Goal: Information Seeking & Learning: Learn about a topic

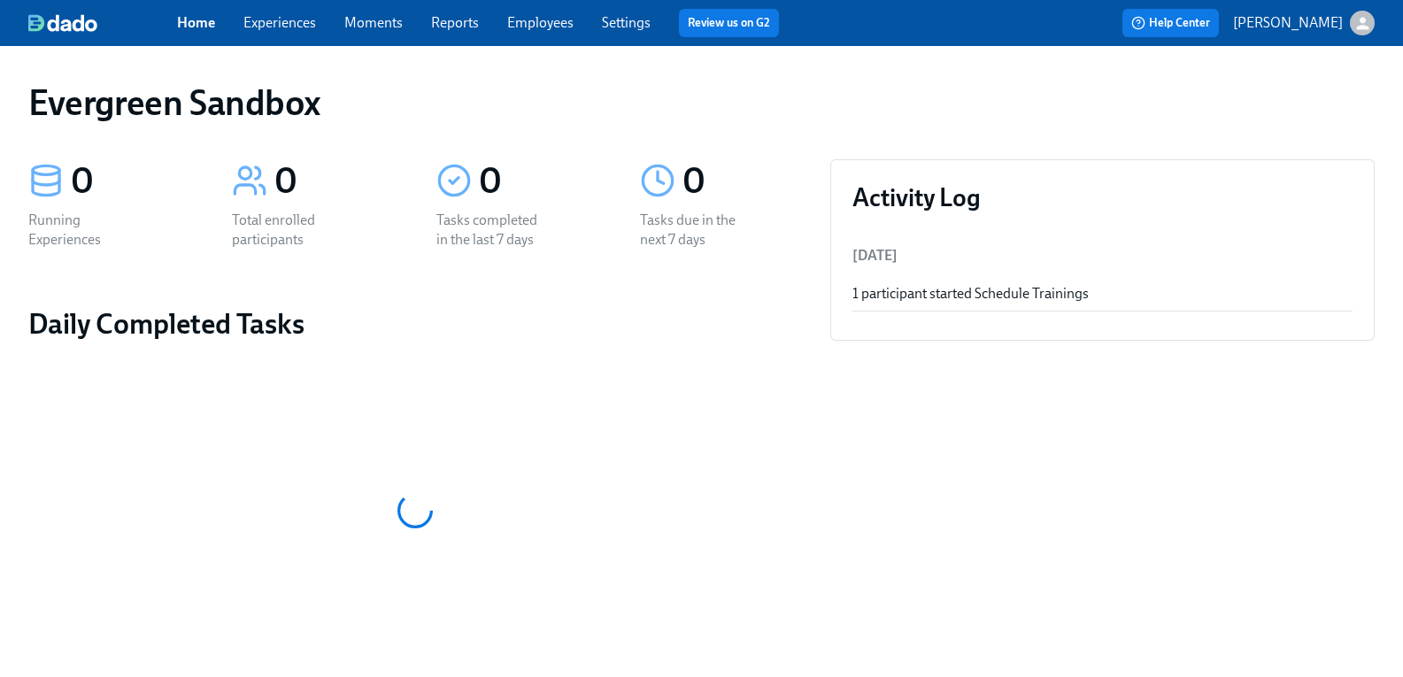
click at [1354, 19] on icon "button" at bounding box center [1363, 23] width 19 height 19
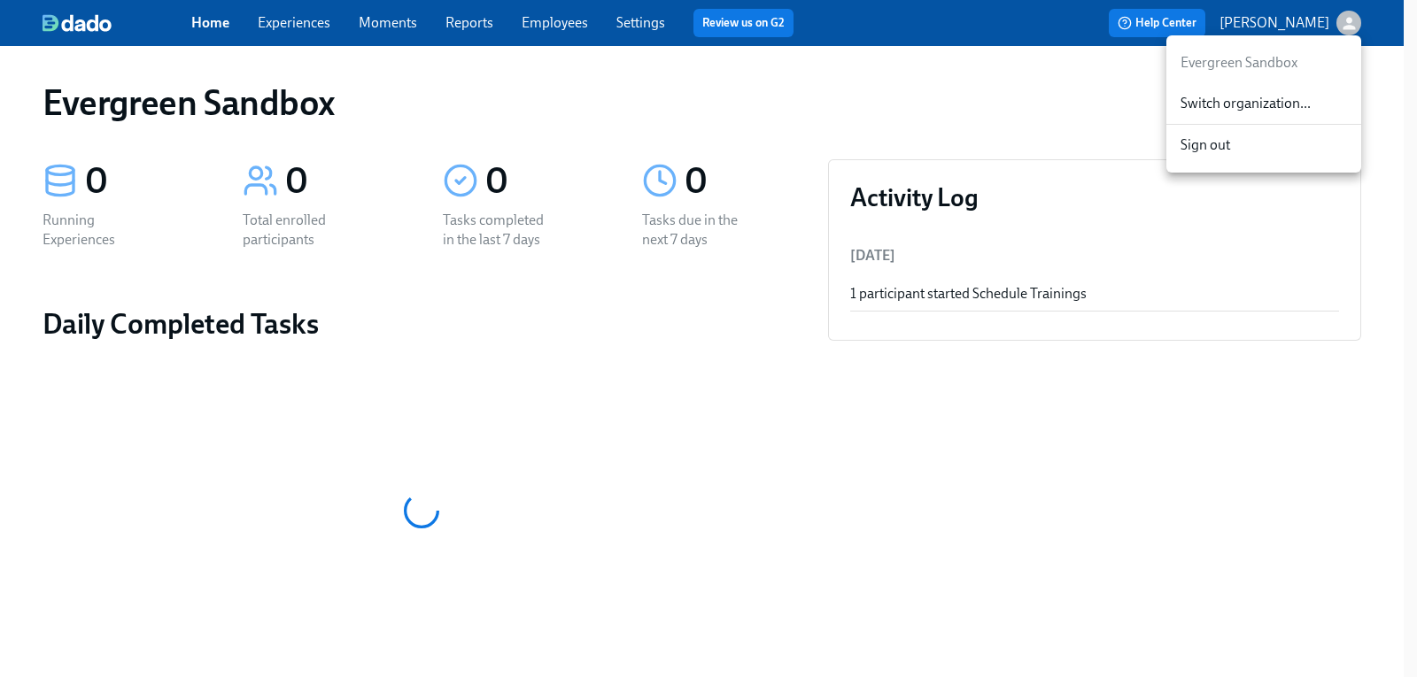
click at [1282, 106] on span "Switch organization..." at bounding box center [1263, 103] width 166 height 19
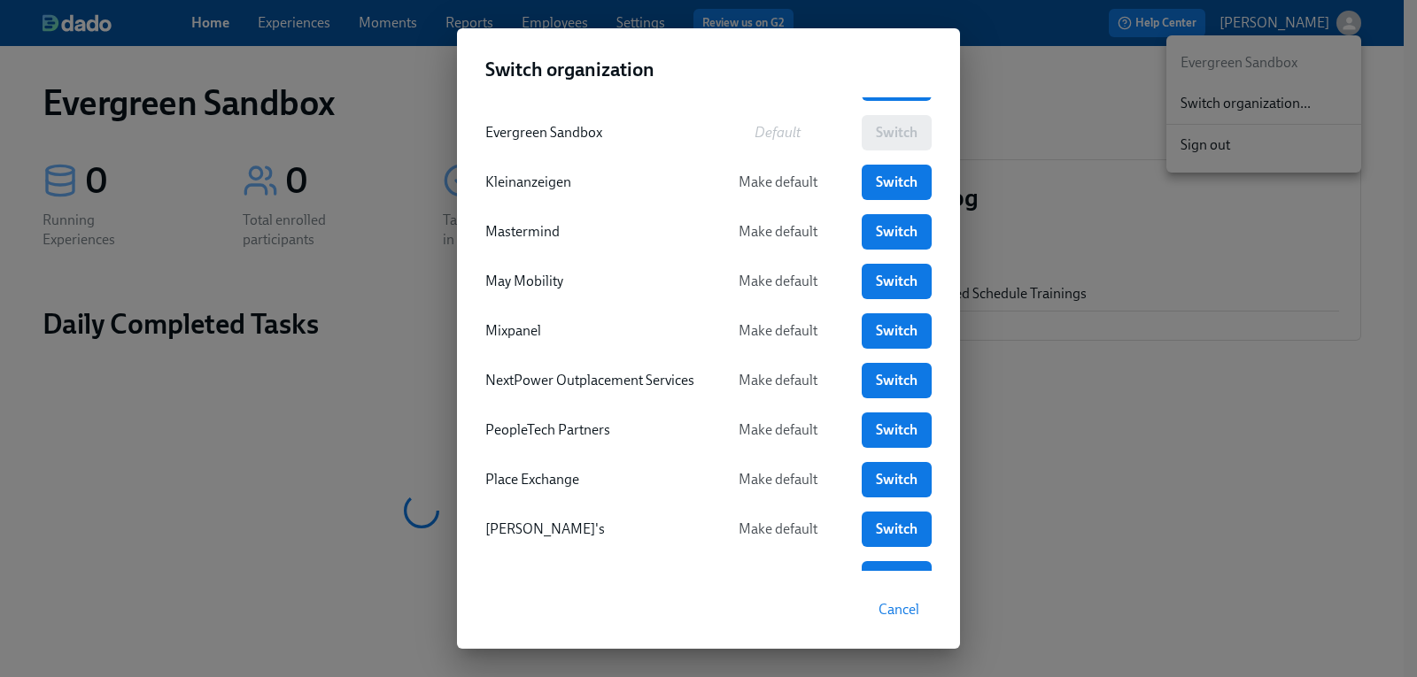
scroll to position [702, 0]
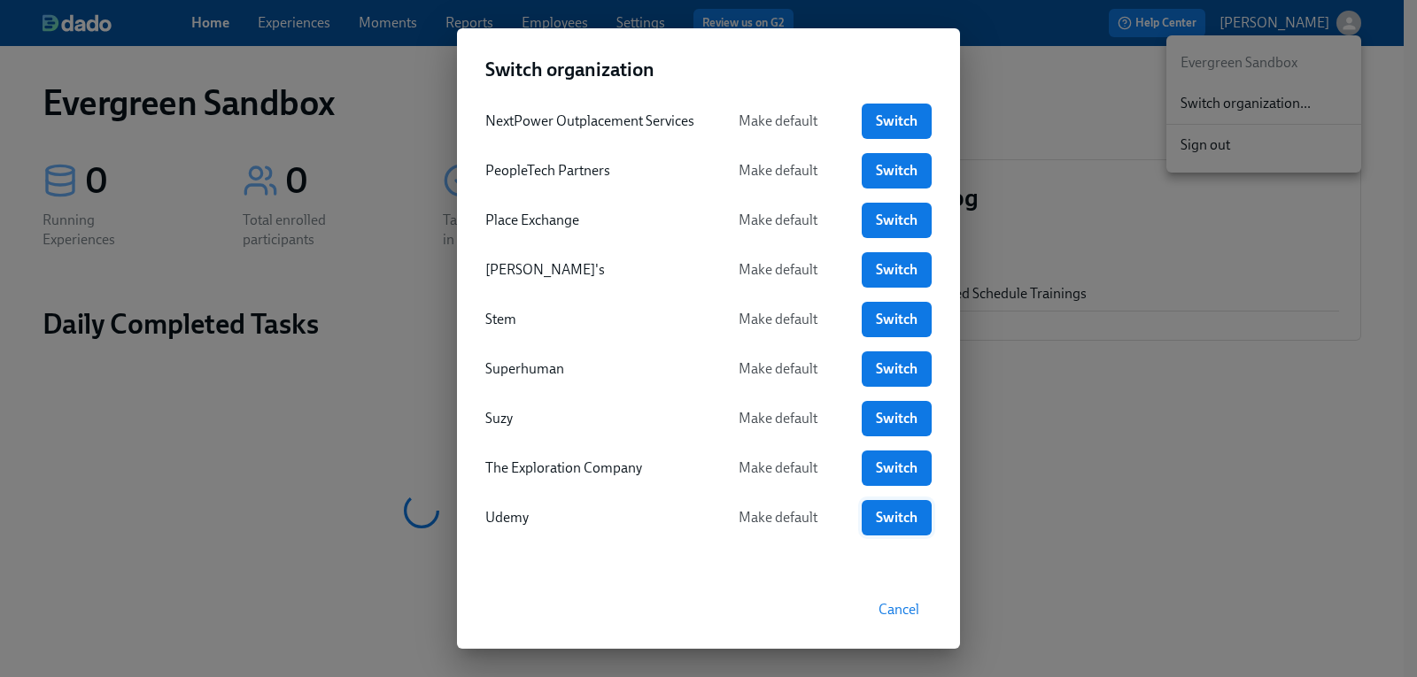
click at [887, 518] on span "Switch" at bounding box center [896, 518] width 45 height 18
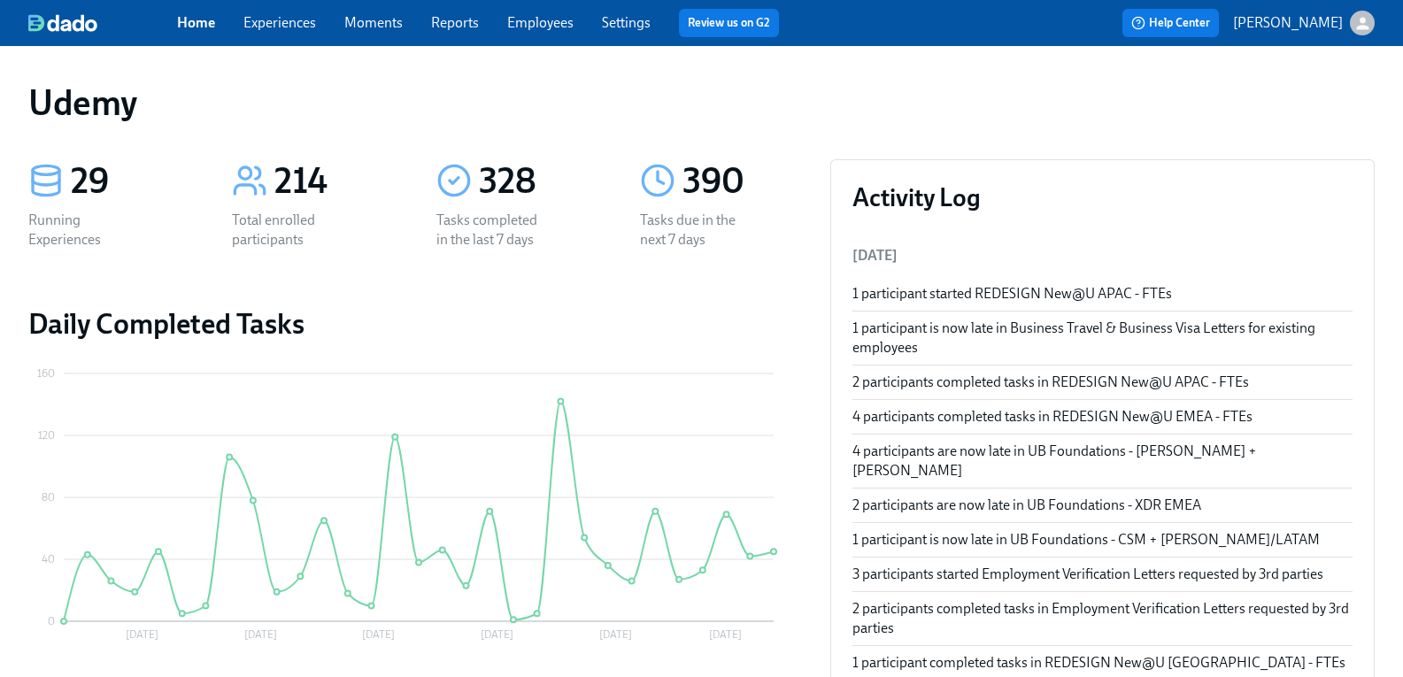
click at [313, 24] on link "Experiences" at bounding box center [279, 22] width 73 height 17
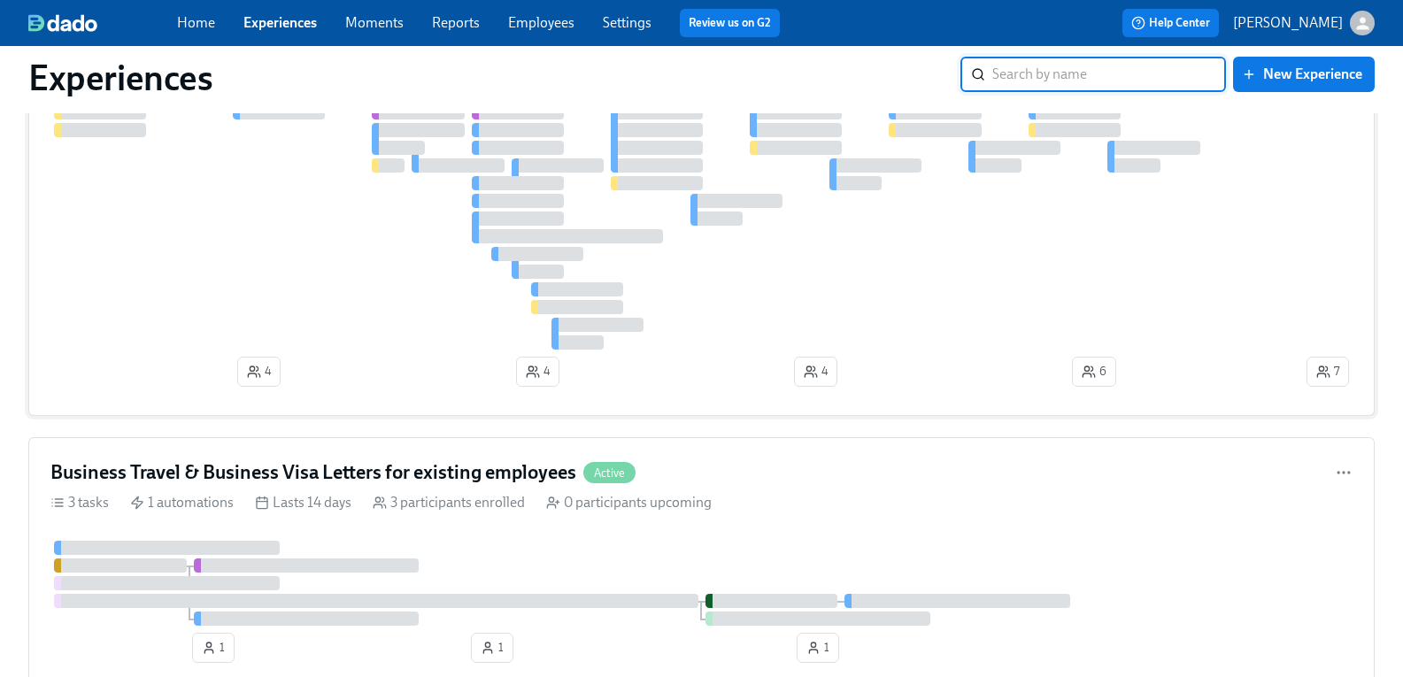
scroll to position [620, 0]
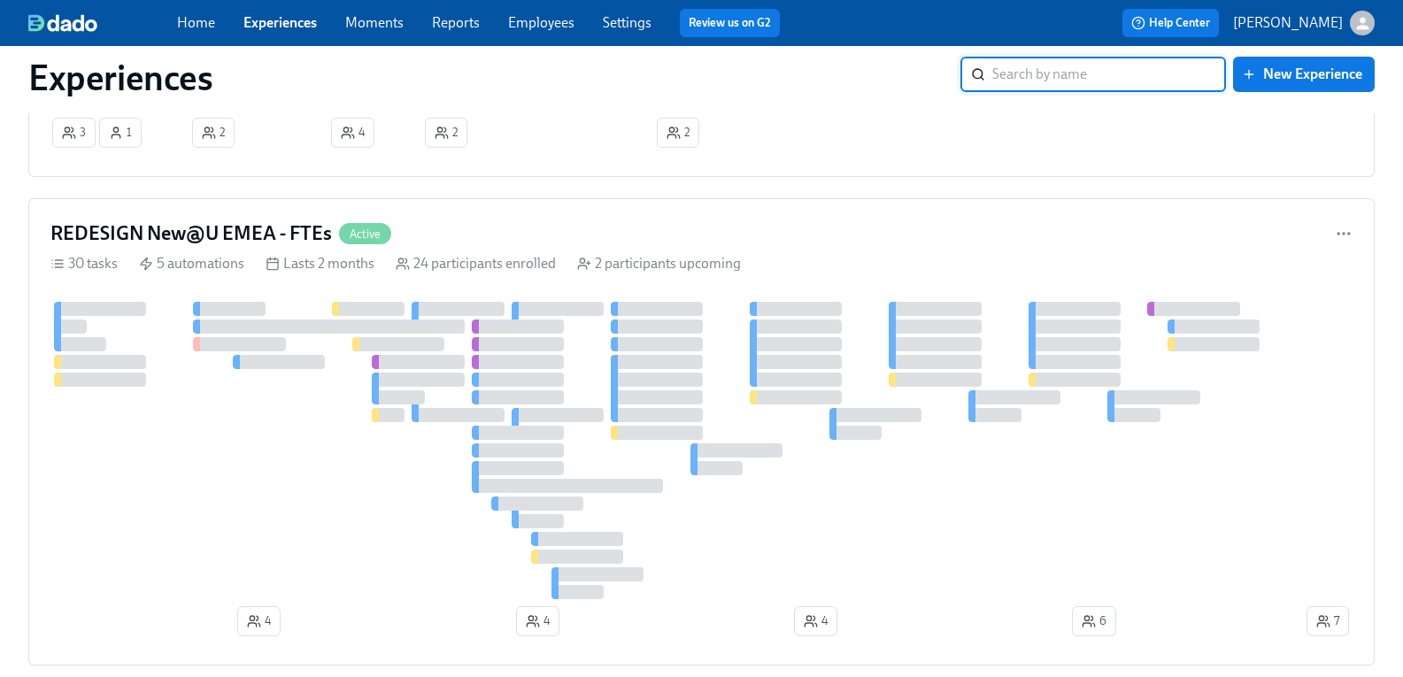
click at [1049, 72] on input "search" at bounding box center [1109, 74] width 234 height 35
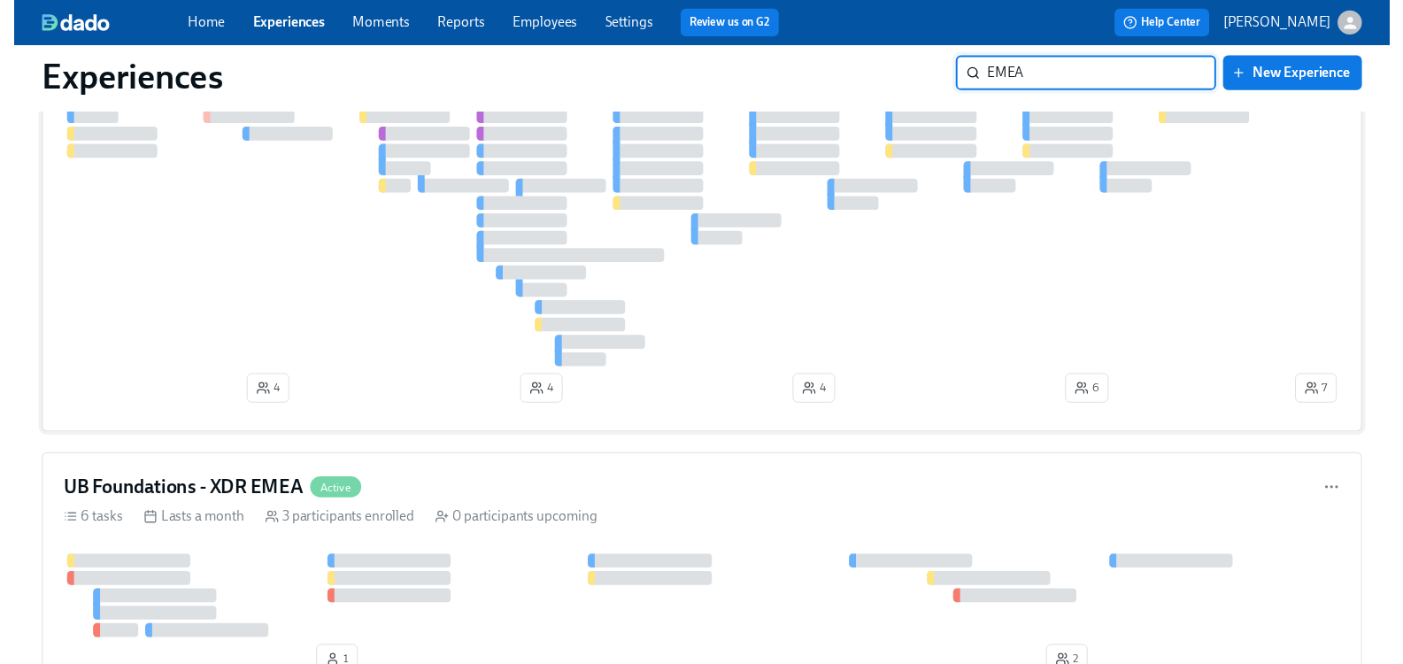
scroll to position [0, 0]
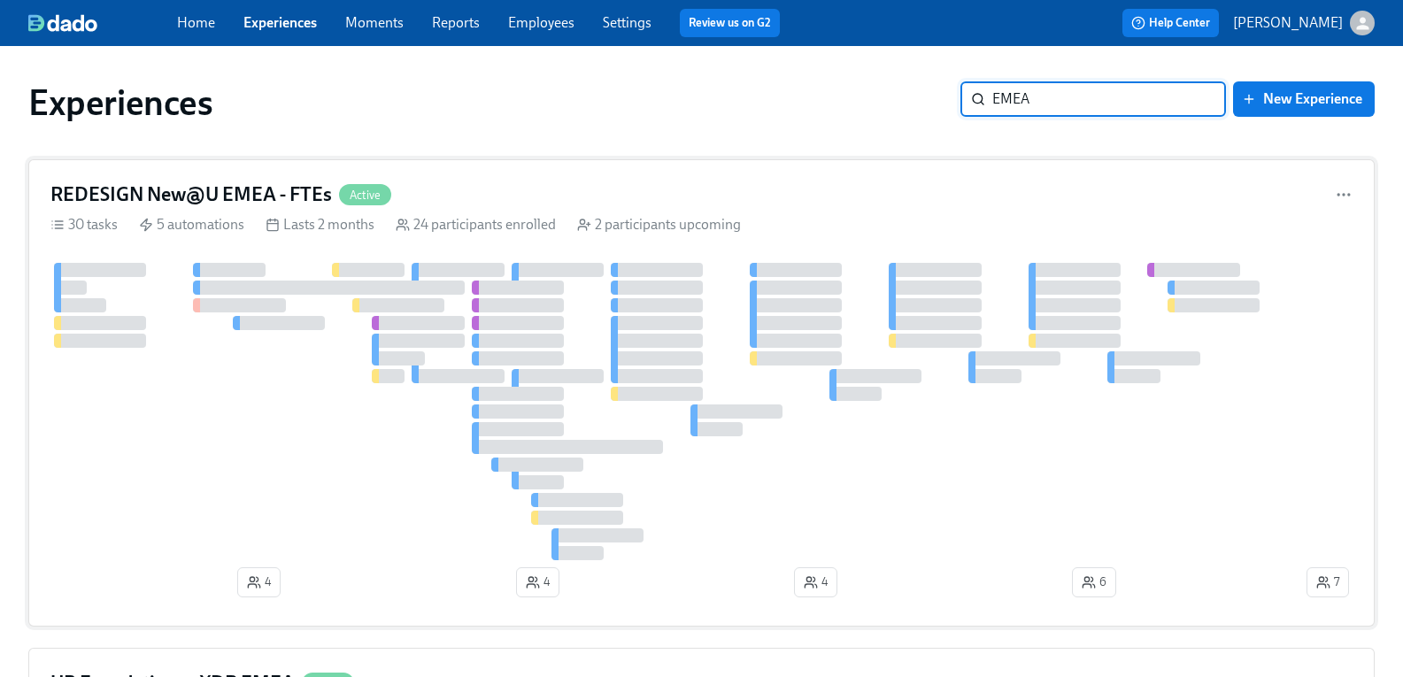
type input "EMEA"
click at [281, 192] on h4 "REDESIGN New@U EMEA - FTEs" at bounding box center [191, 194] width 282 height 27
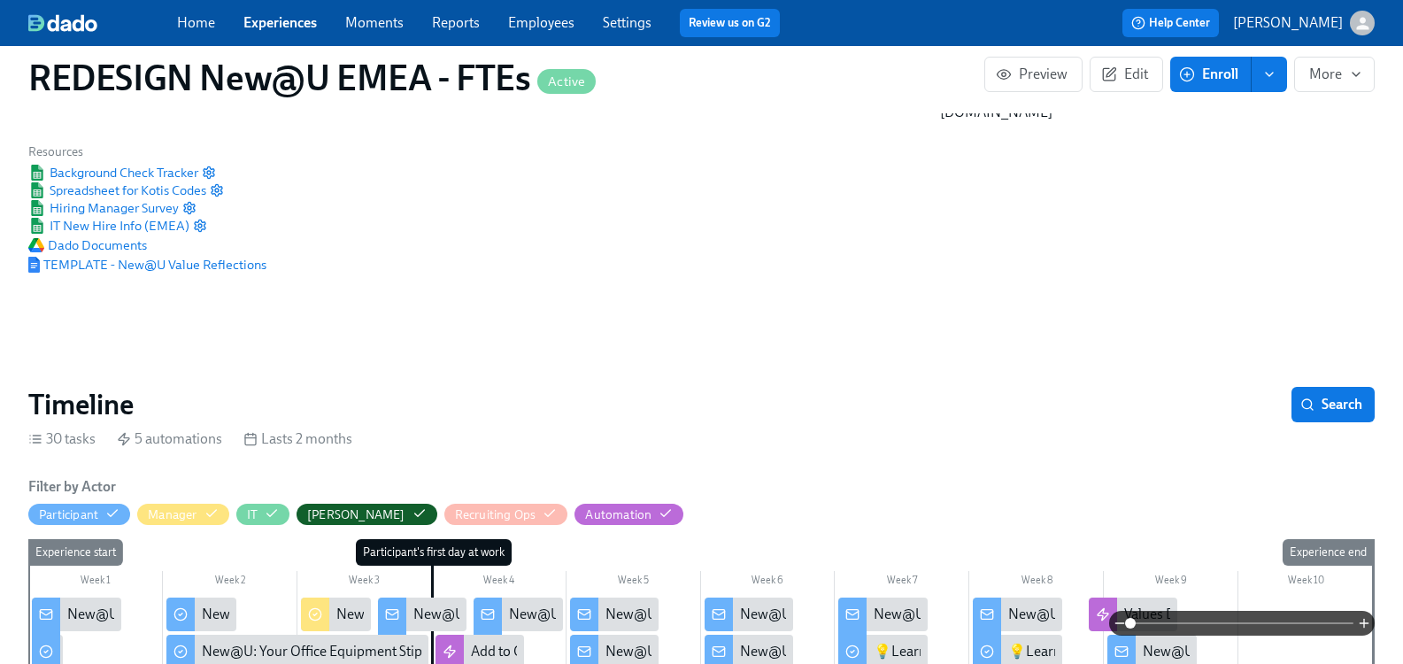
scroll to position [89, 0]
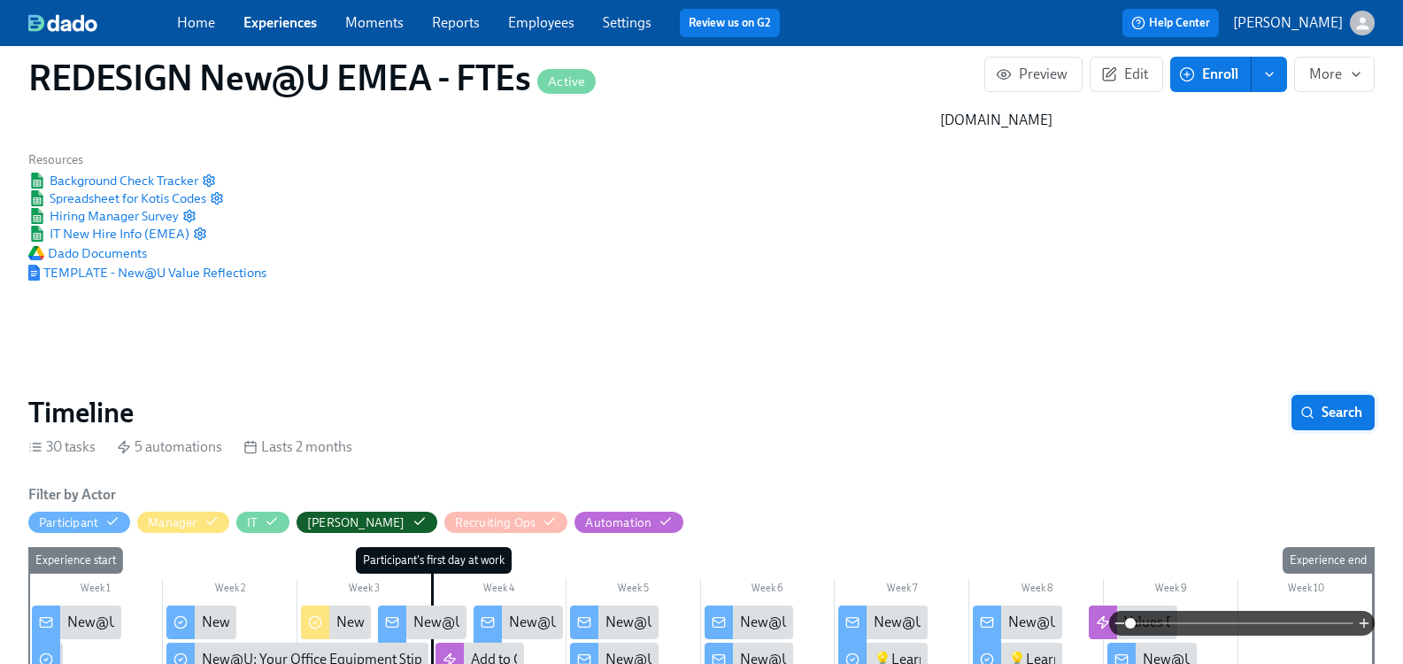
click at [1308, 404] on span "Search" at bounding box center [1333, 413] width 58 height 18
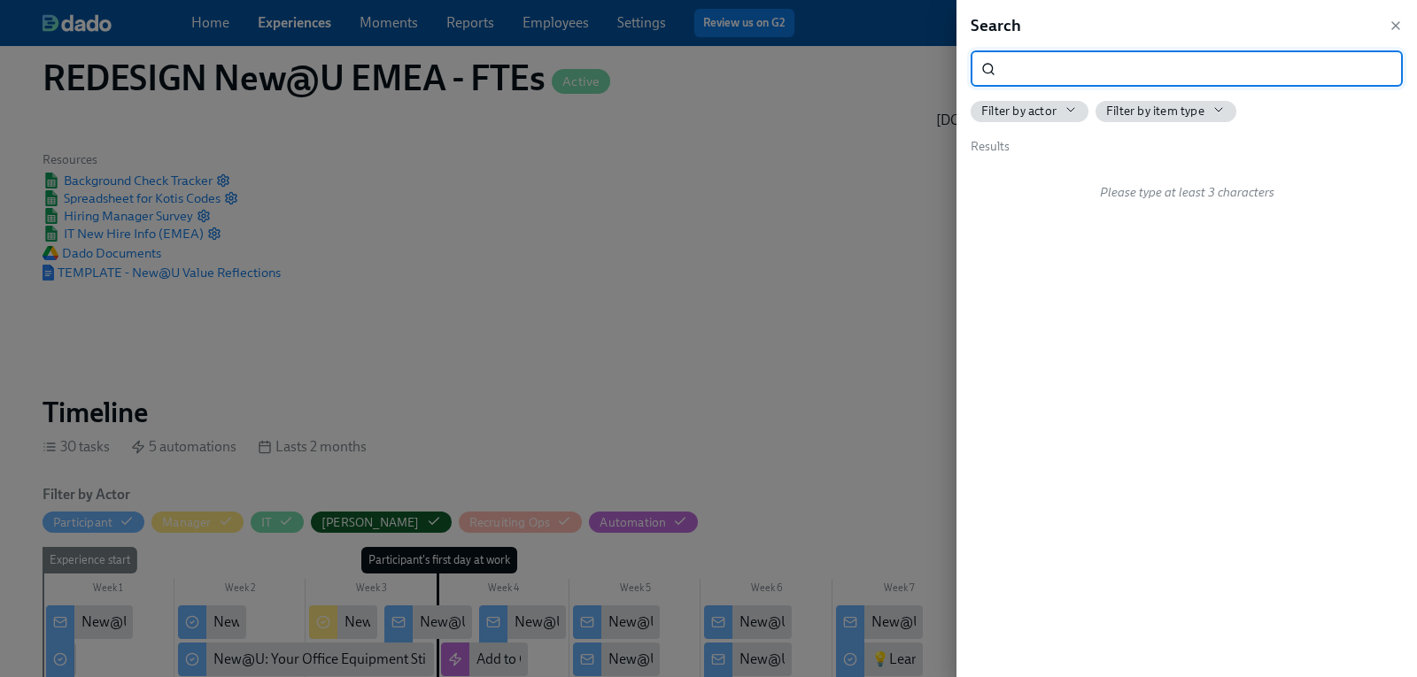
click at [1011, 62] on input "search" at bounding box center [1202, 68] width 400 height 35
type input "time for swag"
click at [1375, 66] on input "time for swag" at bounding box center [1202, 68] width 400 height 35
click at [1401, 23] on icon "button" at bounding box center [1395, 26] width 14 height 14
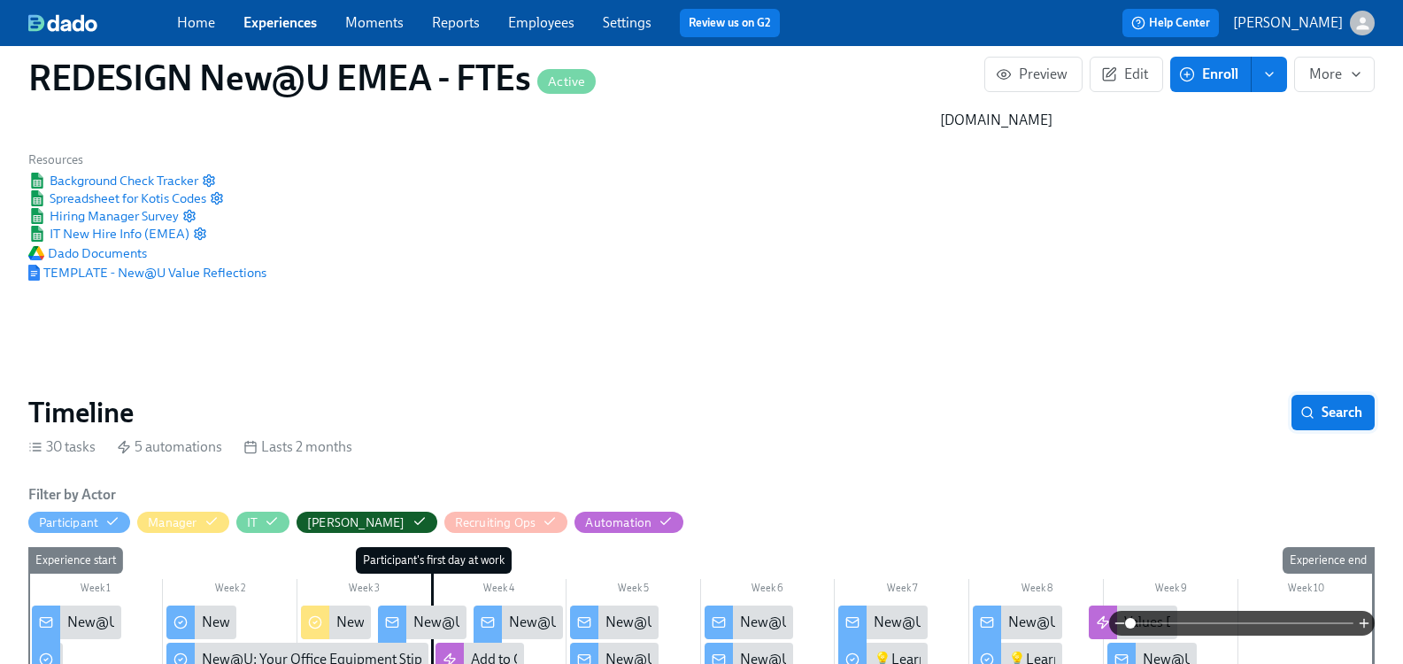
click at [1330, 404] on span "Search" at bounding box center [1333, 413] width 58 height 18
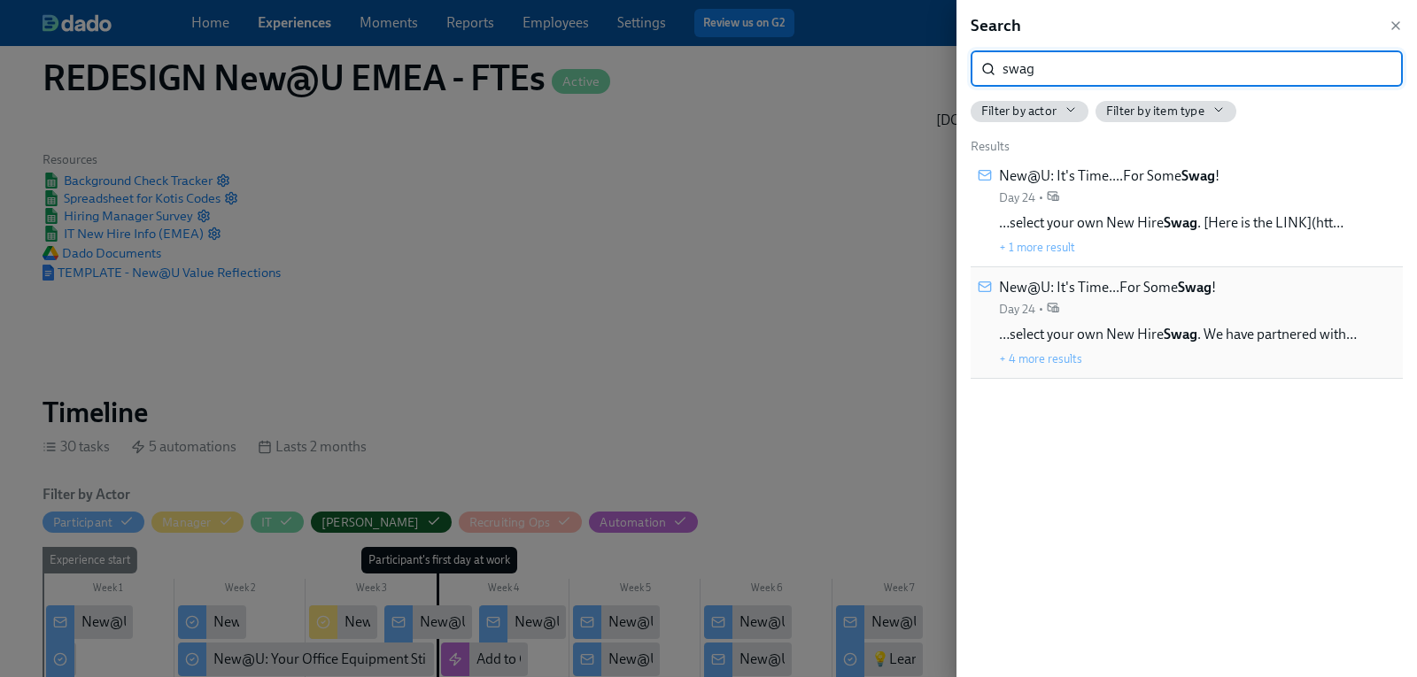
type input "swag"
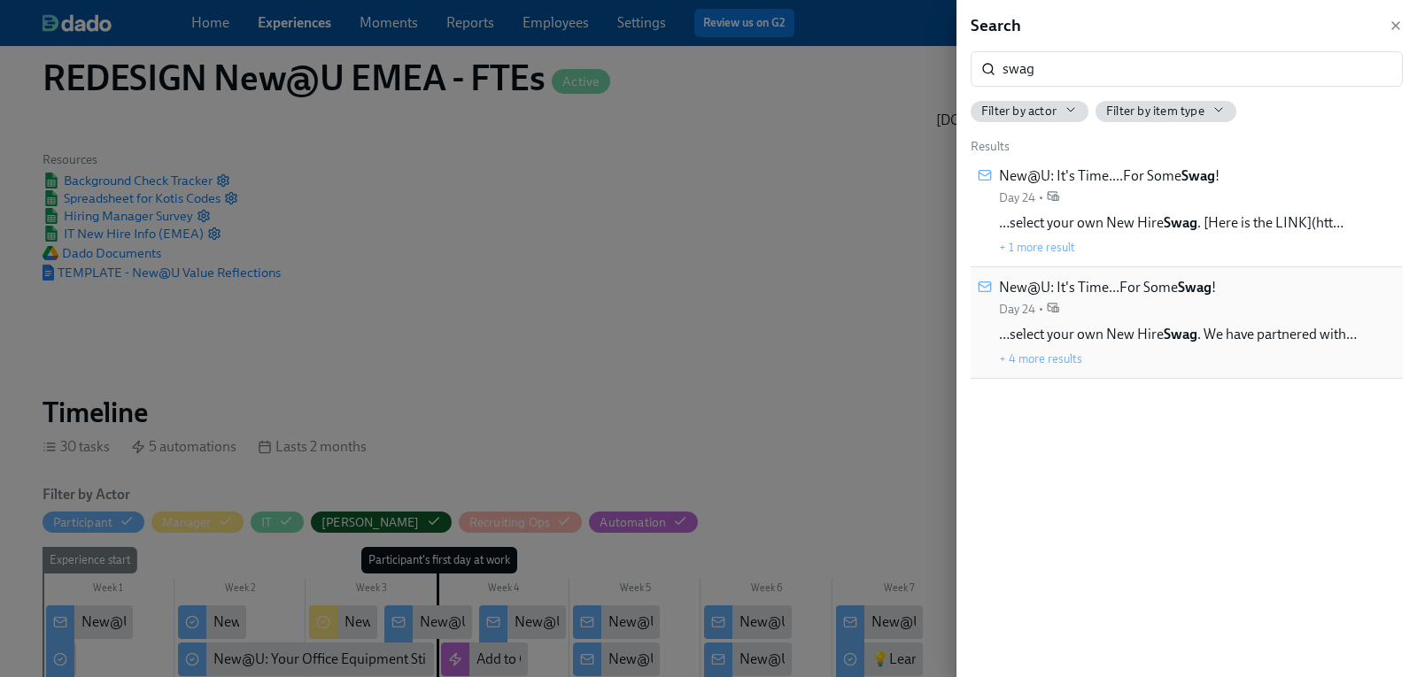
drag, startPoint x: 1122, startPoint y: 290, endPoint x: 1185, endPoint y: 282, distance: 64.2
click at [1185, 282] on strong "Swag" at bounding box center [1195, 287] width 34 height 17
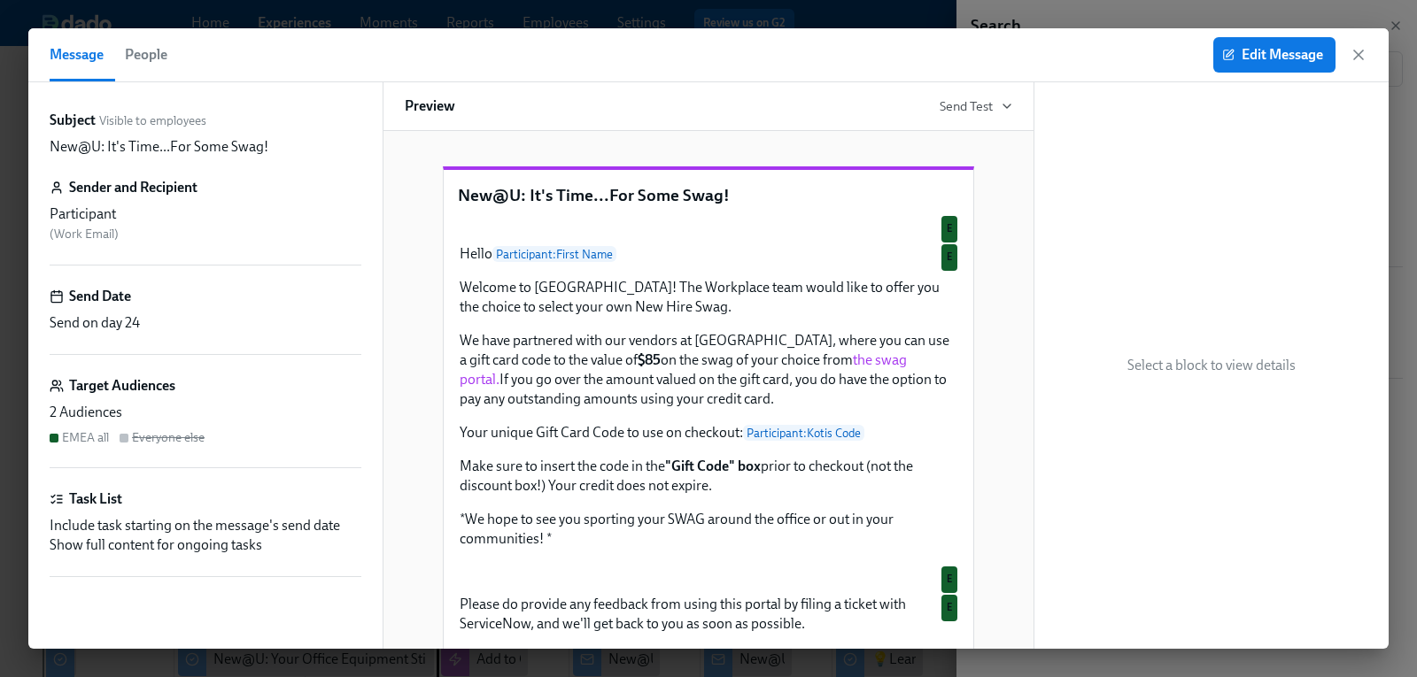
click at [144, 56] on span "People" at bounding box center [146, 54] width 42 height 25
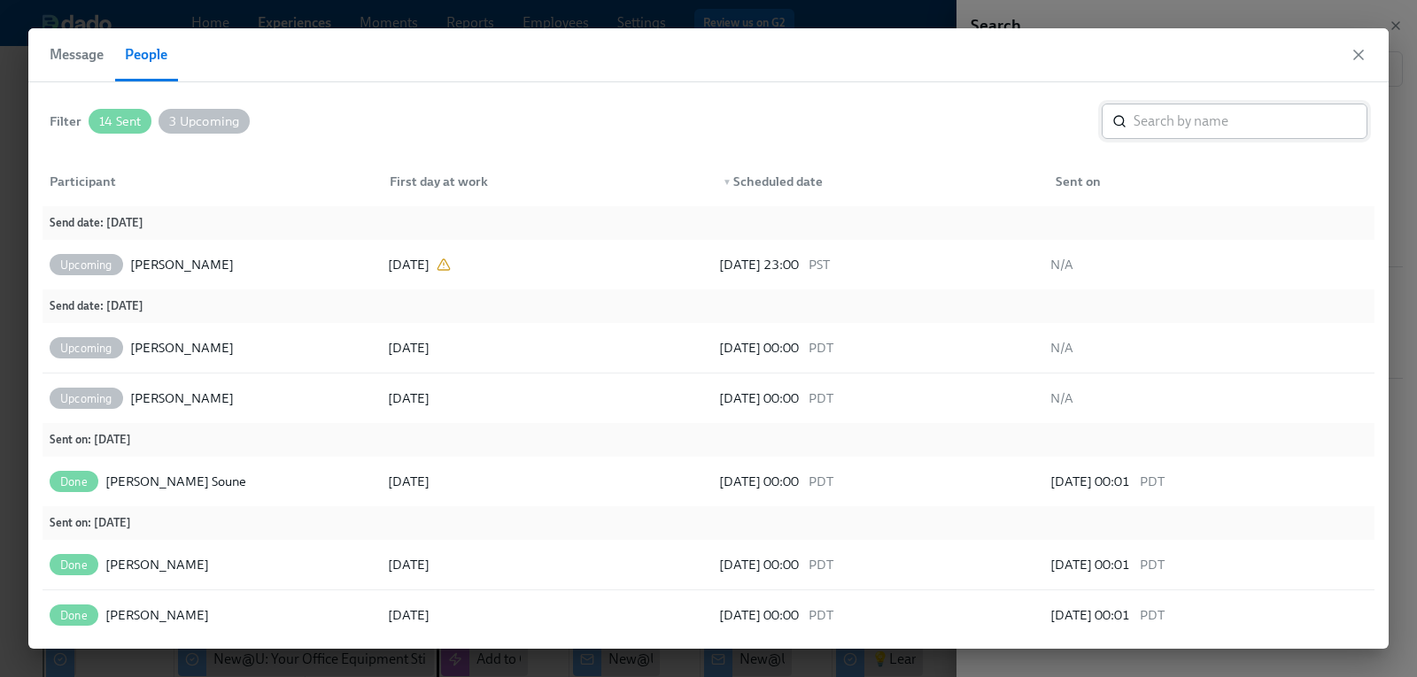
click at [1188, 131] on input "search" at bounding box center [1250, 121] width 234 height 35
type input "nuri"
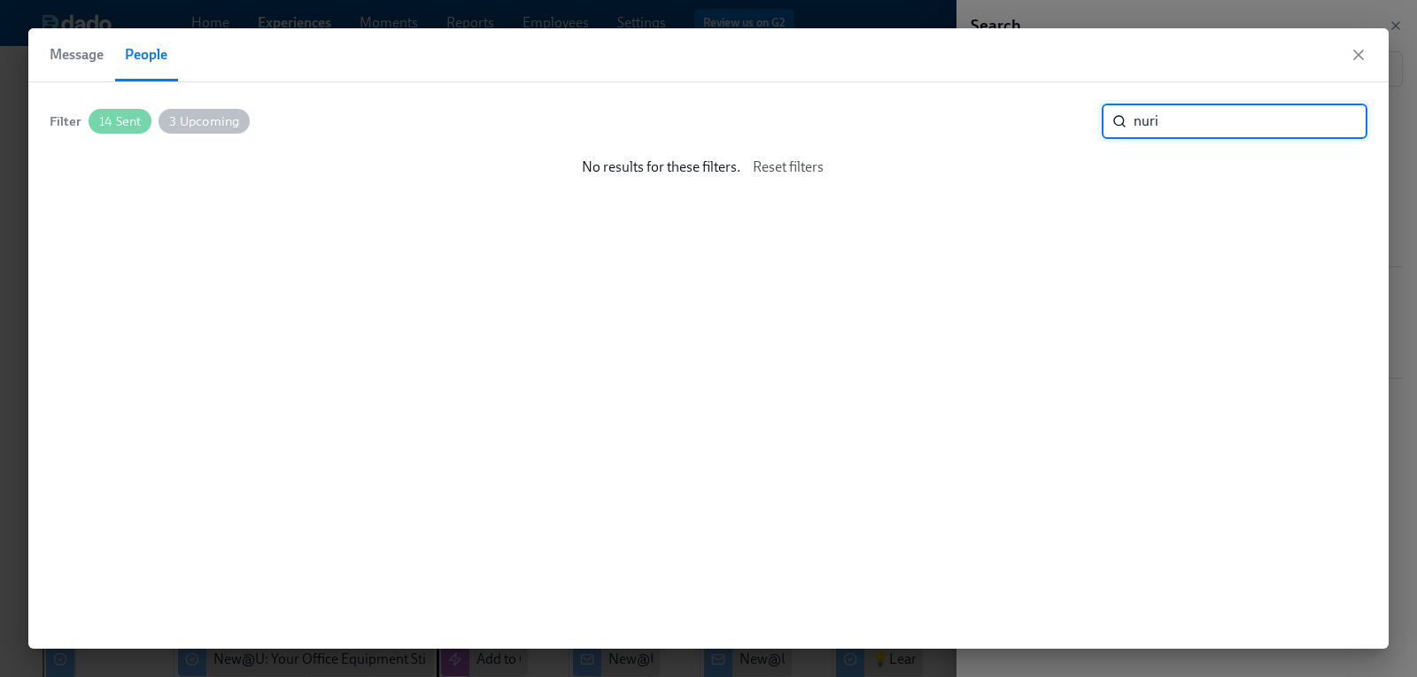
click at [1334, 123] on input "nuri" at bounding box center [1250, 121] width 234 height 35
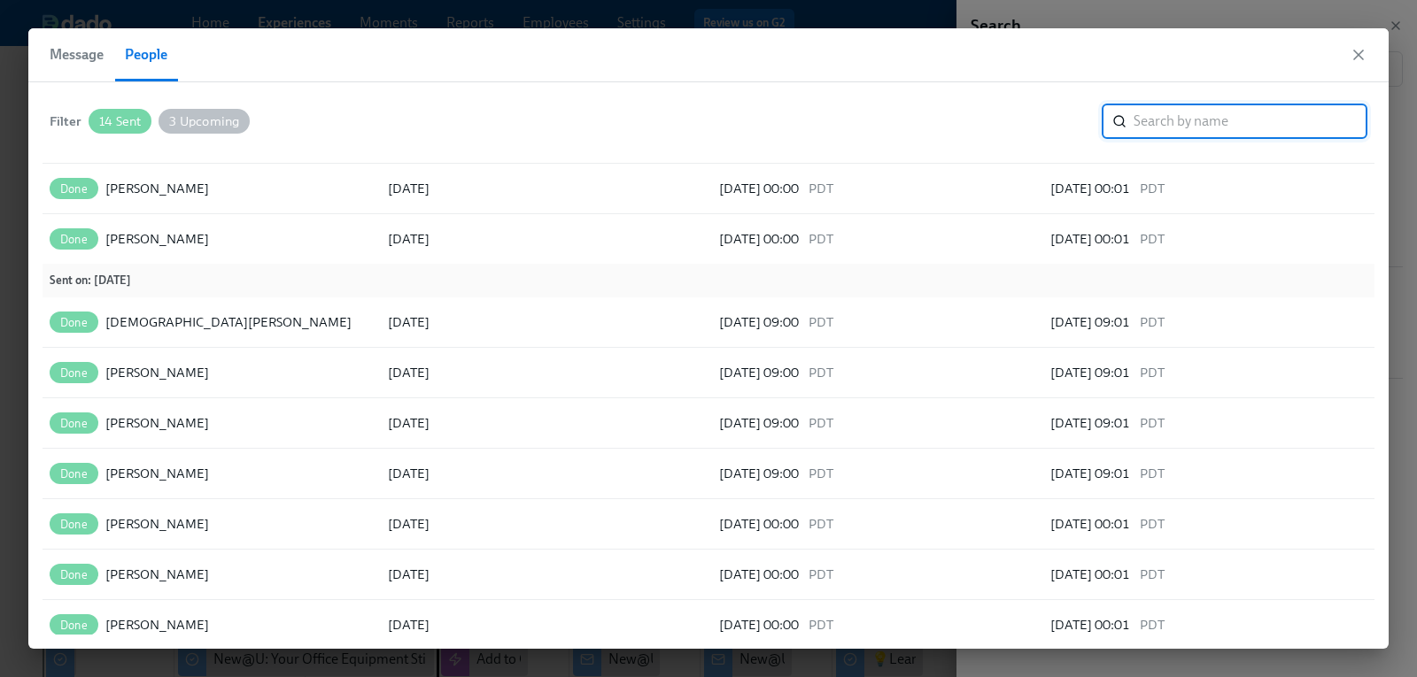
scroll to position [489, 0]
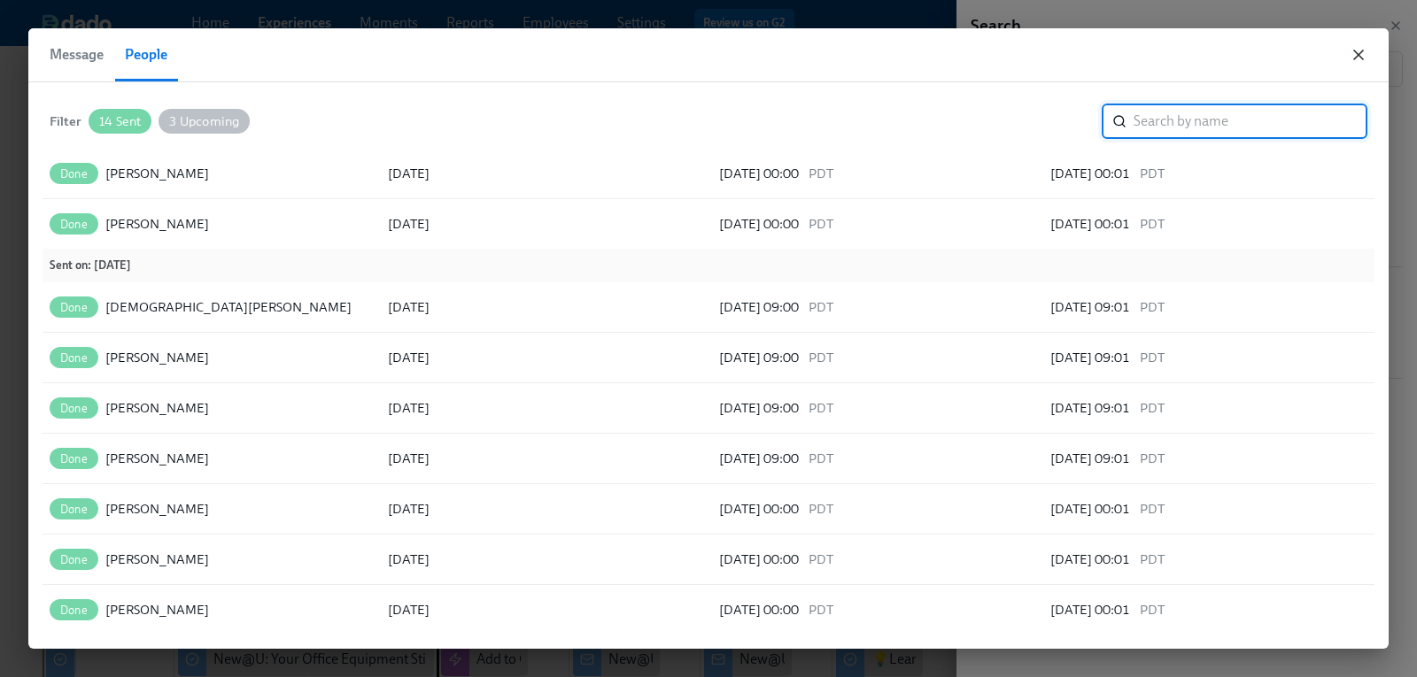
click at [1363, 57] on icon "button" at bounding box center [1358, 55] width 18 height 18
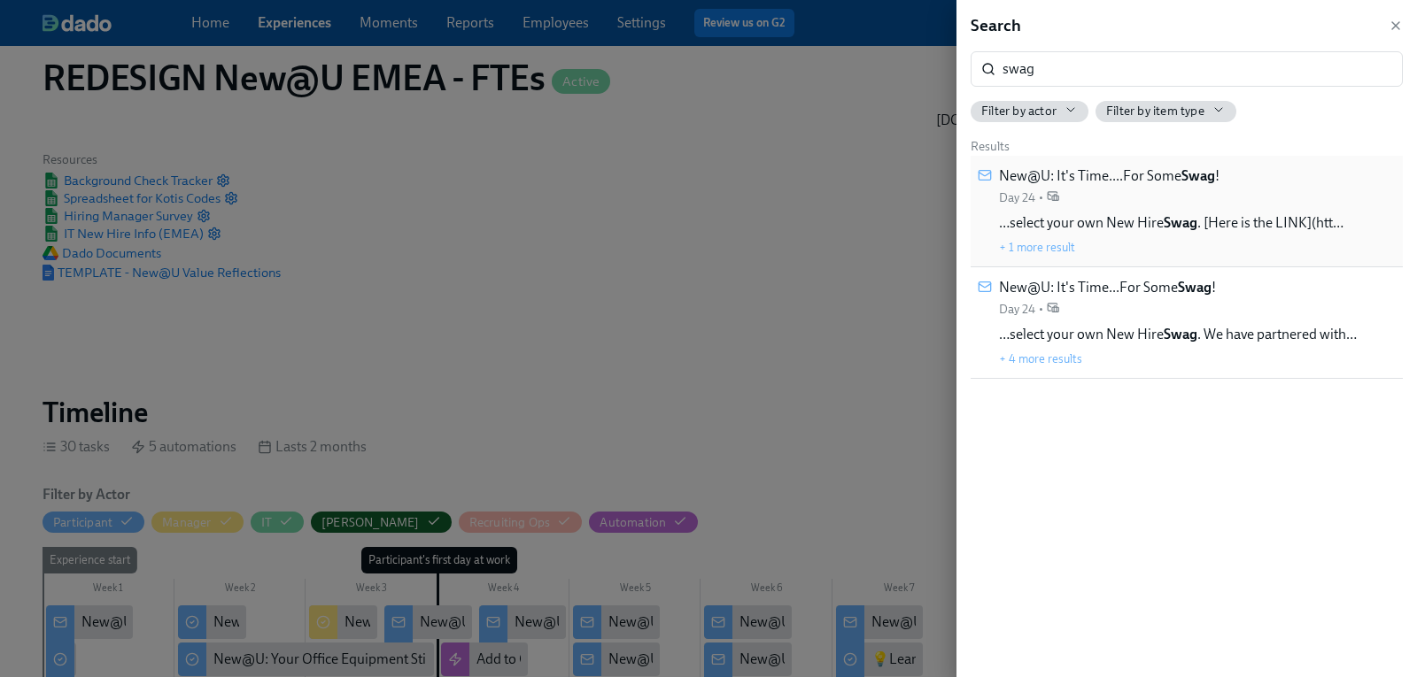
click at [1107, 175] on span "New@U: It's Time....For Some Swag !" at bounding box center [1109, 175] width 220 height 19
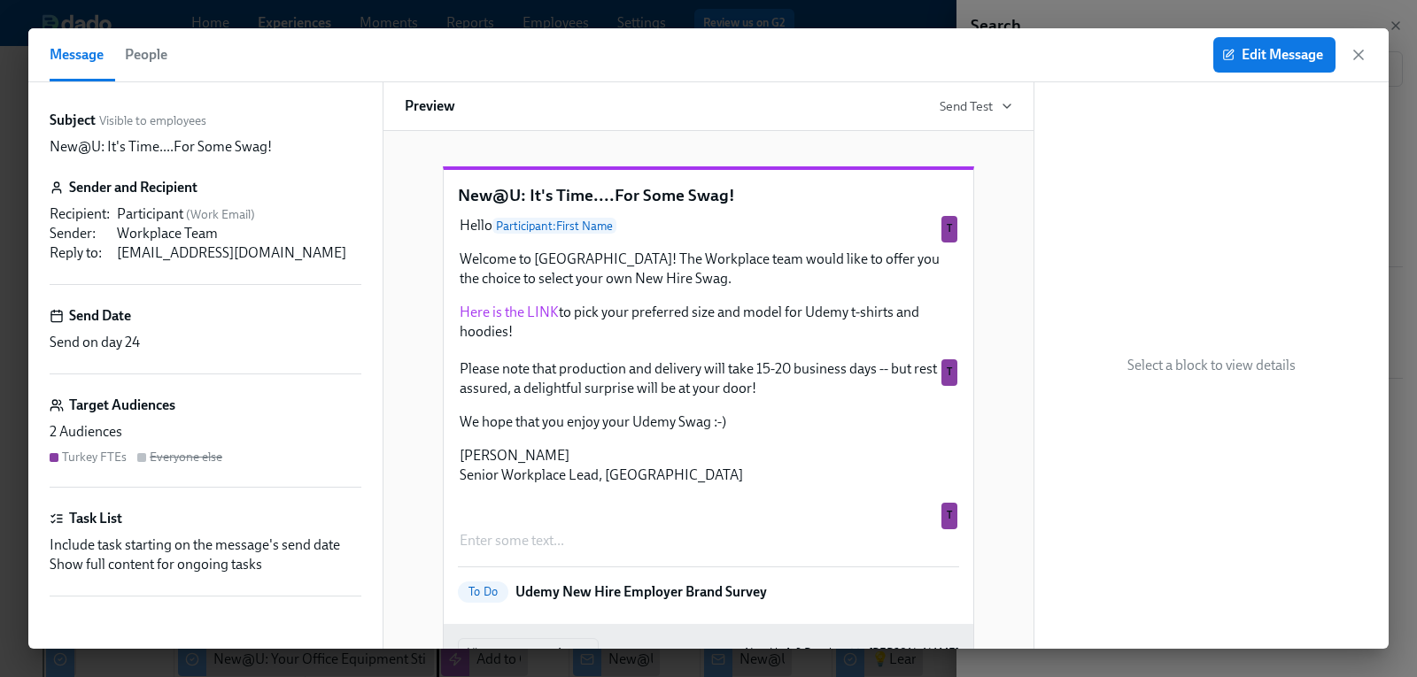
click at [149, 50] on span "People" at bounding box center [146, 54] width 42 height 25
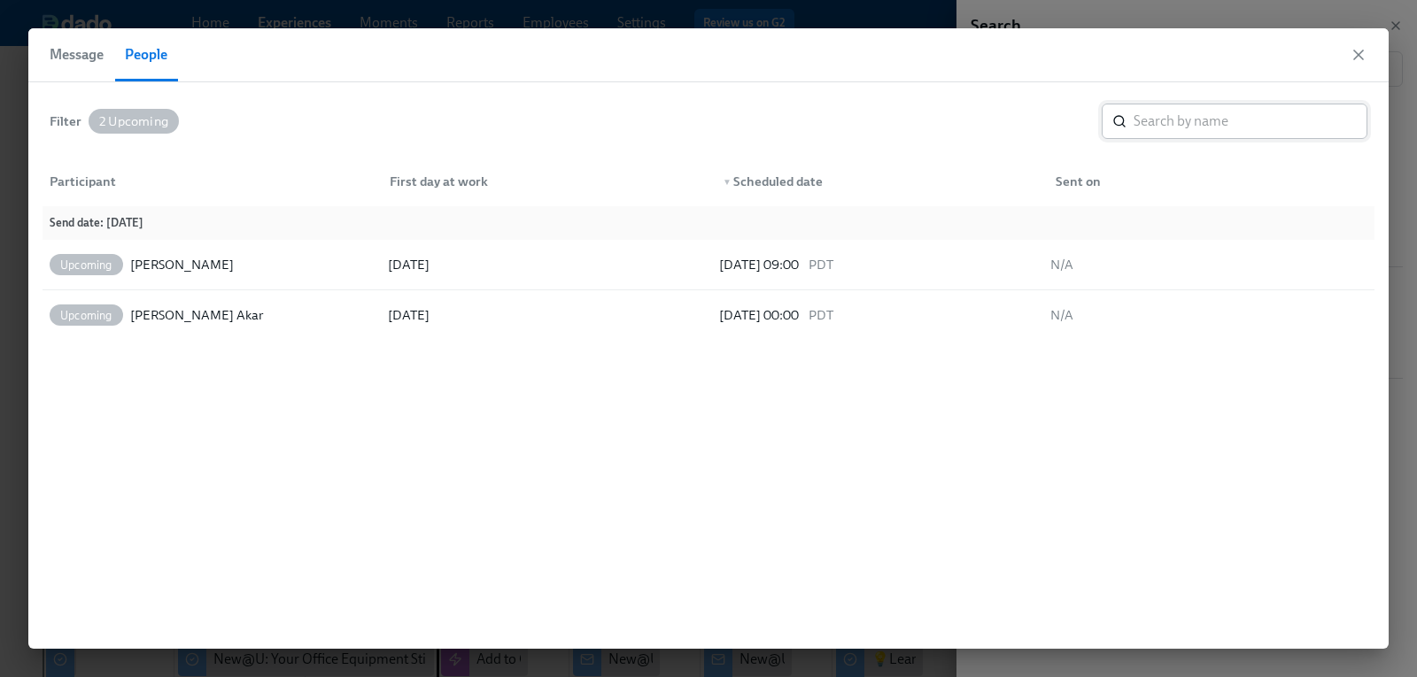
click at [1224, 113] on input "search" at bounding box center [1250, 121] width 234 height 35
click at [58, 46] on span "Message" at bounding box center [77, 54] width 54 height 25
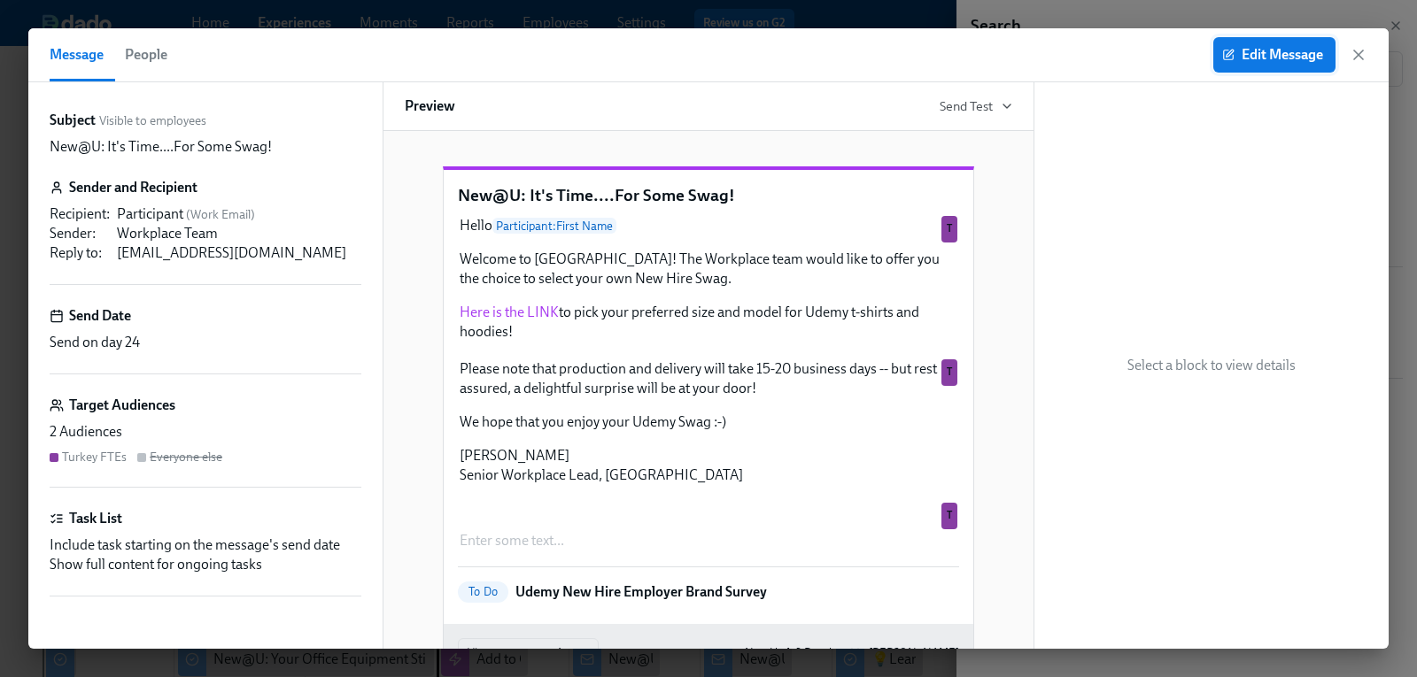
click at [1281, 60] on span "Edit Message" at bounding box center [1273, 55] width 97 height 18
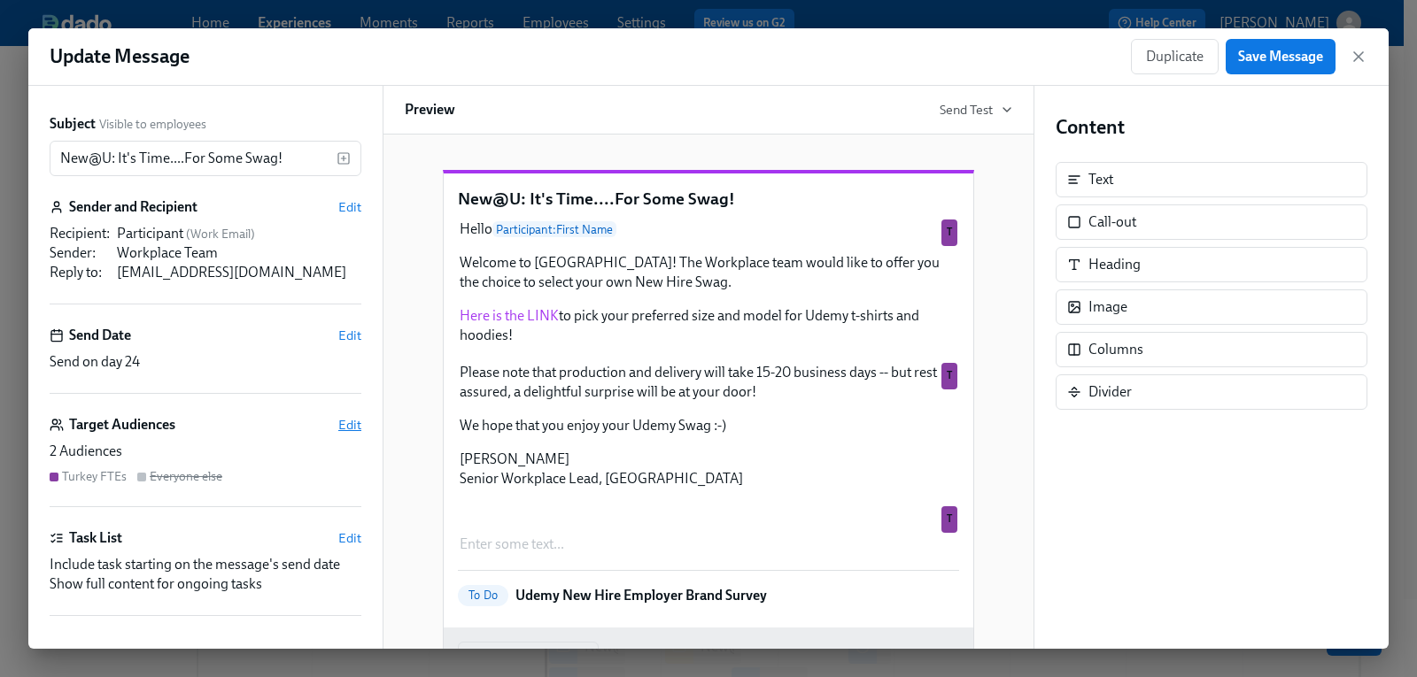
click at [338, 429] on span "Edit" at bounding box center [349, 425] width 23 height 18
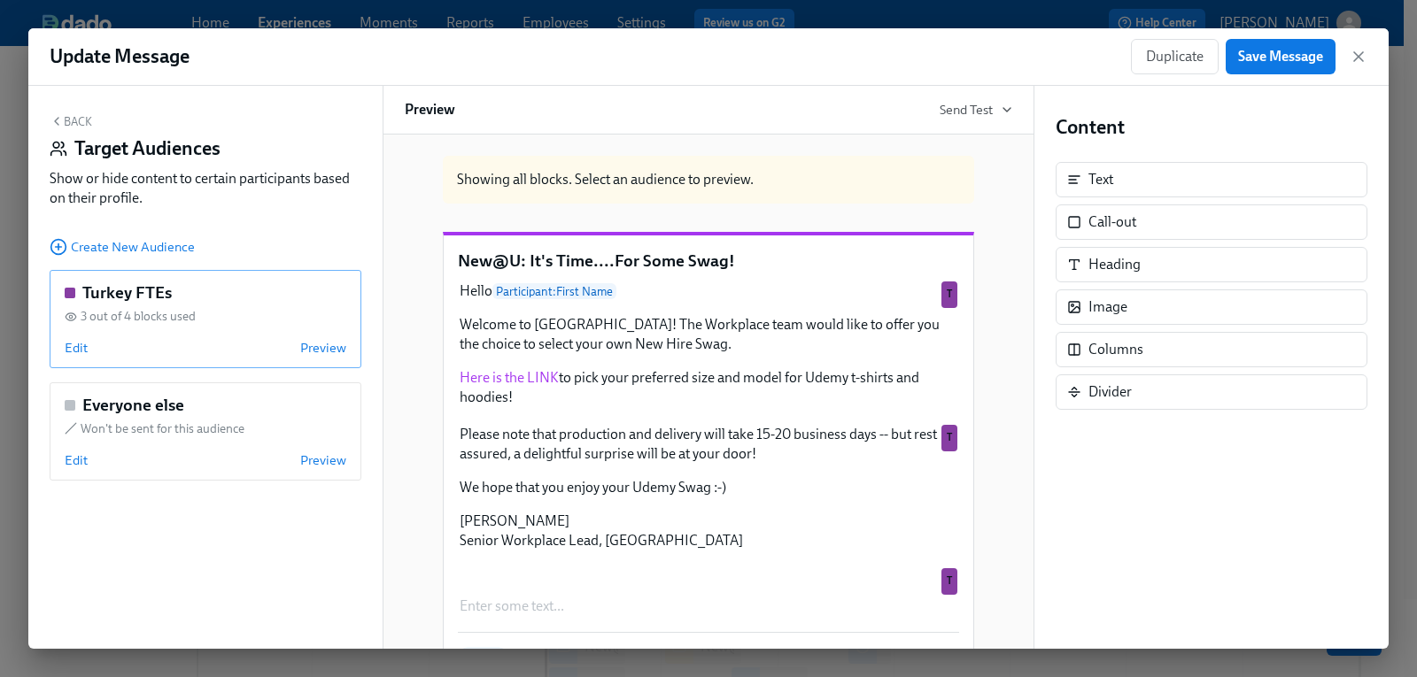
click at [139, 294] on h5 "Turkey FTEs" at bounding box center [126, 293] width 89 height 23
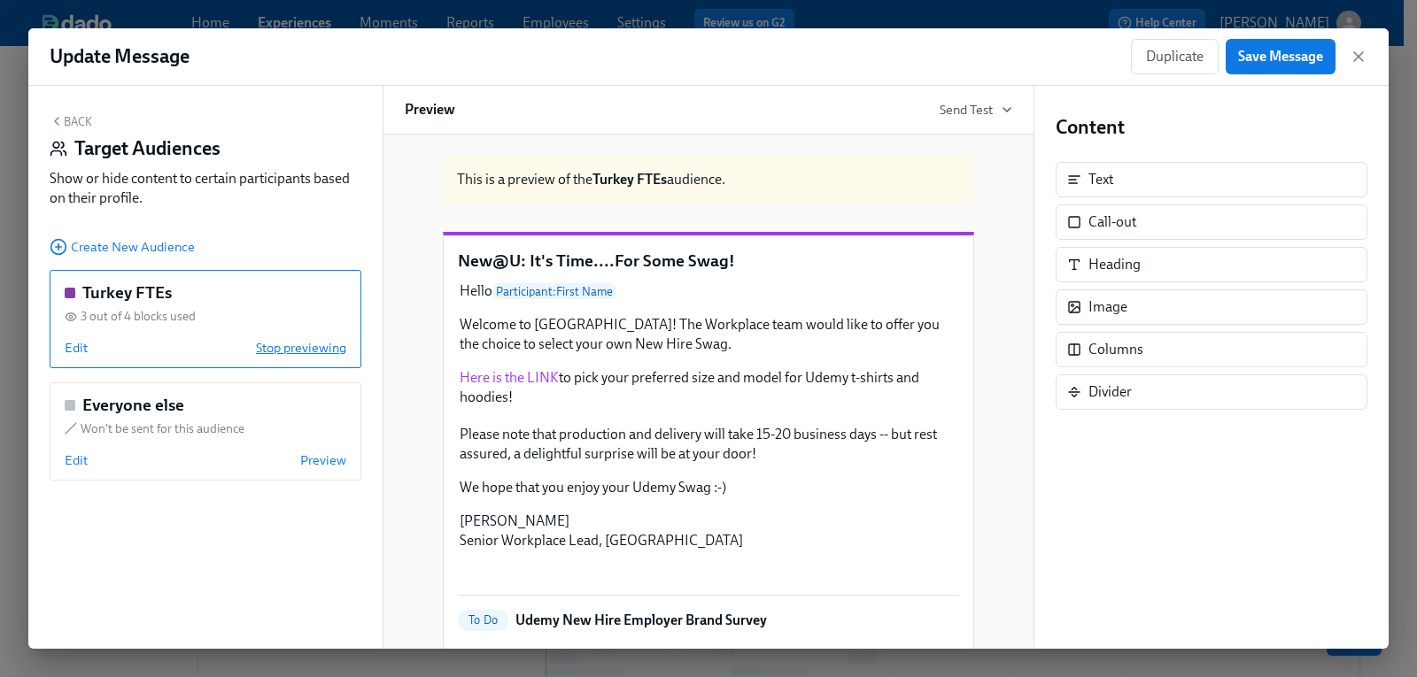
click at [305, 356] on span "Stop previewing" at bounding box center [301, 348] width 90 height 18
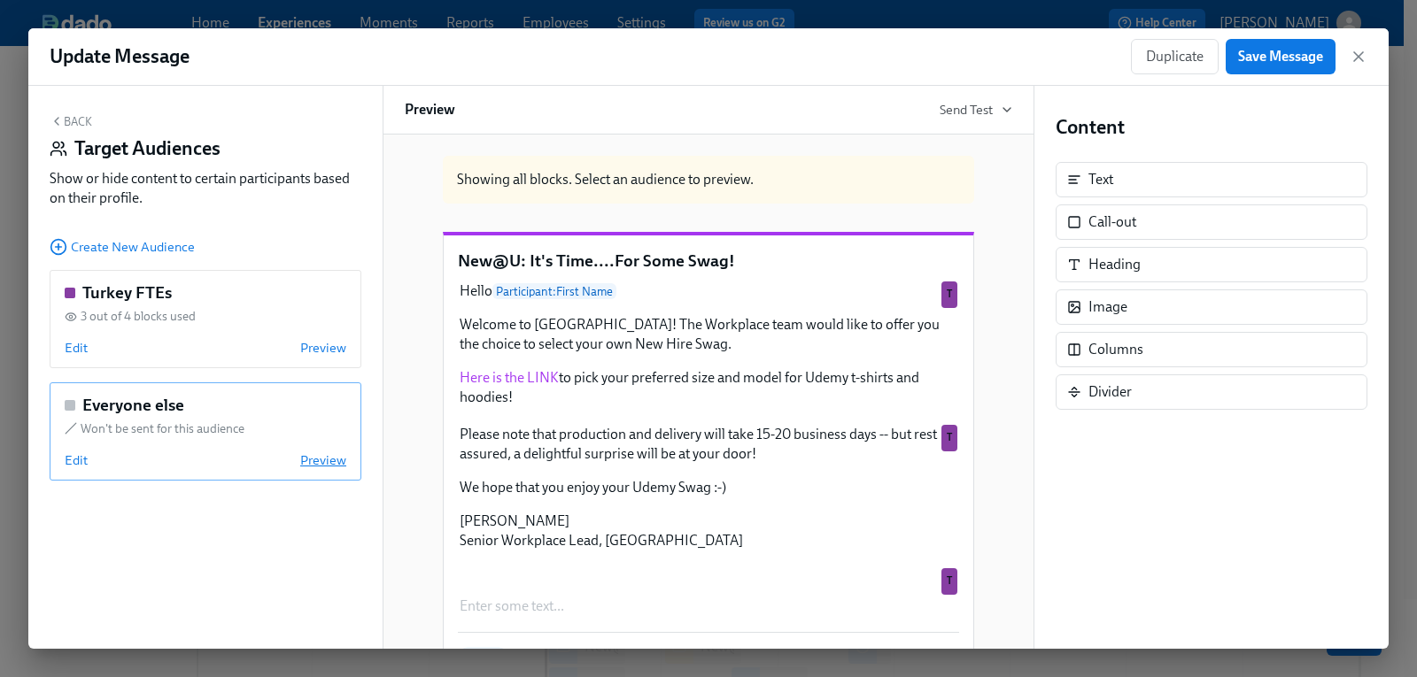
click at [329, 457] on span "Preview" at bounding box center [323, 461] width 46 height 18
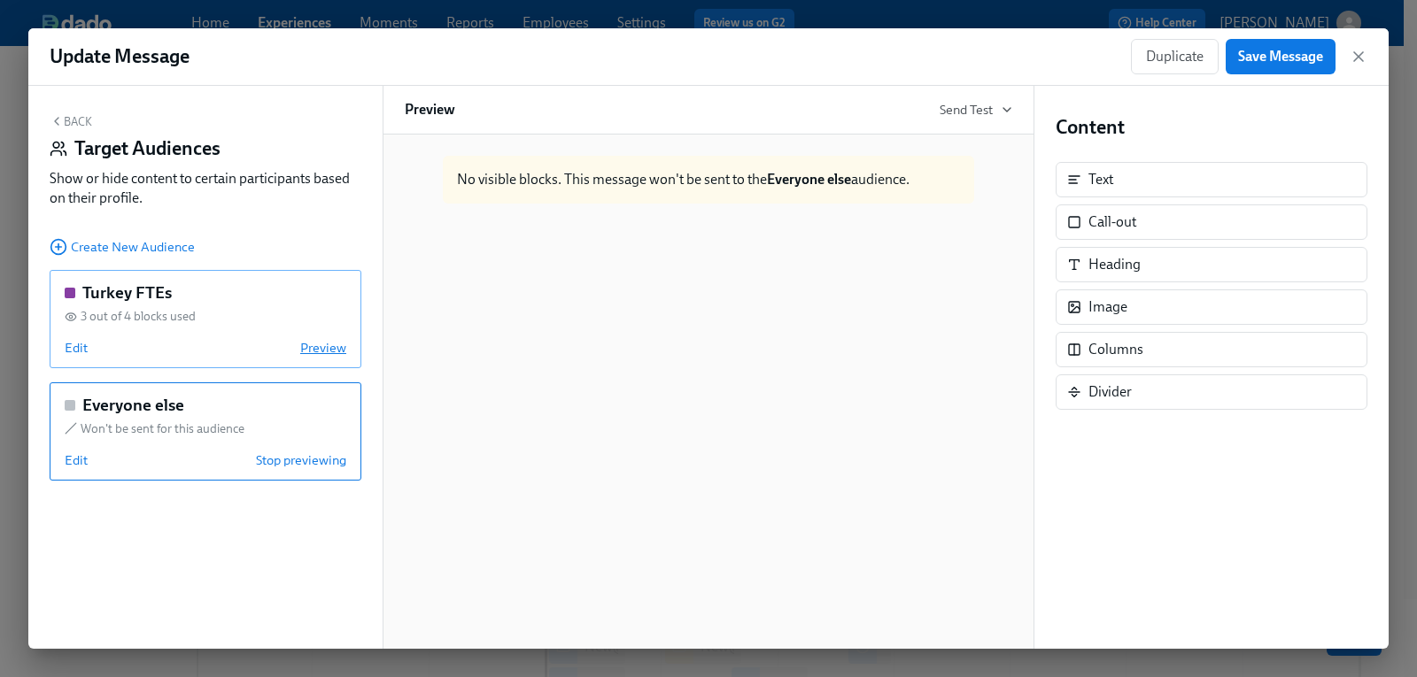
click at [328, 356] on span "Preview" at bounding box center [323, 348] width 46 height 18
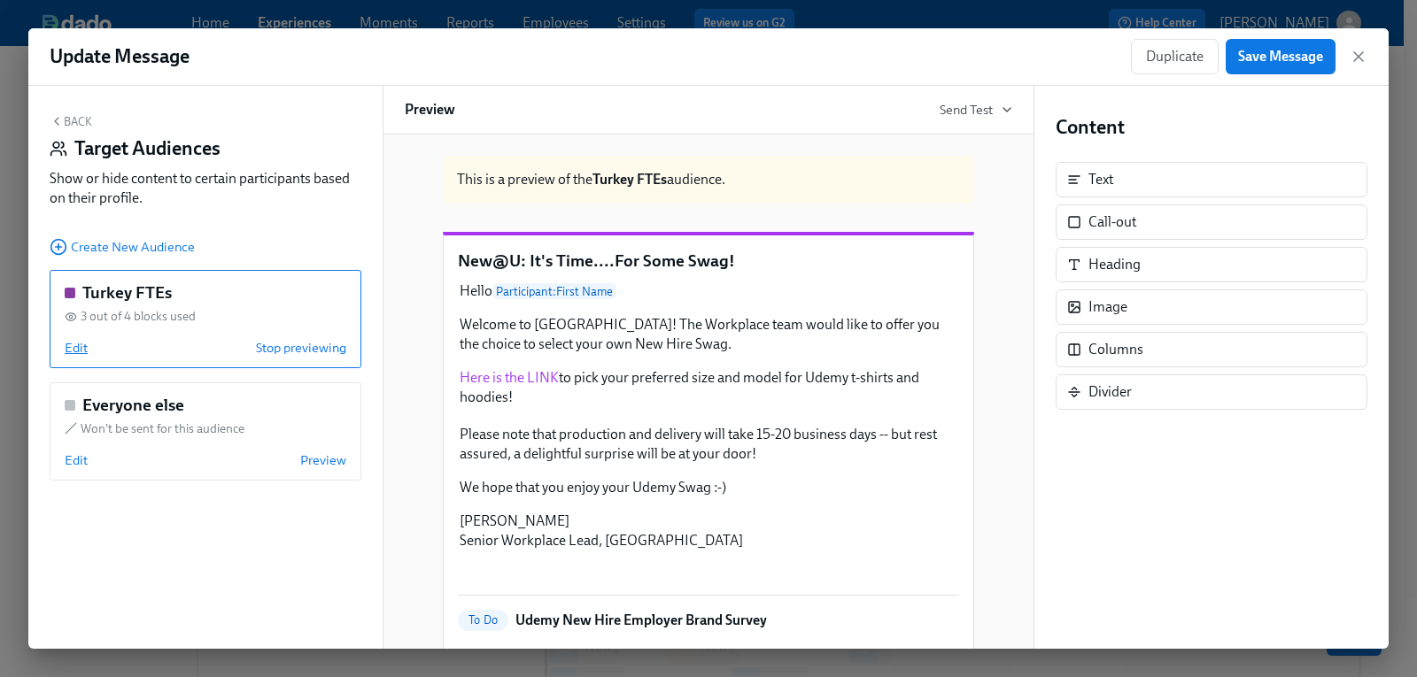
click at [84, 353] on span "Edit" at bounding box center [76, 348] width 23 height 18
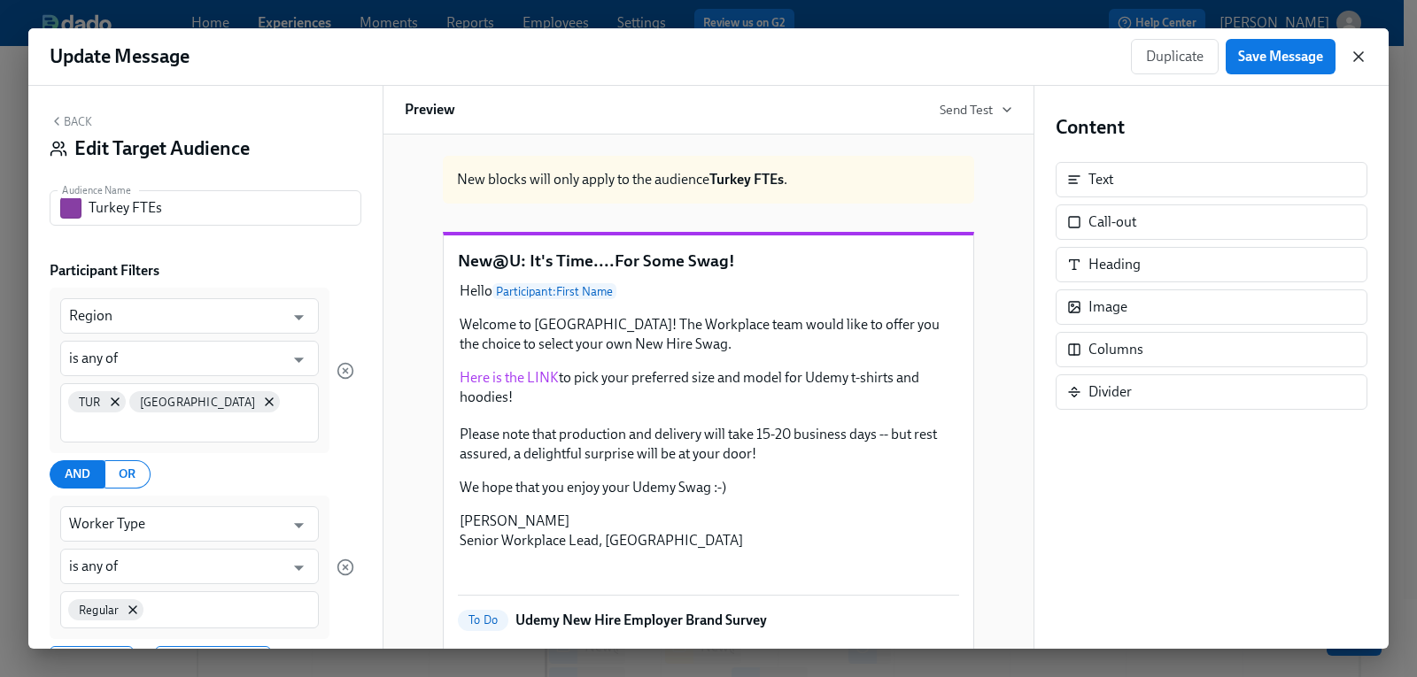
click at [1359, 52] on icon "button" at bounding box center [1358, 57] width 18 height 18
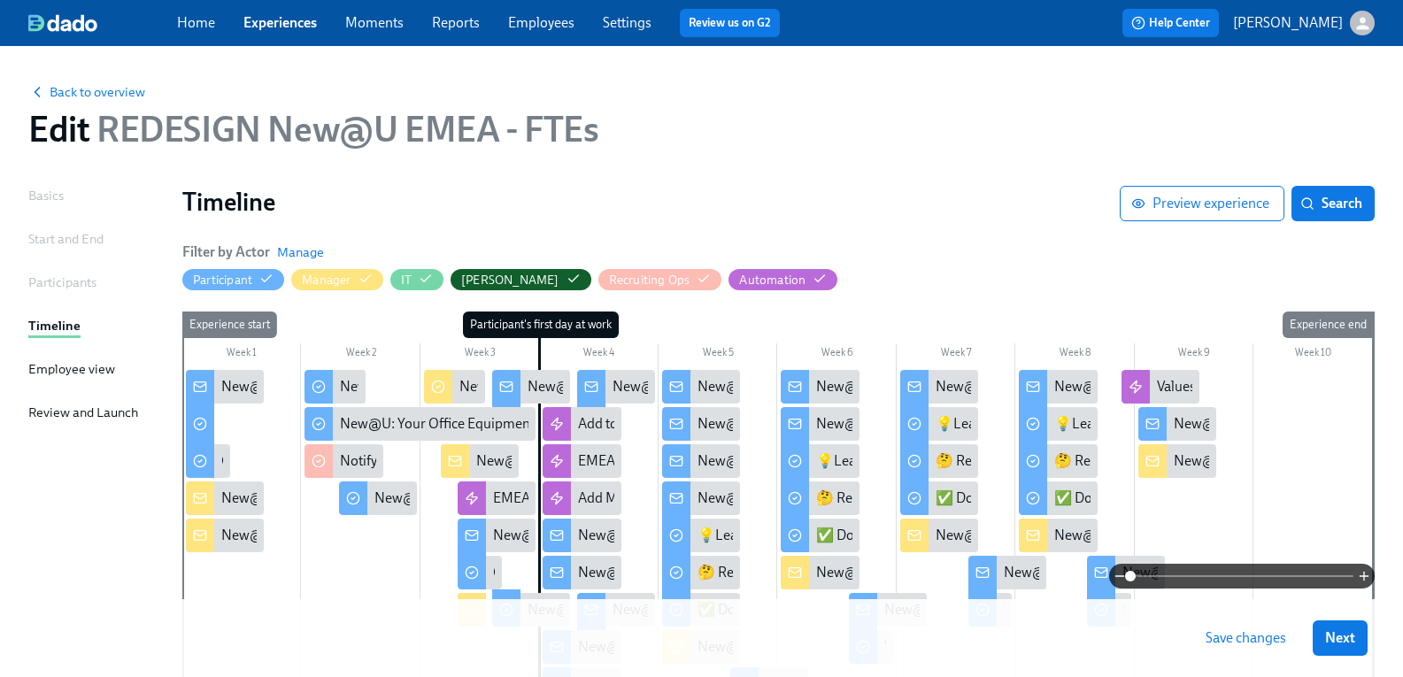
drag, startPoint x: 545, startPoint y: 27, endPoint x: 568, endPoint y: 28, distance: 23.1
click at [545, 27] on link "Employees" at bounding box center [541, 22] width 66 height 17
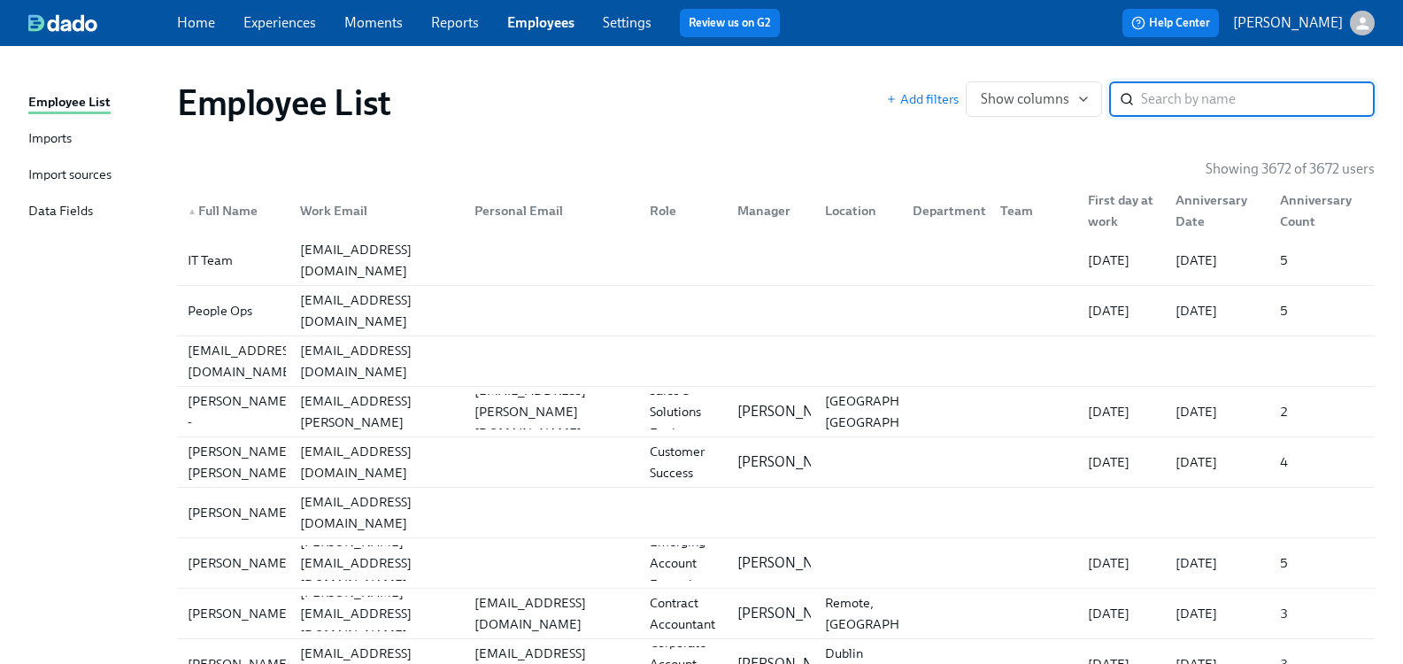
click at [1159, 93] on input "search" at bounding box center [1258, 98] width 234 height 35
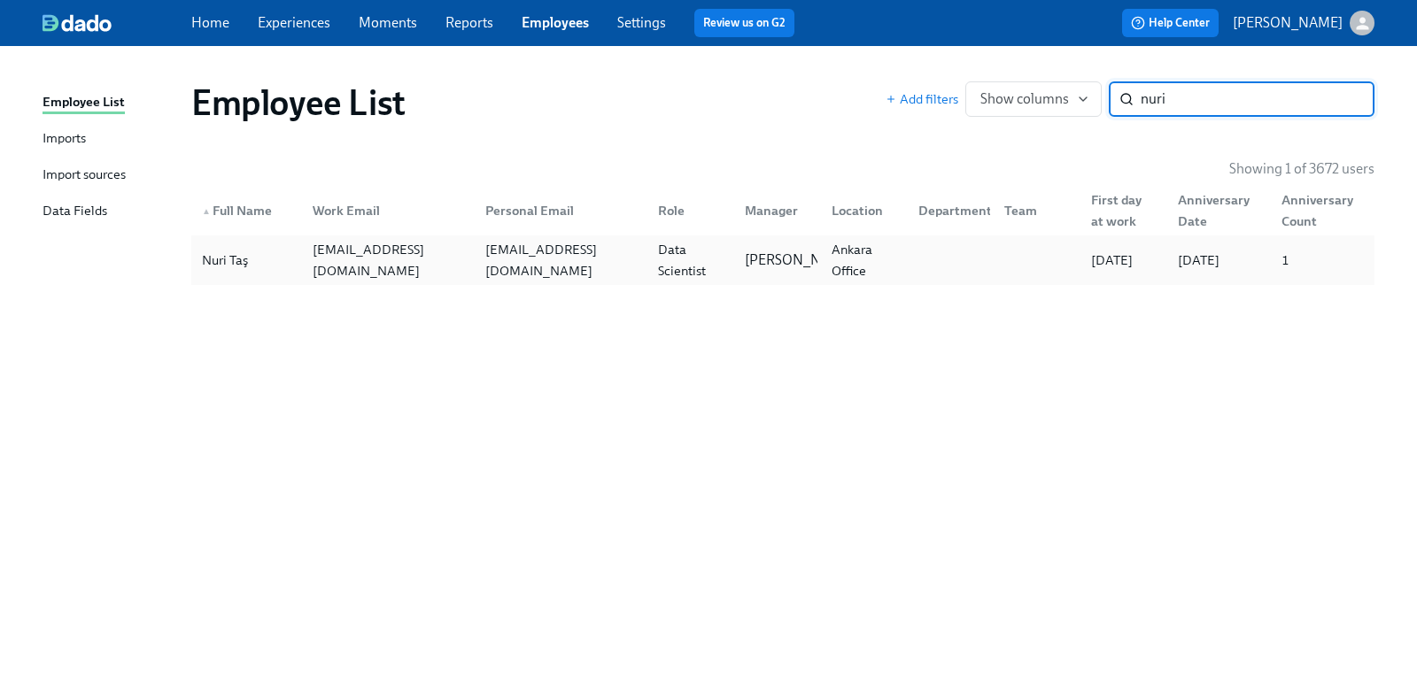
type input "nuri"
click at [224, 259] on div "Nuri Taş" at bounding box center [225, 260] width 60 height 21
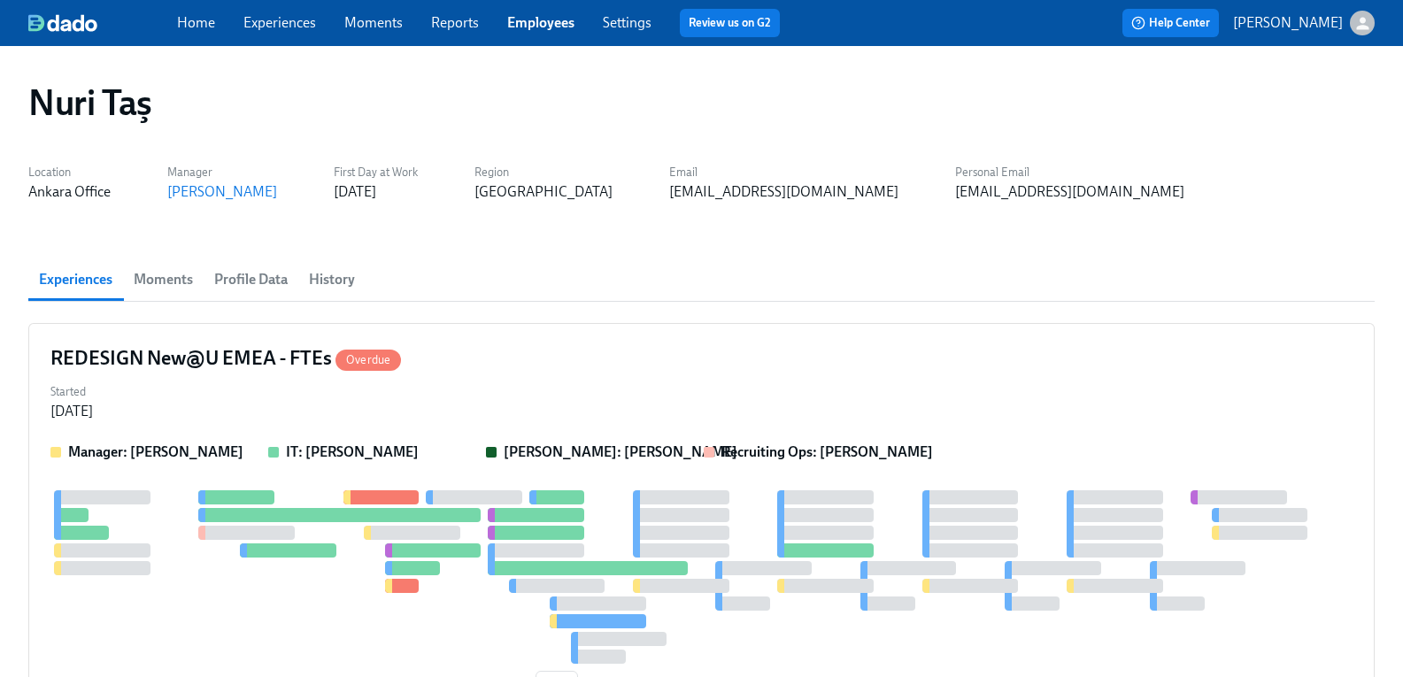
click at [275, 272] on span "Profile Data" at bounding box center [250, 279] width 73 height 25
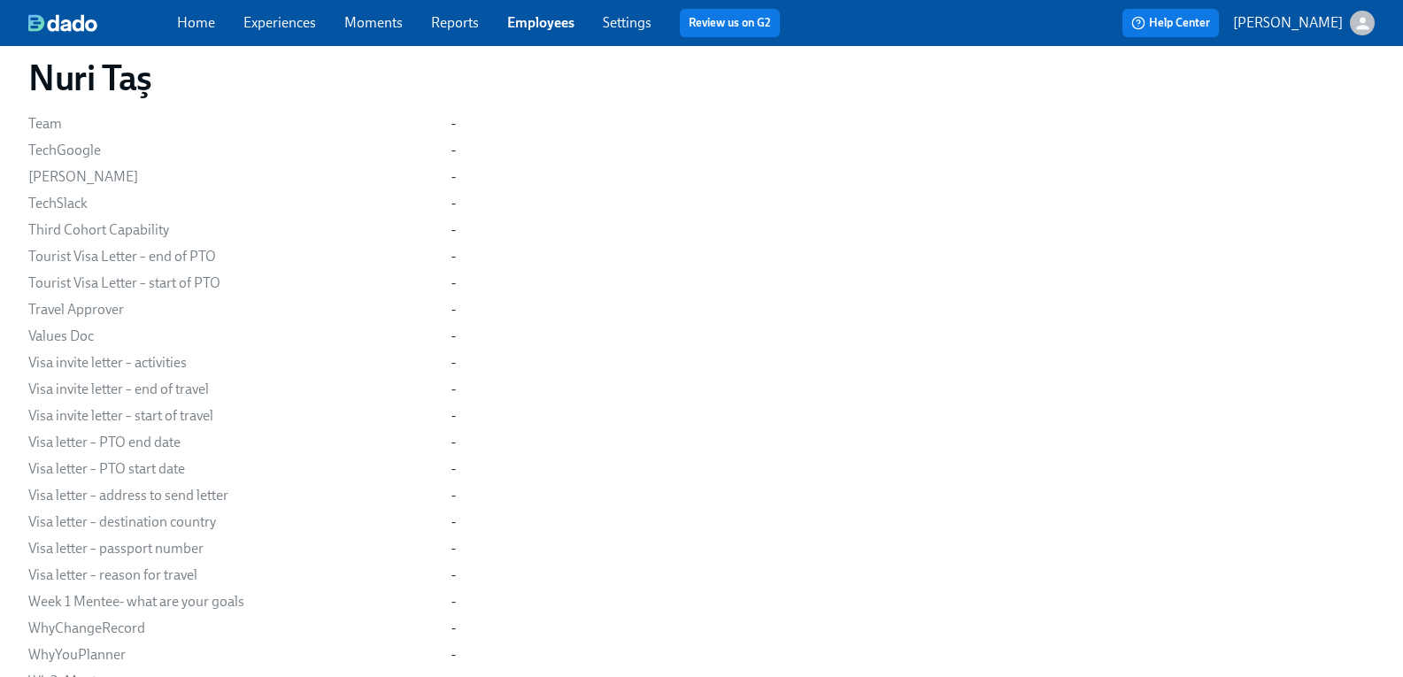
scroll to position [2479, 0]
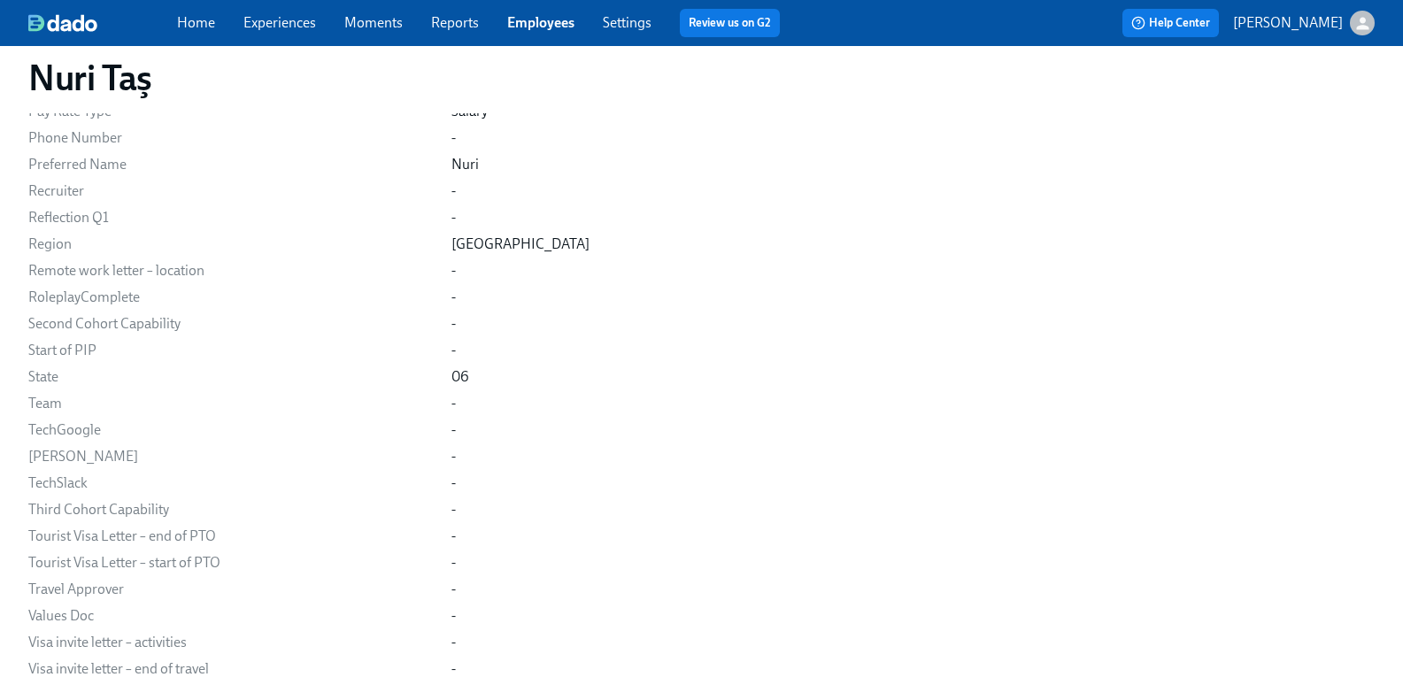
drag, startPoint x: 303, startPoint y: 31, endPoint x: 290, endPoint y: 24, distance: 14.3
click at [845, 293] on div "-" at bounding box center [913, 297] width 923 height 19
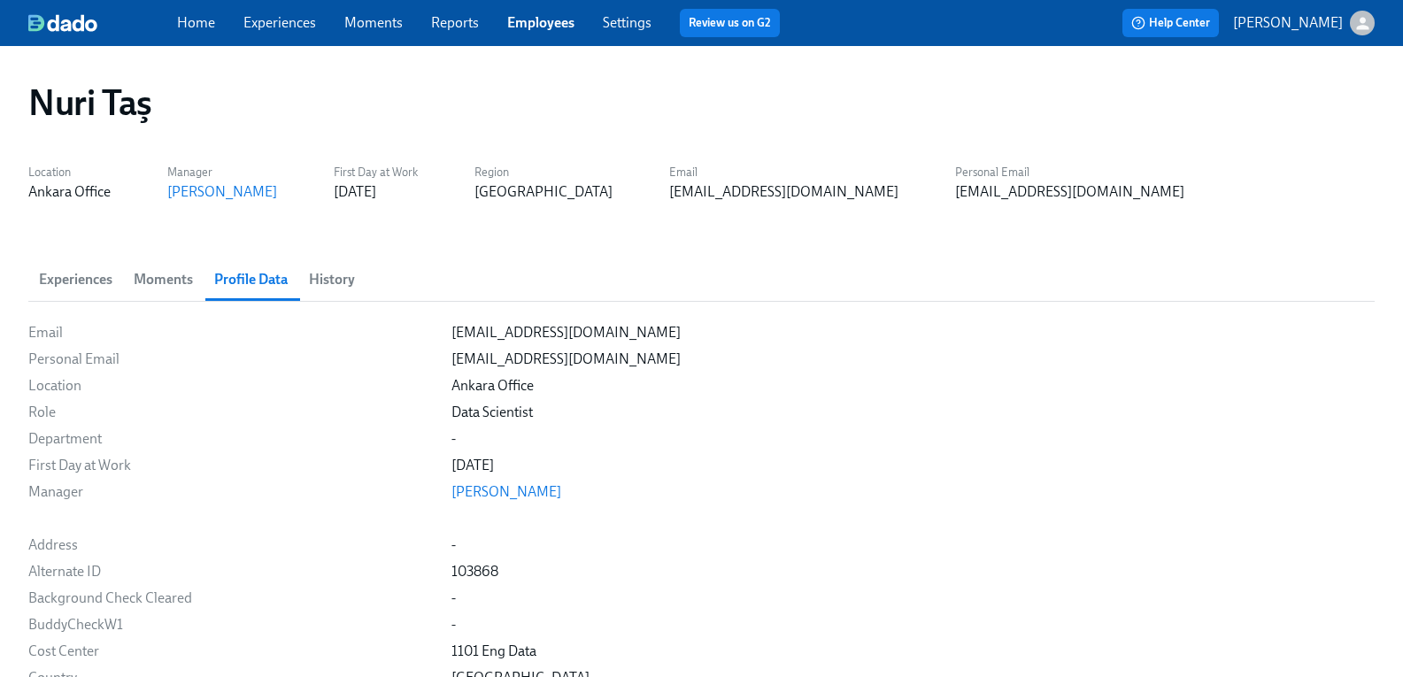
scroll to position [3340, 0]
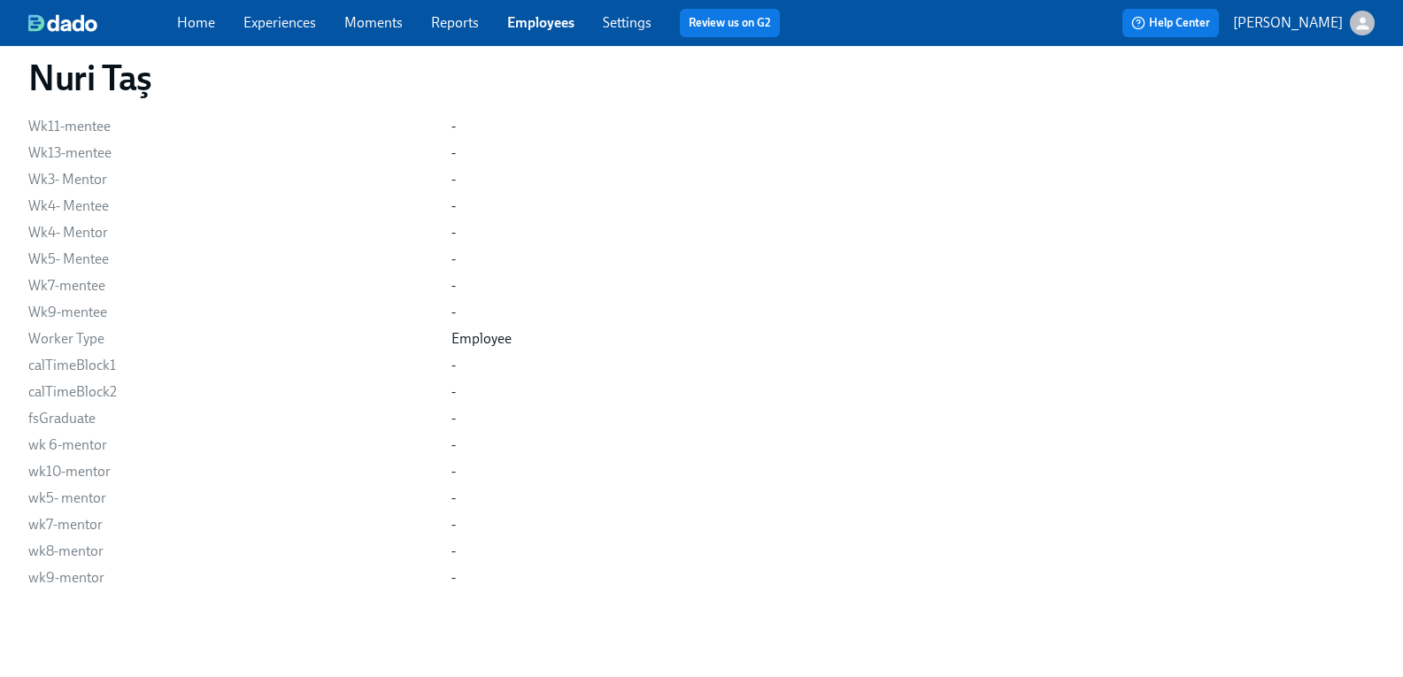
click at [552, 25] on link "Employees" at bounding box center [540, 22] width 67 height 17
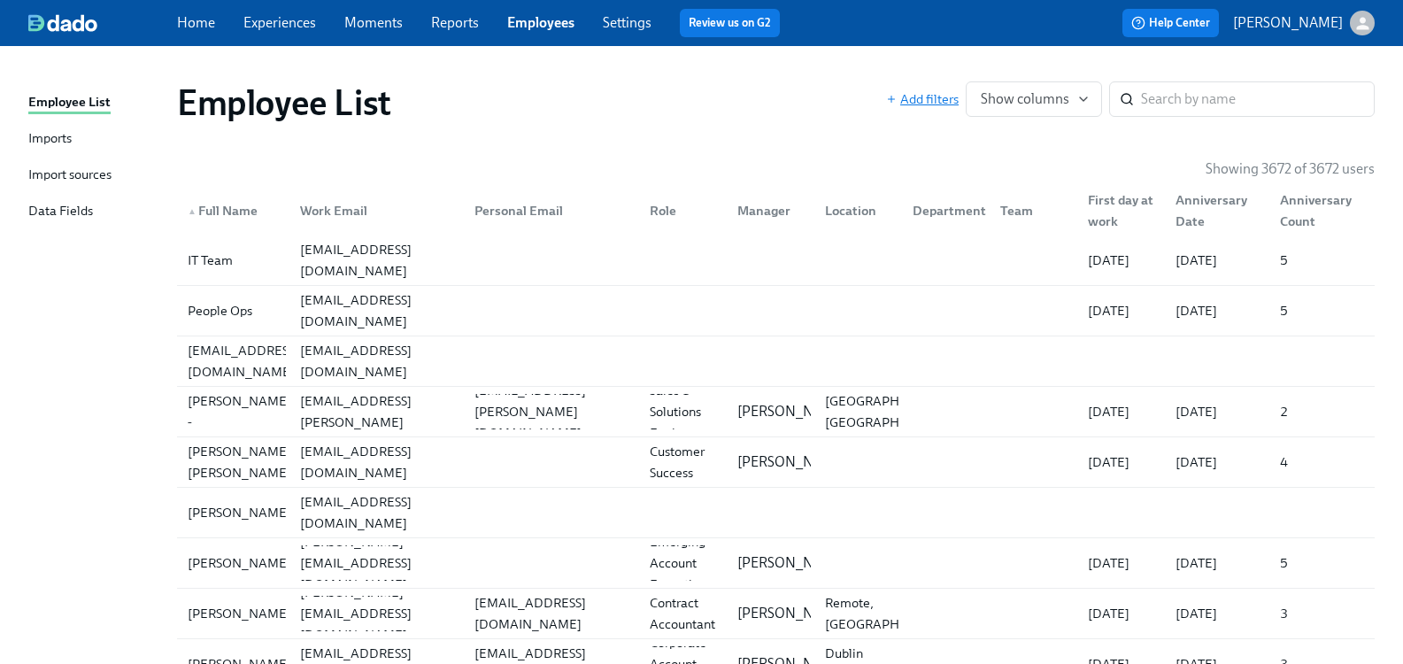
click at [923, 98] on span "Add filters" at bounding box center [922, 99] width 73 height 18
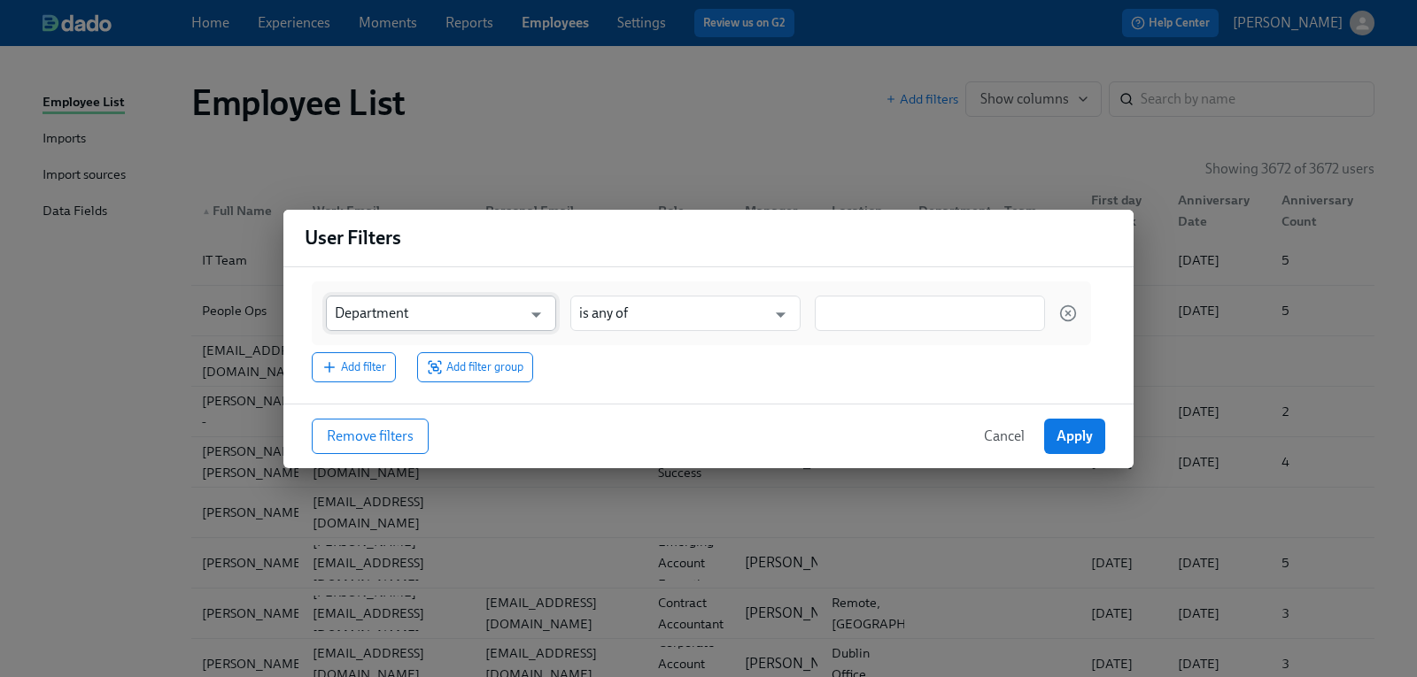
click at [466, 320] on input "Department" at bounding box center [428, 313] width 187 height 35
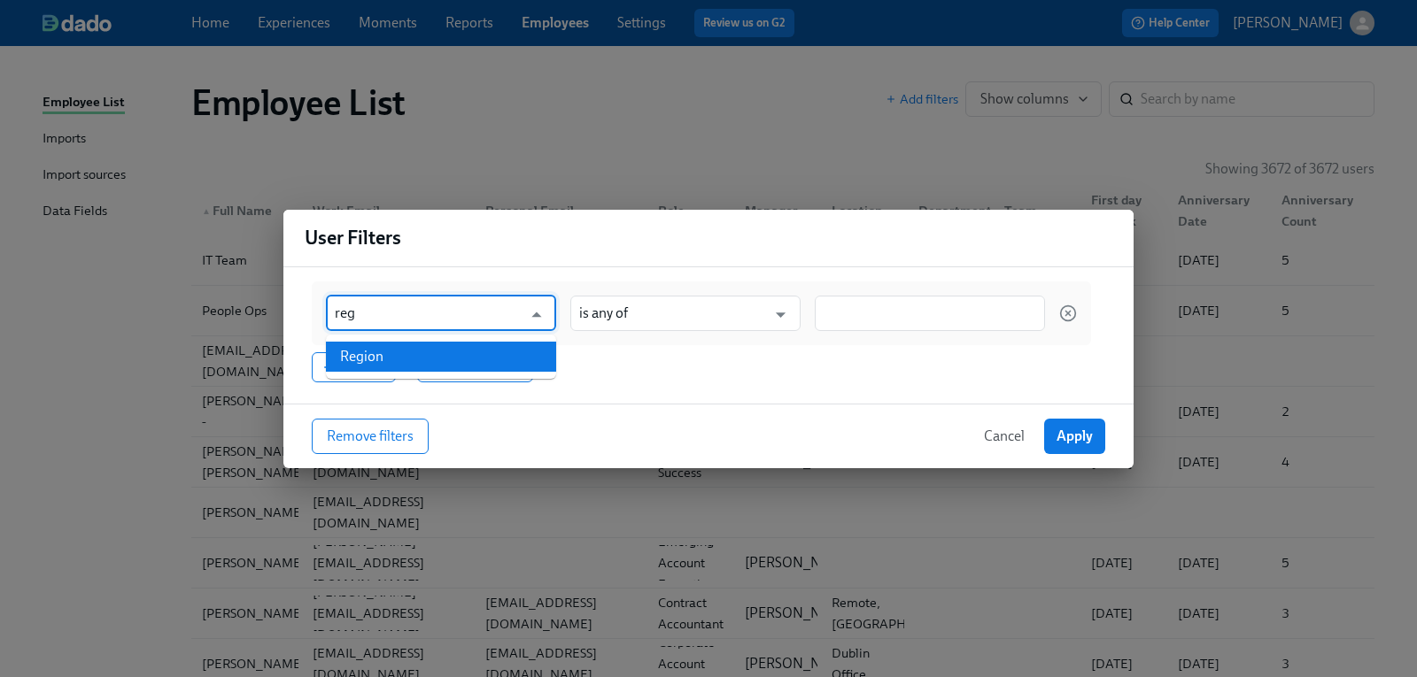
click at [390, 348] on li "Region" at bounding box center [441, 357] width 230 height 30
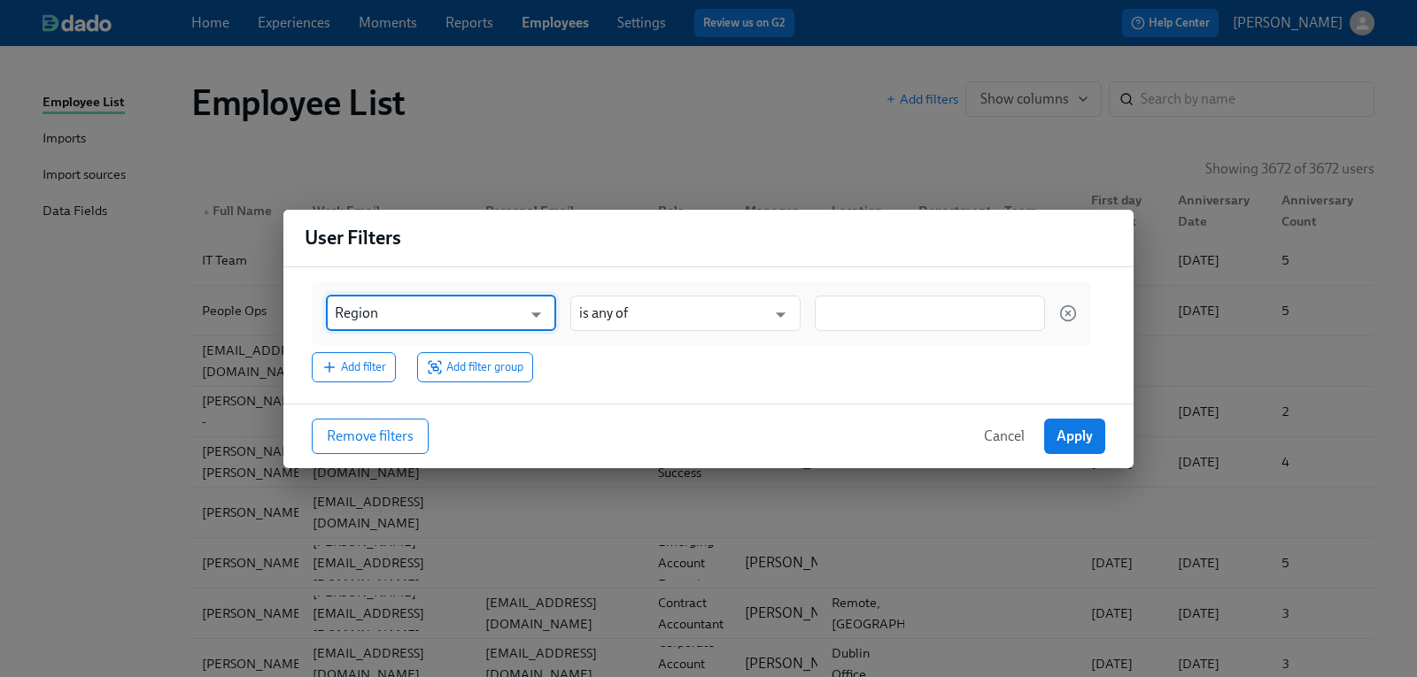
type input "Region"
click at [894, 312] on input at bounding box center [929, 313] width 212 height 19
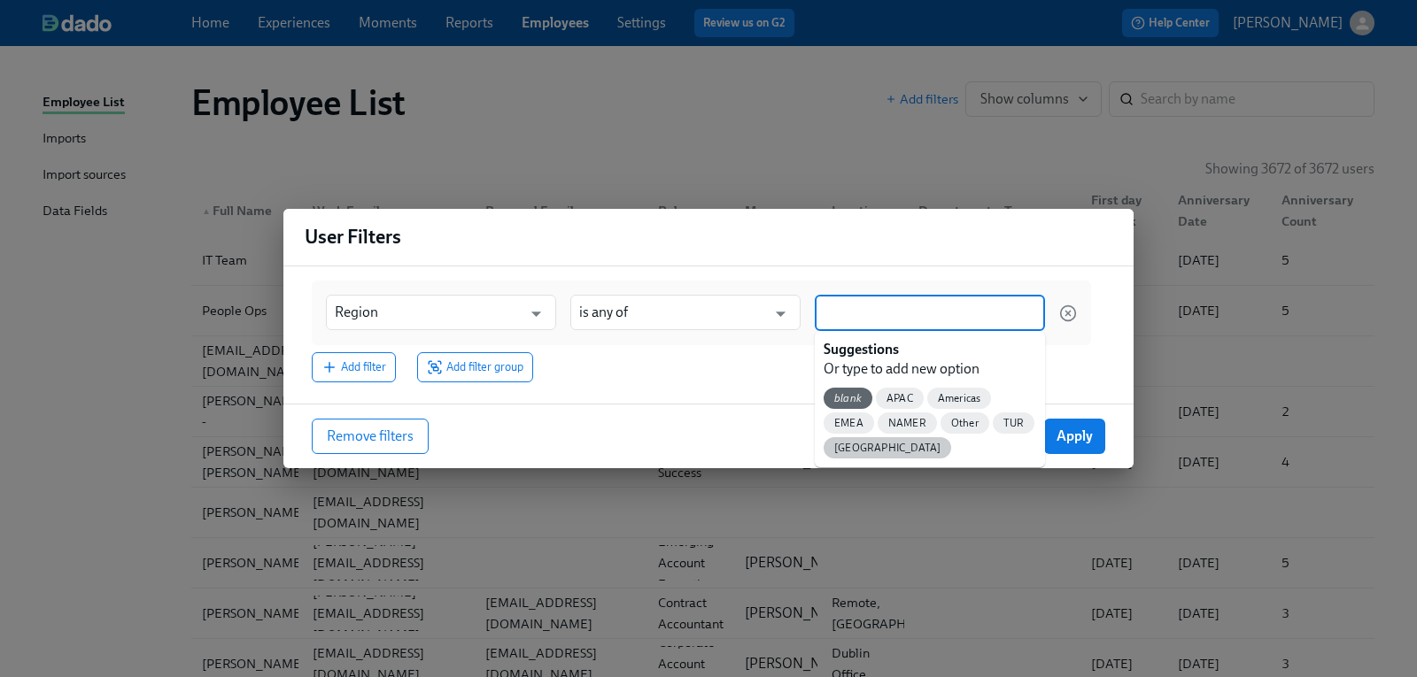
click at [846, 447] on span "[GEOGRAPHIC_DATA]" at bounding box center [886, 448] width 127 height 13
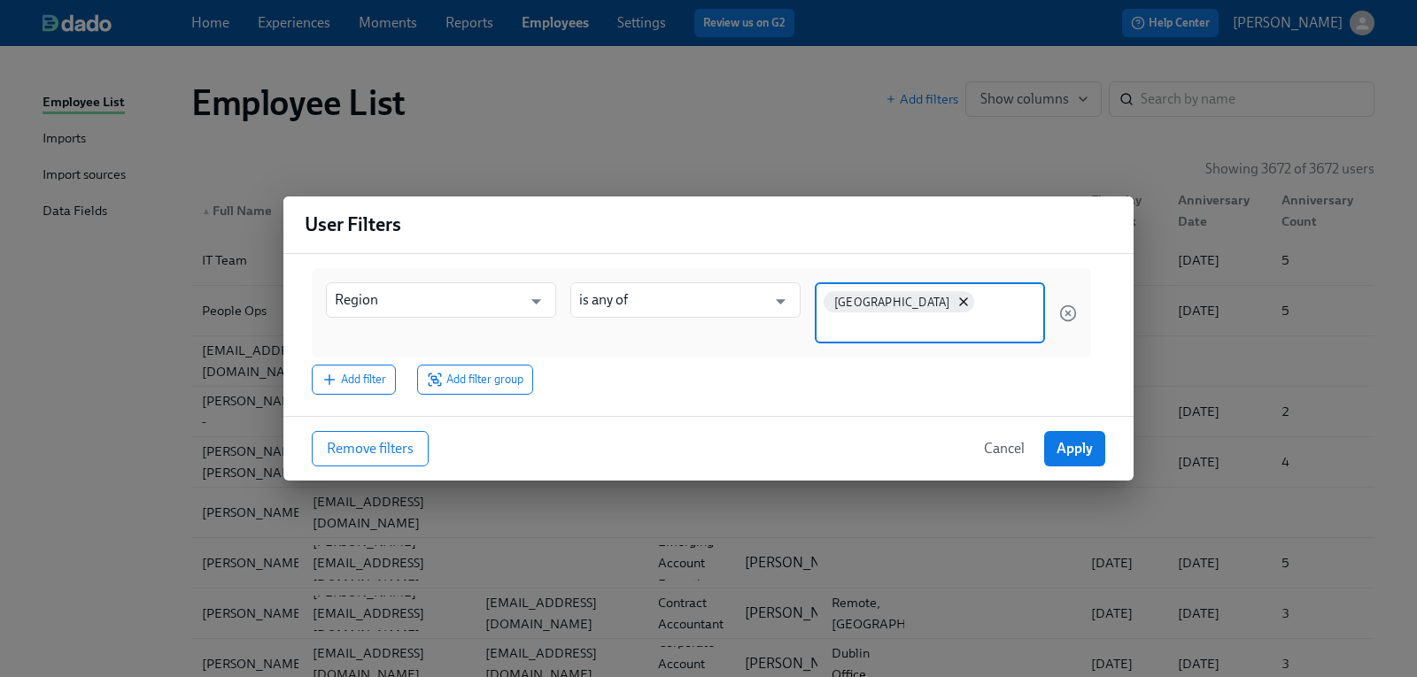
click at [919, 316] on input at bounding box center [929, 325] width 212 height 19
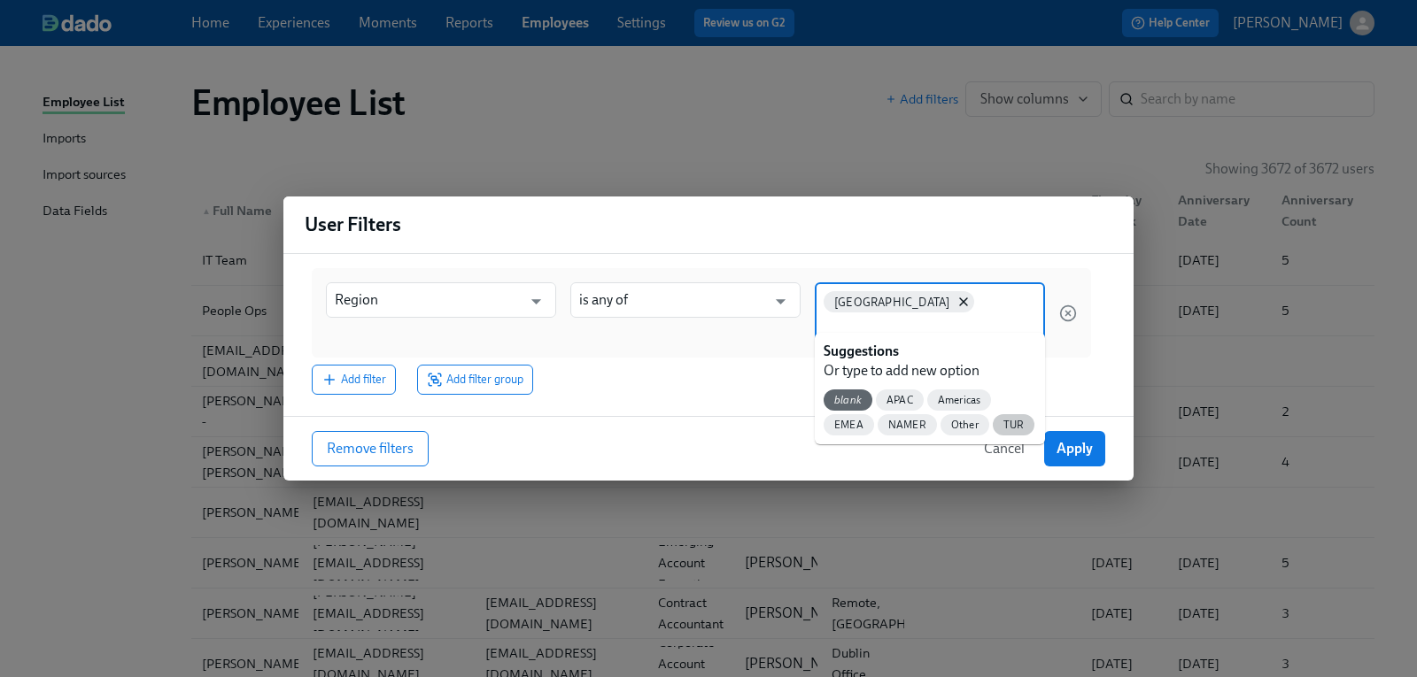
click at [1017, 421] on span "TUR" at bounding box center [1013, 425] width 42 height 13
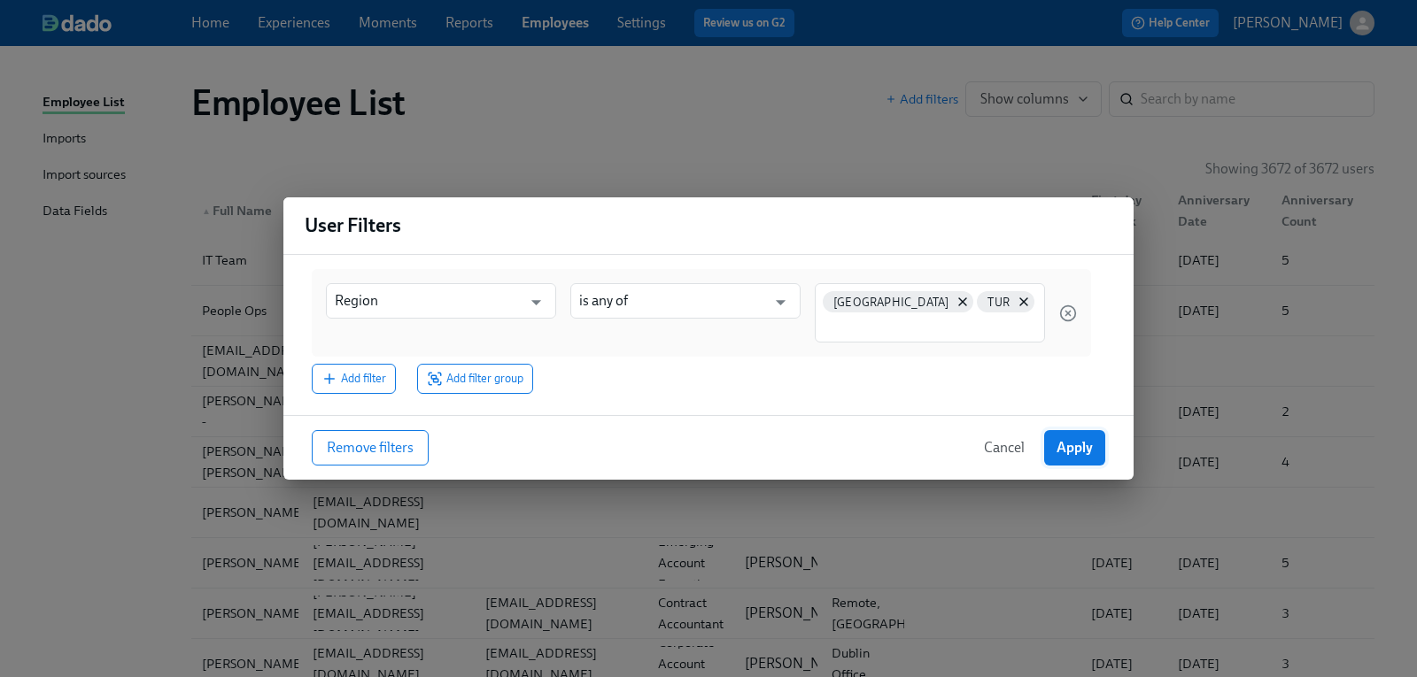
click at [1055, 455] on button "Apply" at bounding box center [1074, 447] width 61 height 35
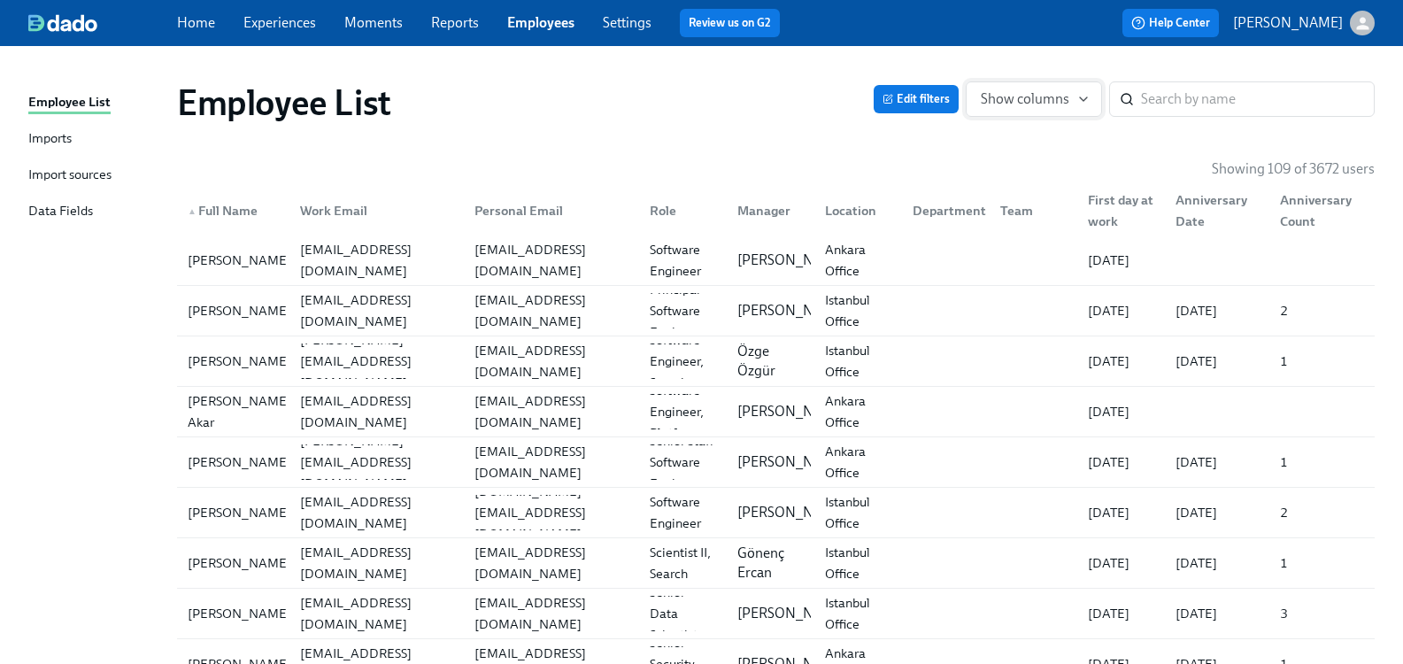
click at [1043, 95] on span "Show columns" at bounding box center [1034, 99] width 106 height 18
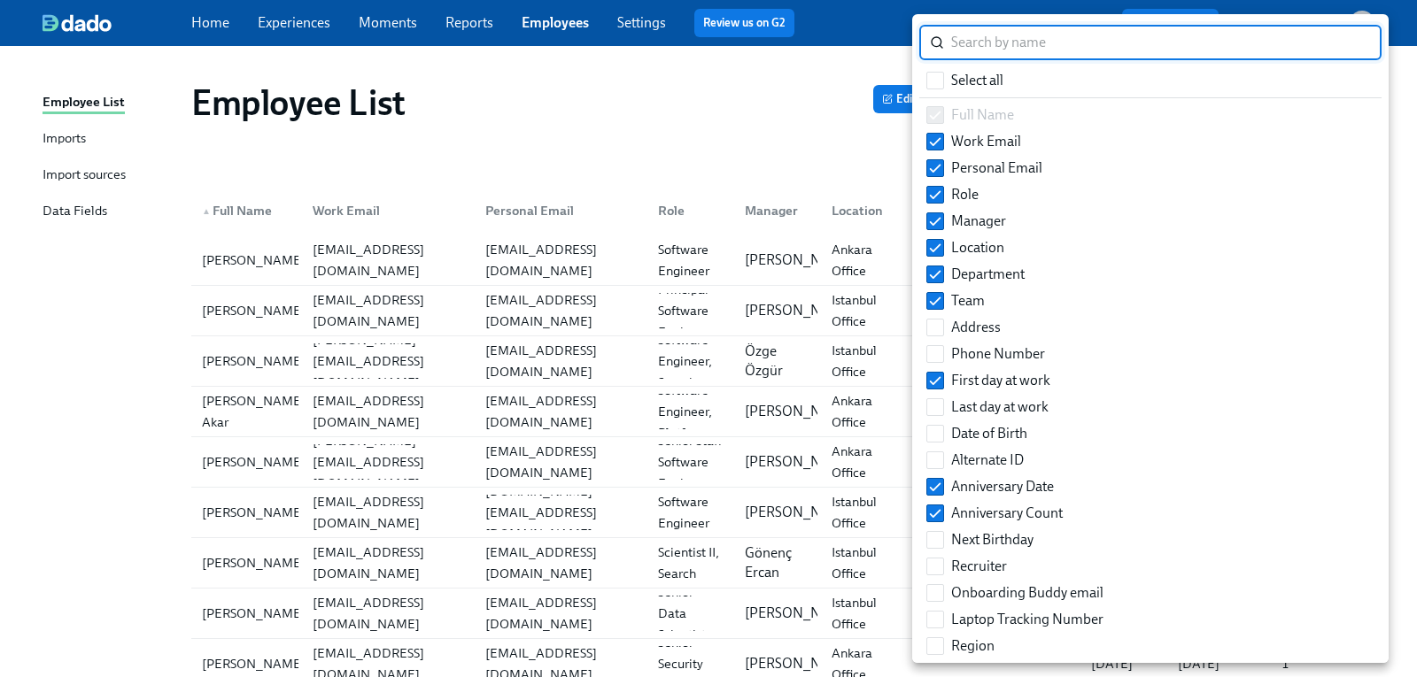
click at [1036, 43] on input "search" at bounding box center [1166, 42] width 430 height 35
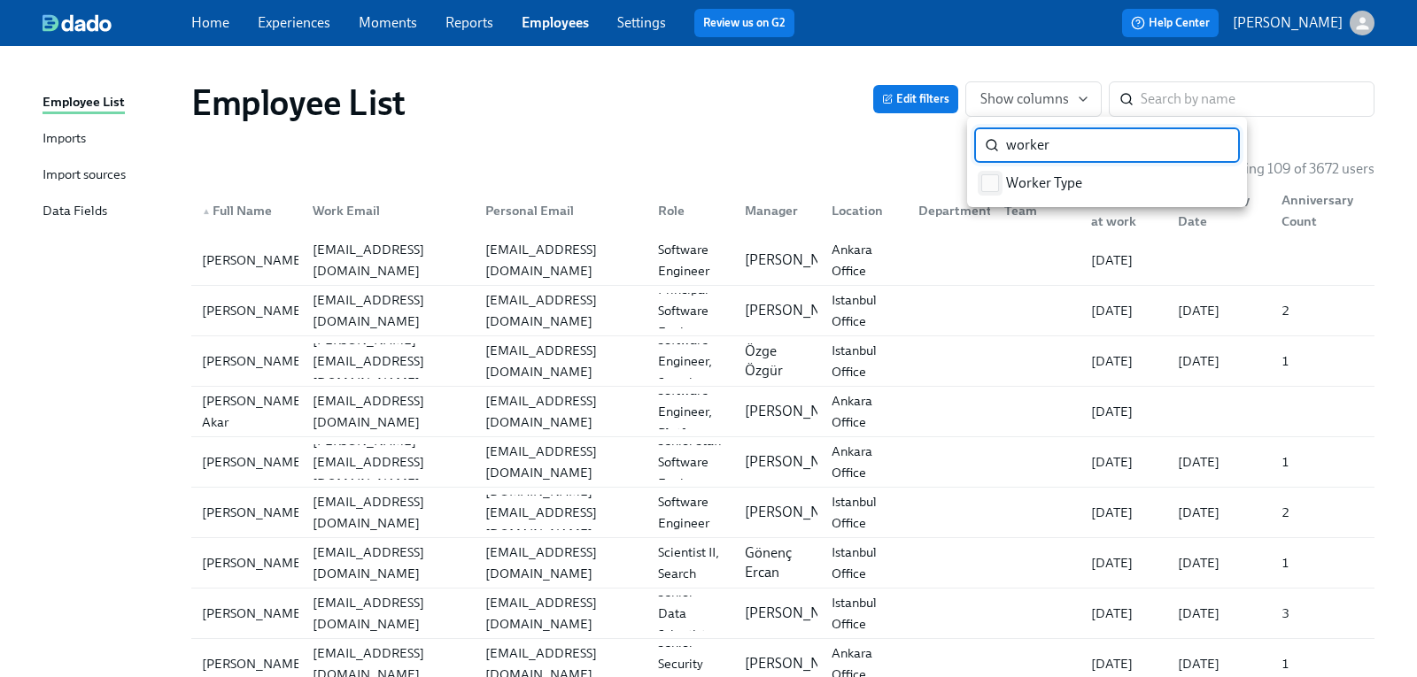
type input "worker"
click at [1052, 185] on span "Worker Type" at bounding box center [1044, 183] width 76 height 19
click at [998, 185] on input "Worker Type" at bounding box center [990, 183] width 16 height 16
checkbox input "true"
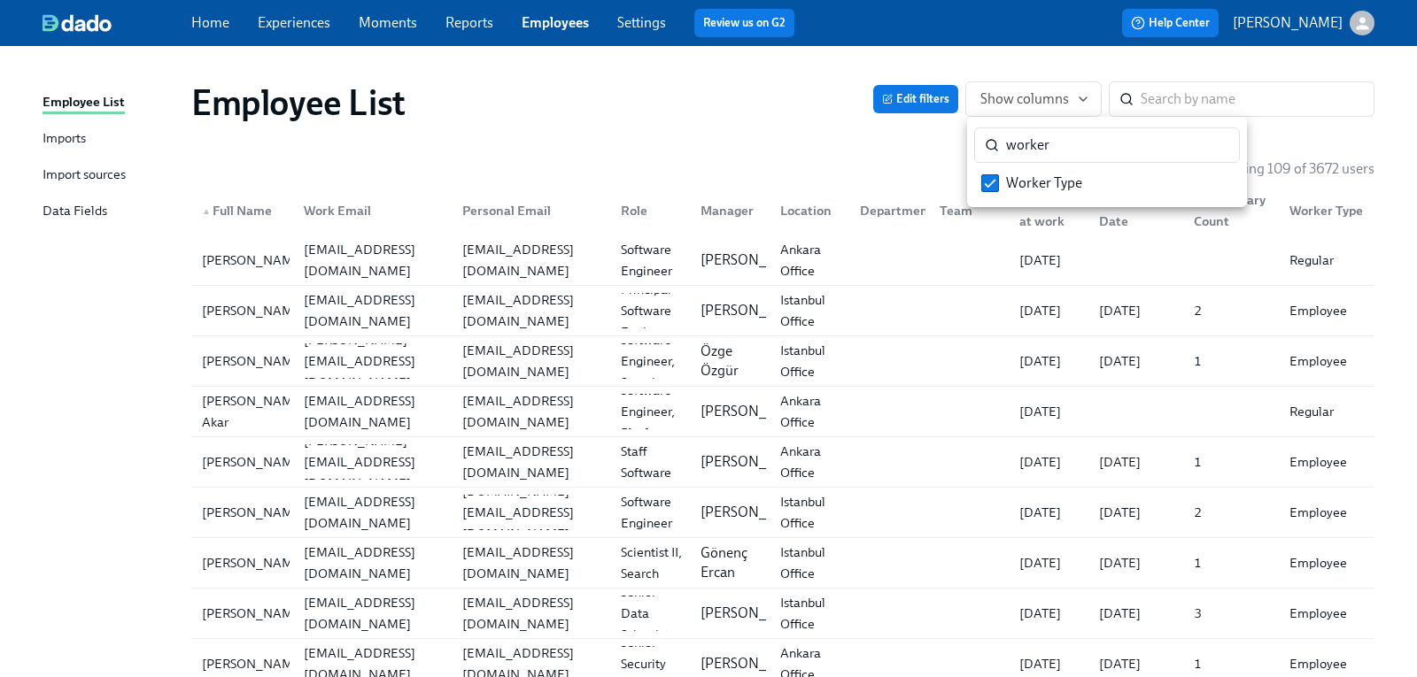
click at [731, 124] on div at bounding box center [708, 338] width 1417 height 677
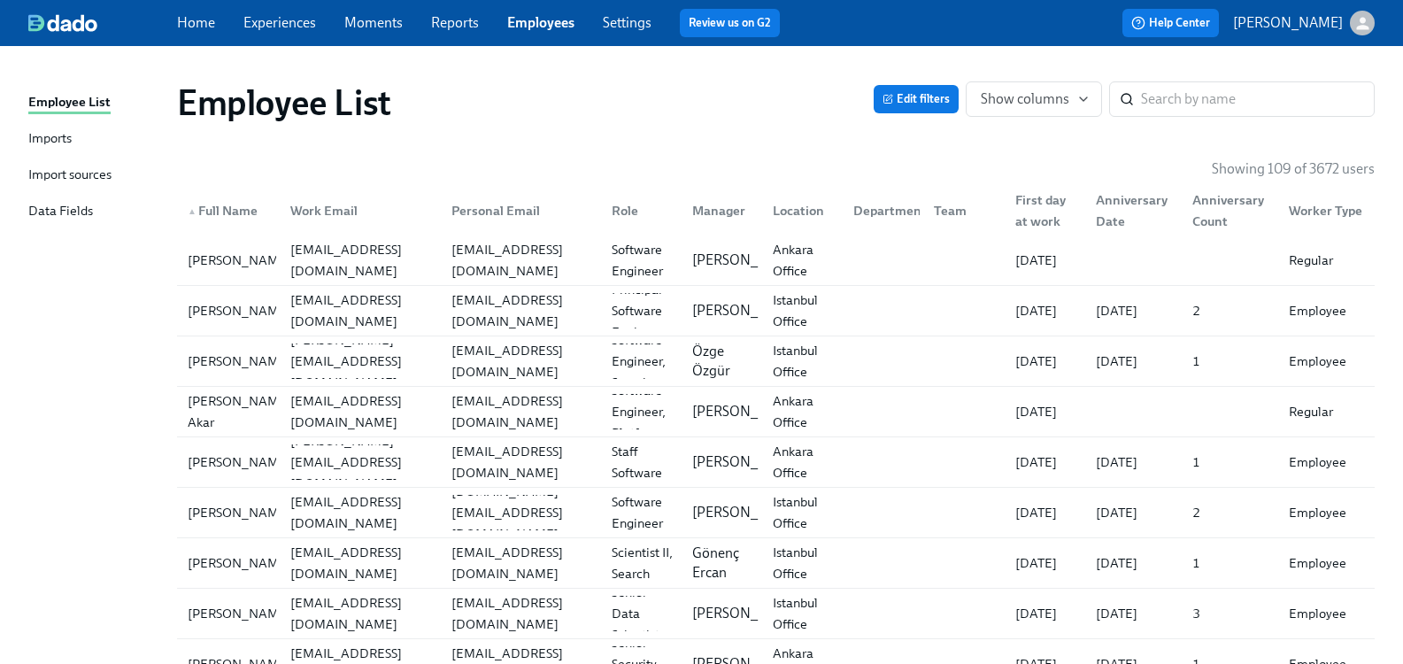
click at [1031, 207] on div "First day at work" at bounding box center [1044, 210] width 73 height 42
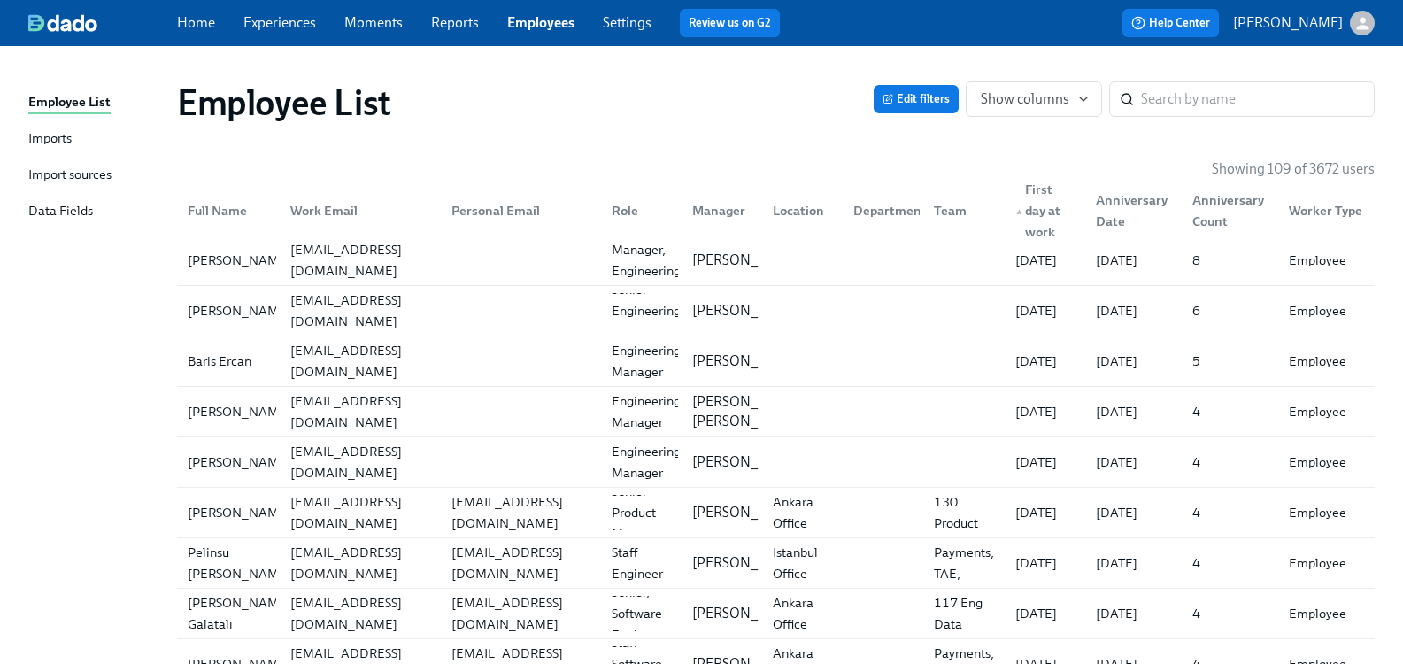
click at [1040, 193] on div "▲ First day at work" at bounding box center [1044, 211] width 73 height 64
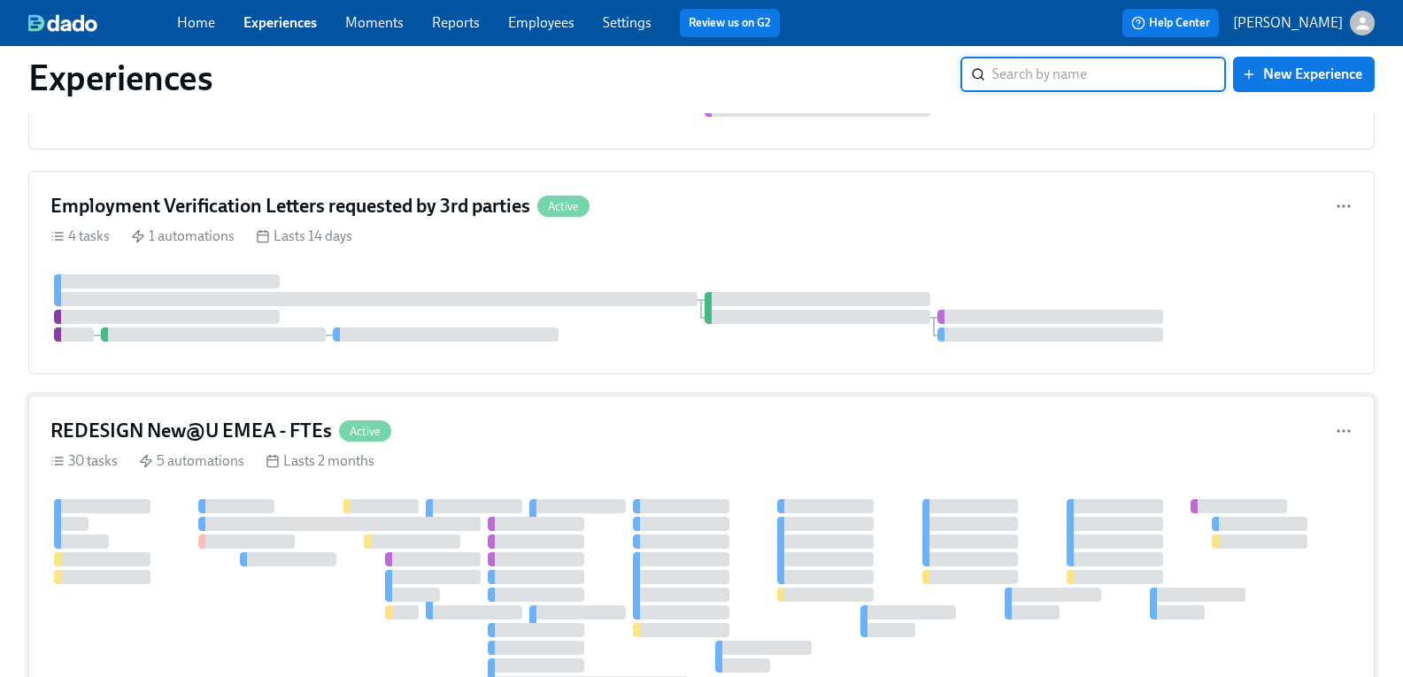
scroll to position [531, 0]
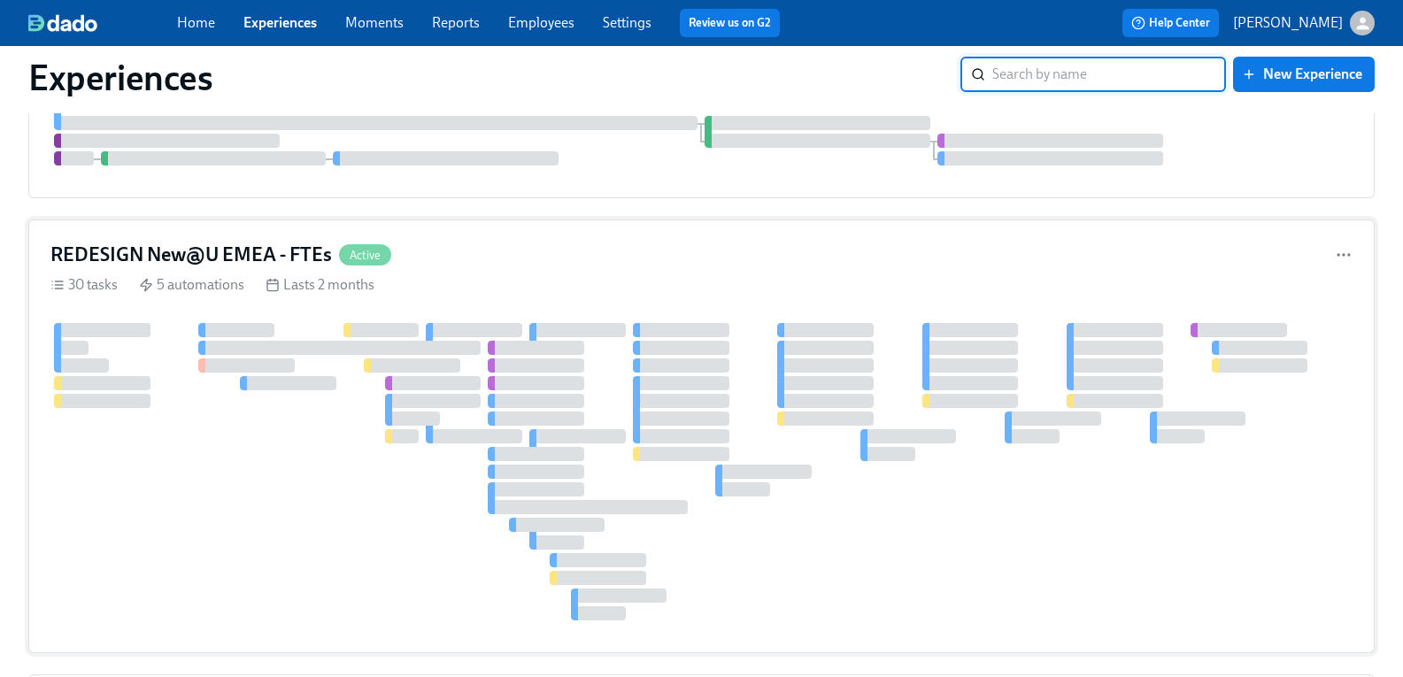
click at [316, 249] on h4 "REDESIGN New@U EMEA - FTEs" at bounding box center [191, 255] width 282 height 27
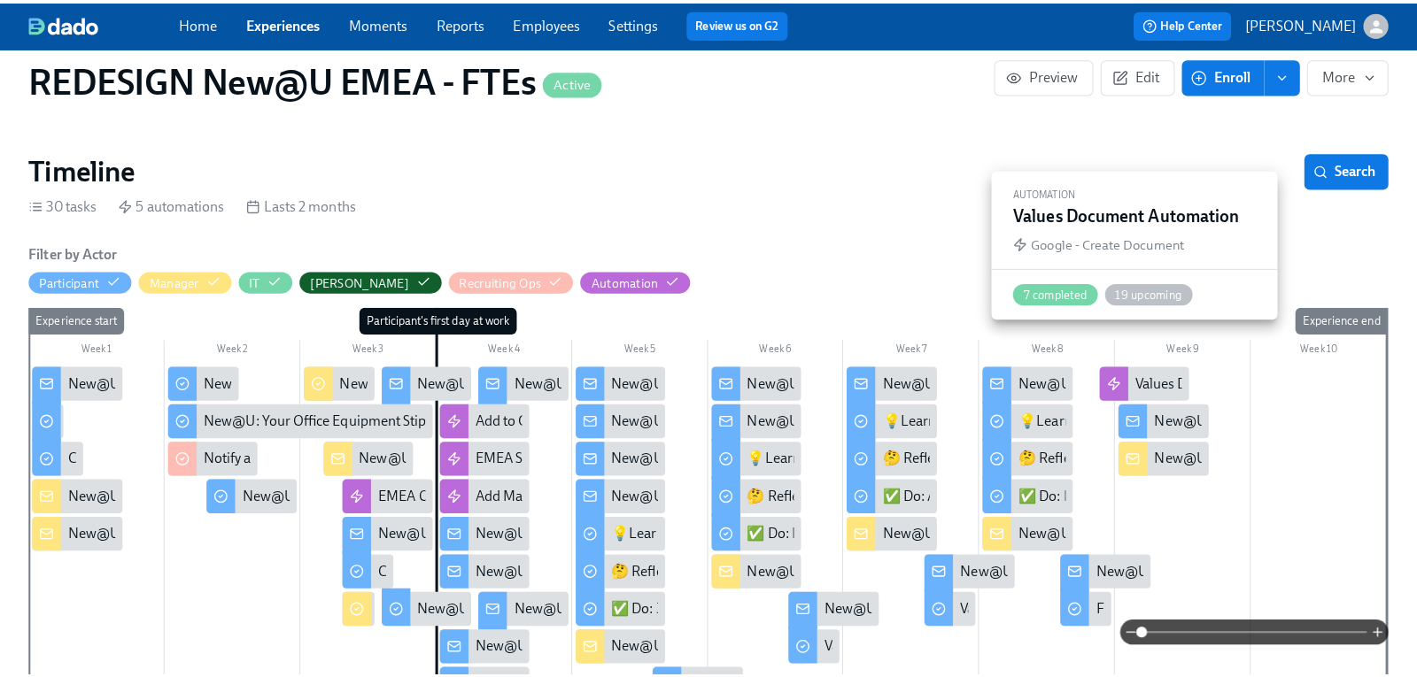
scroll to position [0, 11184]
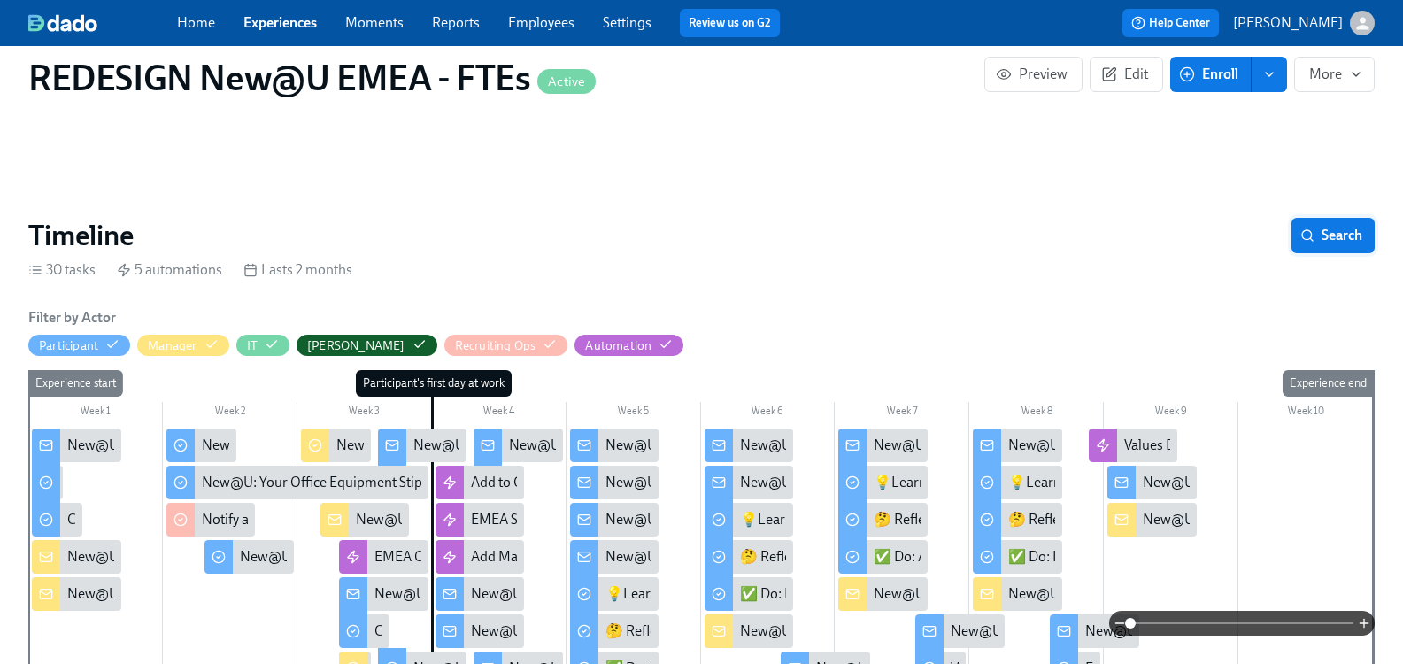
click at [1349, 218] on button "Search" at bounding box center [1333, 235] width 83 height 35
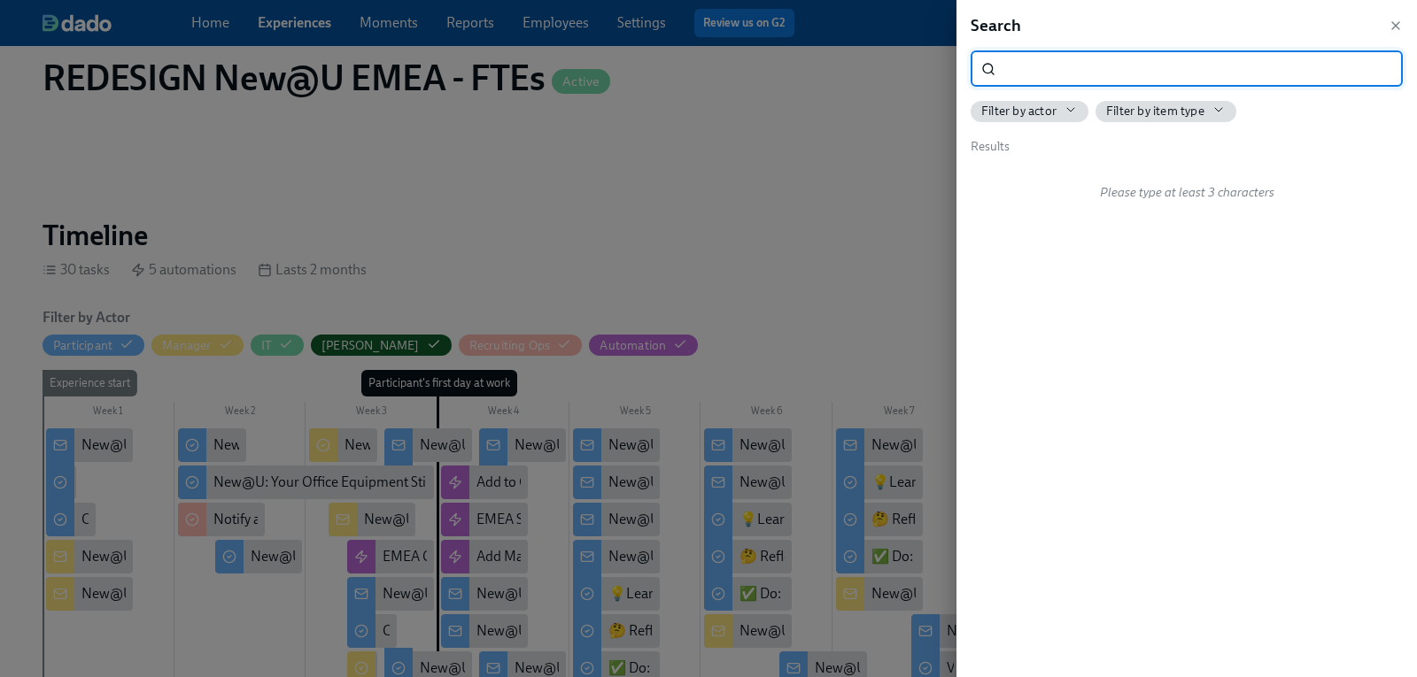
click at [1099, 73] on input "search" at bounding box center [1202, 68] width 400 height 35
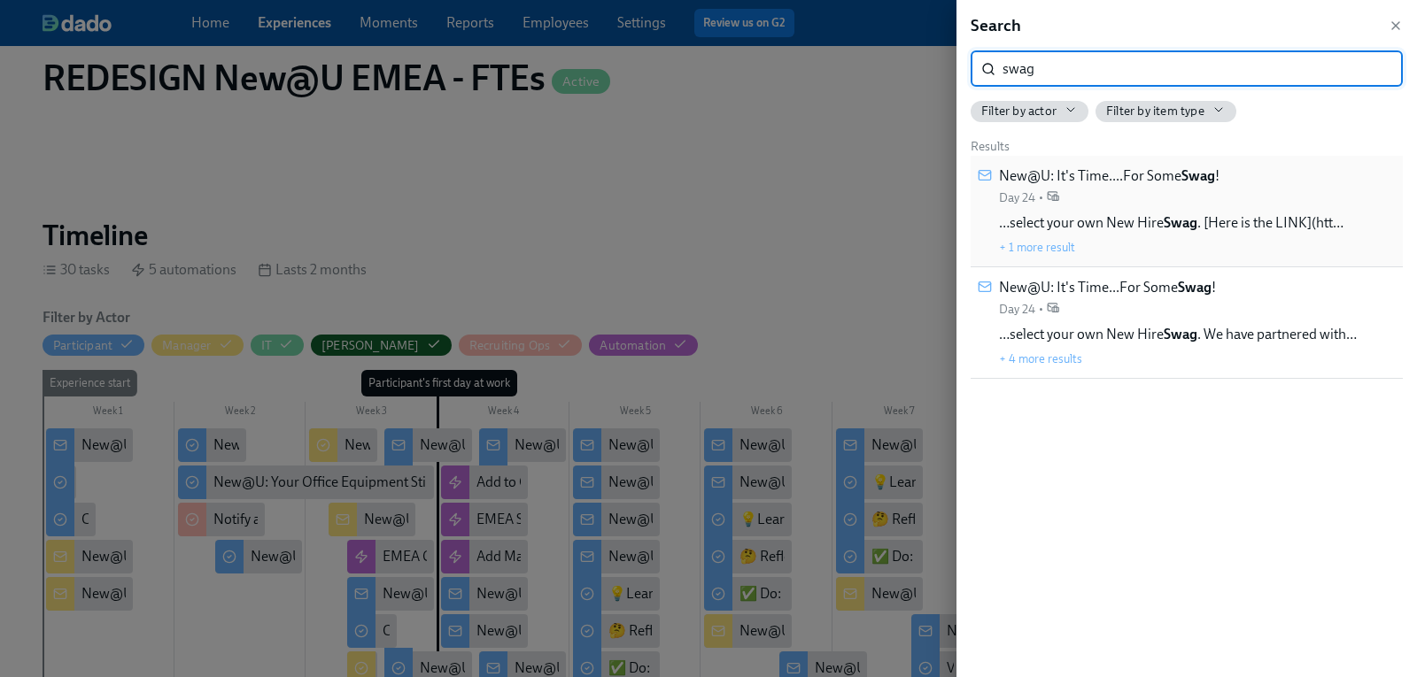
type input "swag"
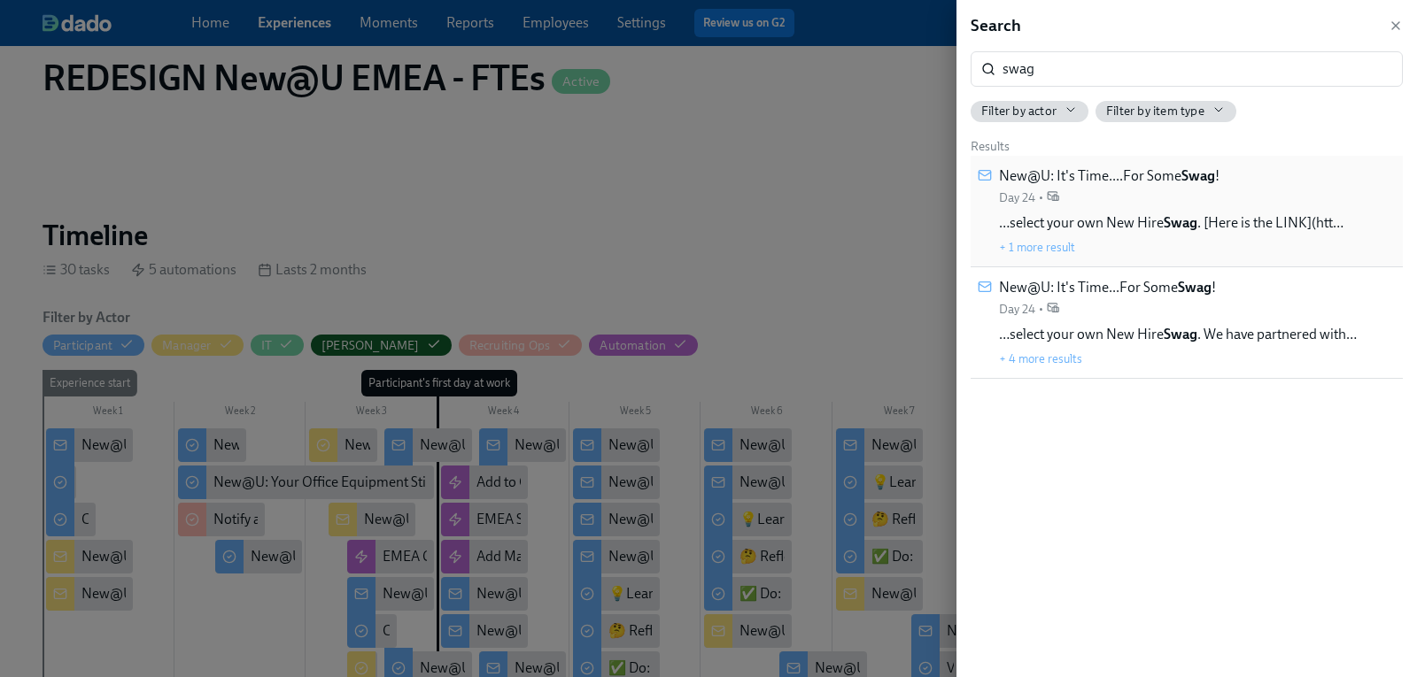
click at [1135, 184] on span "New@U: It's Time....For Some Swag !" at bounding box center [1109, 175] width 220 height 19
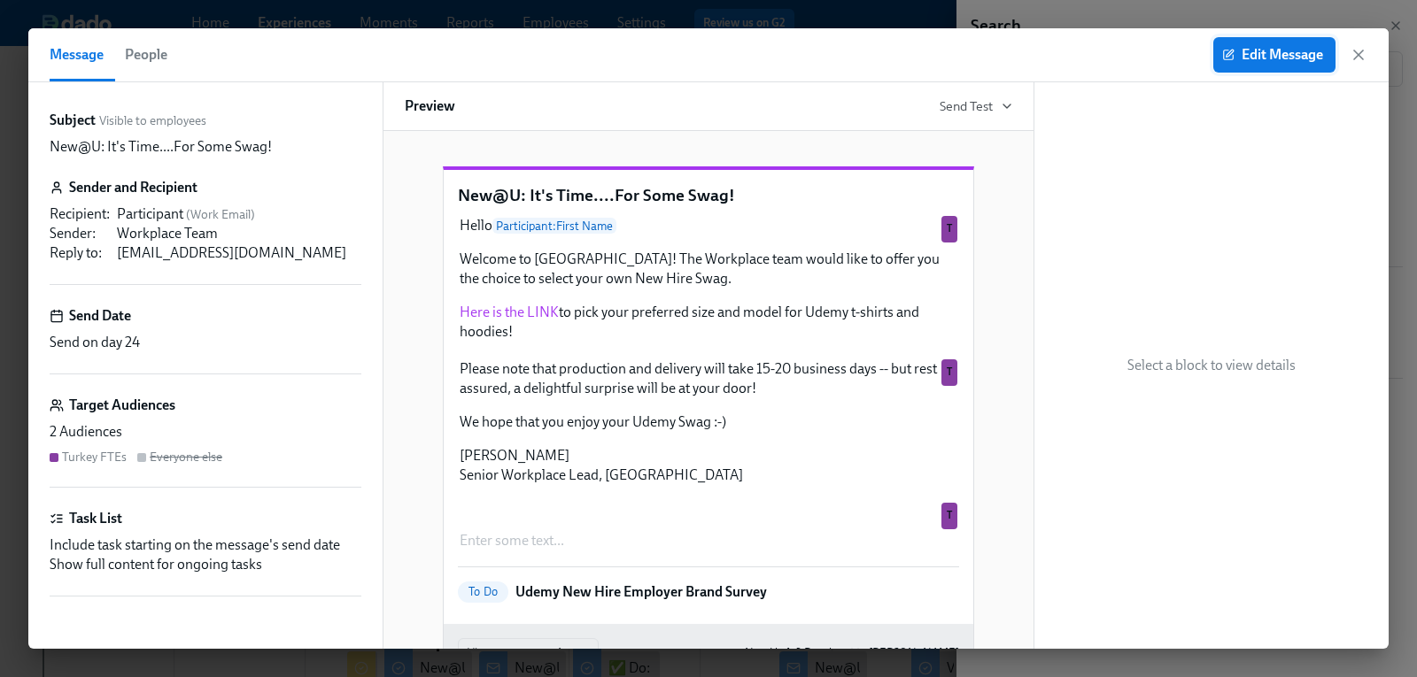
click at [1279, 58] on span "Edit Message" at bounding box center [1273, 55] width 97 height 18
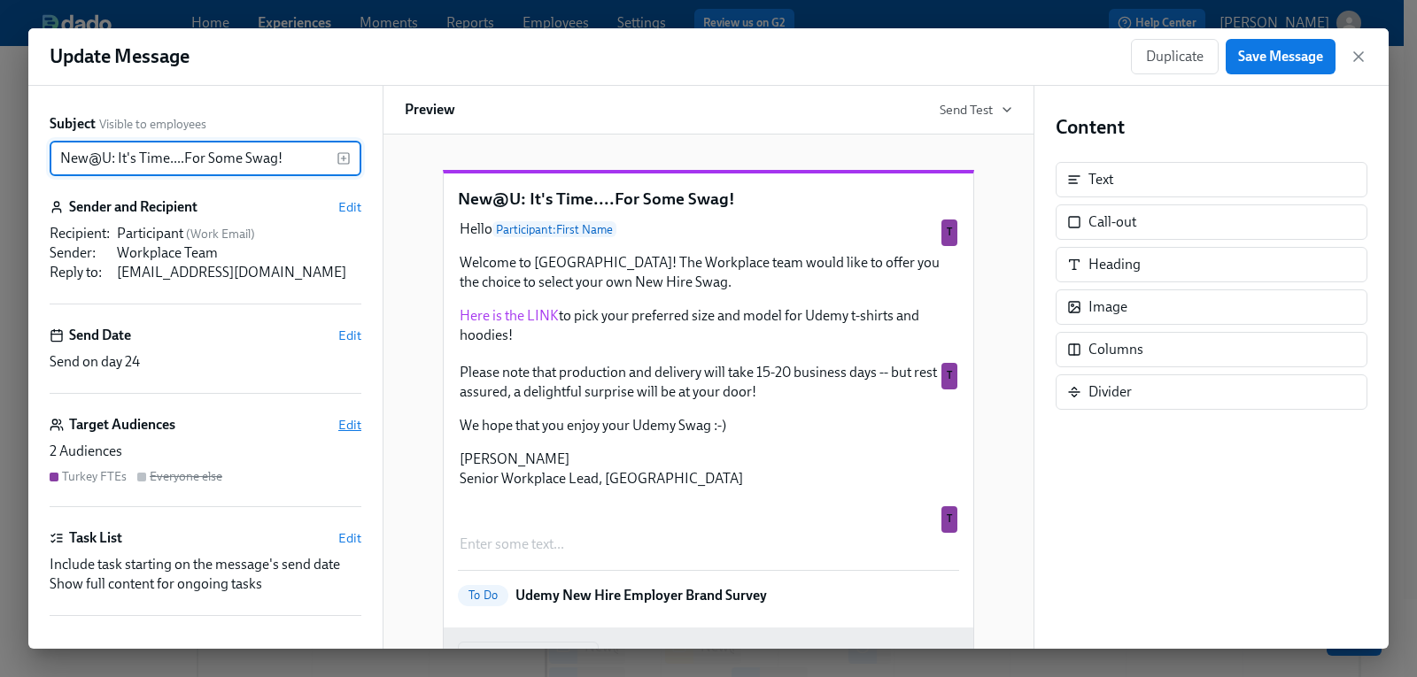
click at [338, 424] on span "Edit" at bounding box center [349, 425] width 23 height 18
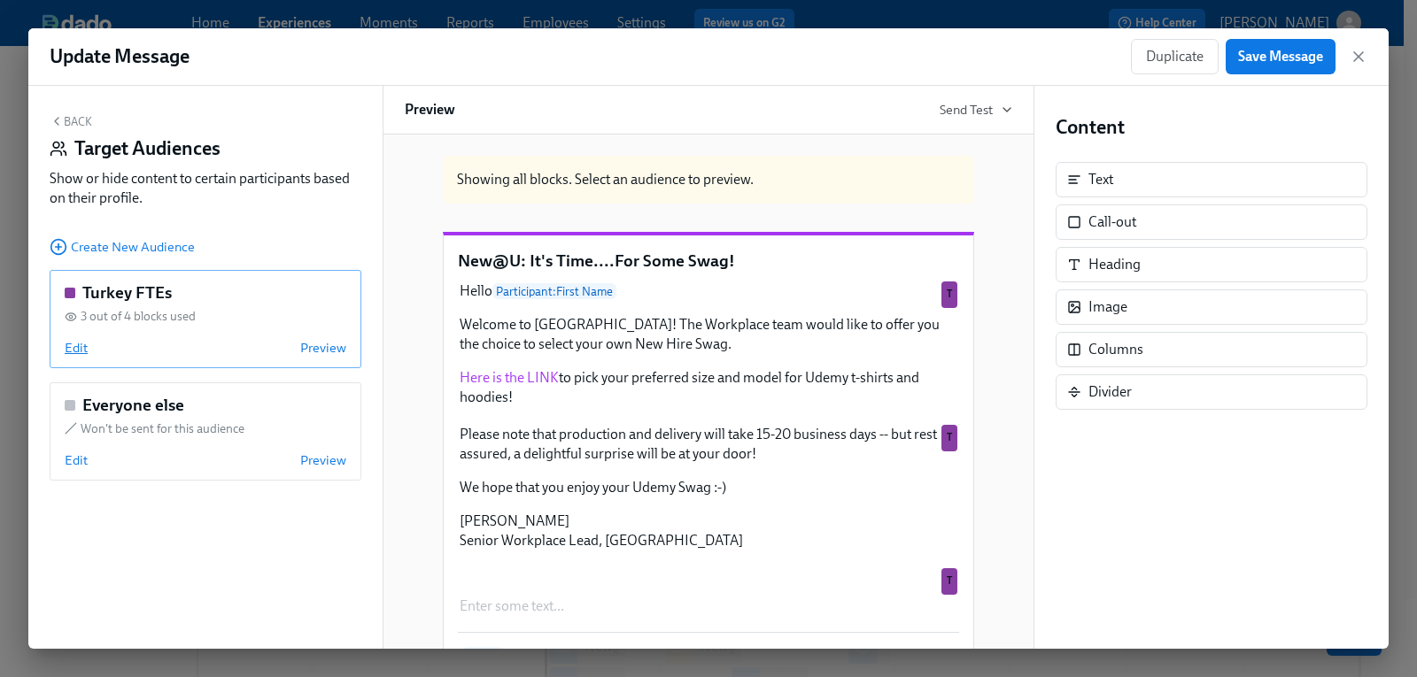
click at [78, 351] on span "Edit" at bounding box center [76, 348] width 23 height 18
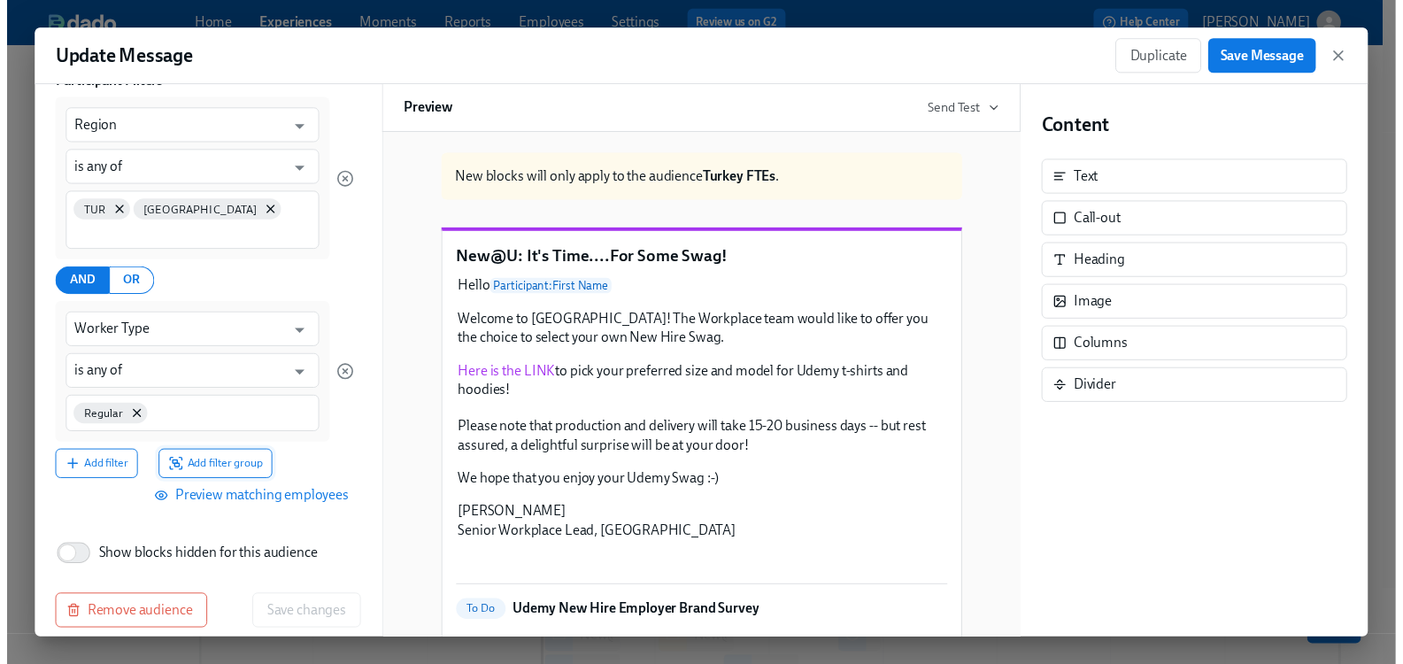
scroll to position [208, 0]
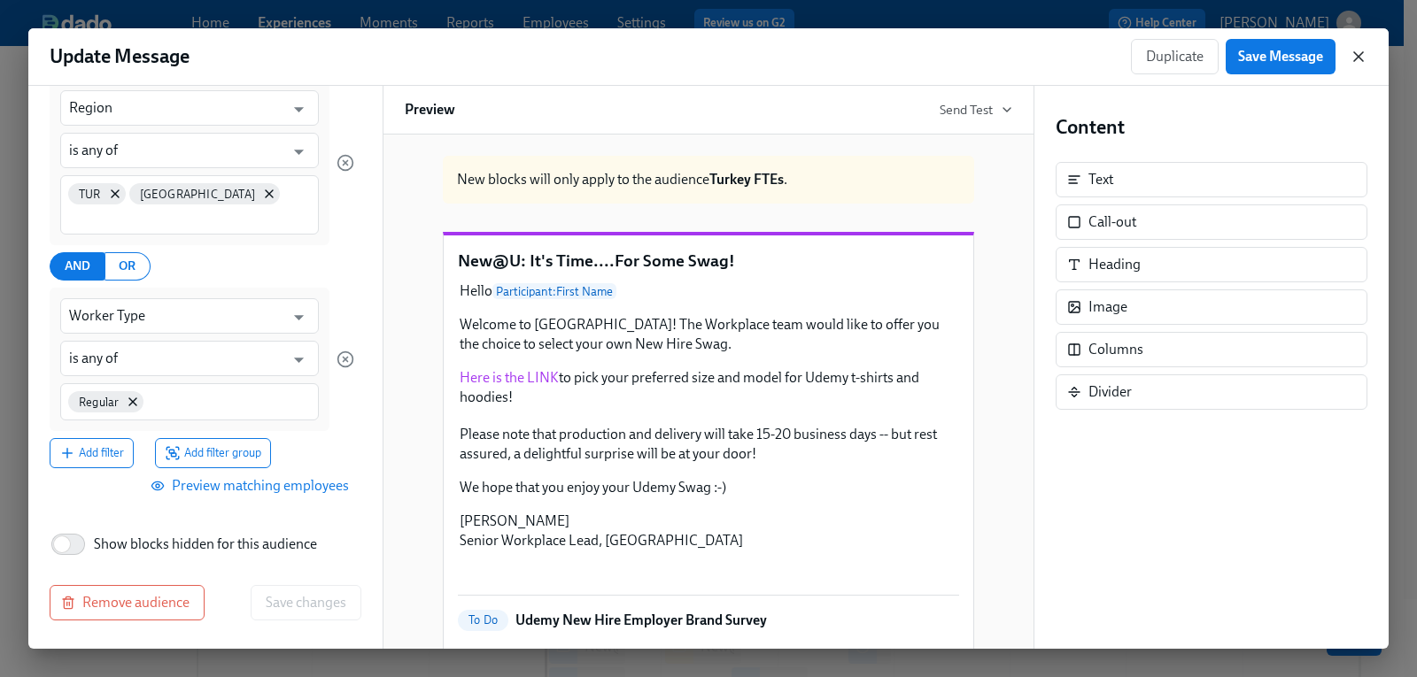
click at [1363, 60] on icon "button" at bounding box center [1358, 57] width 18 height 18
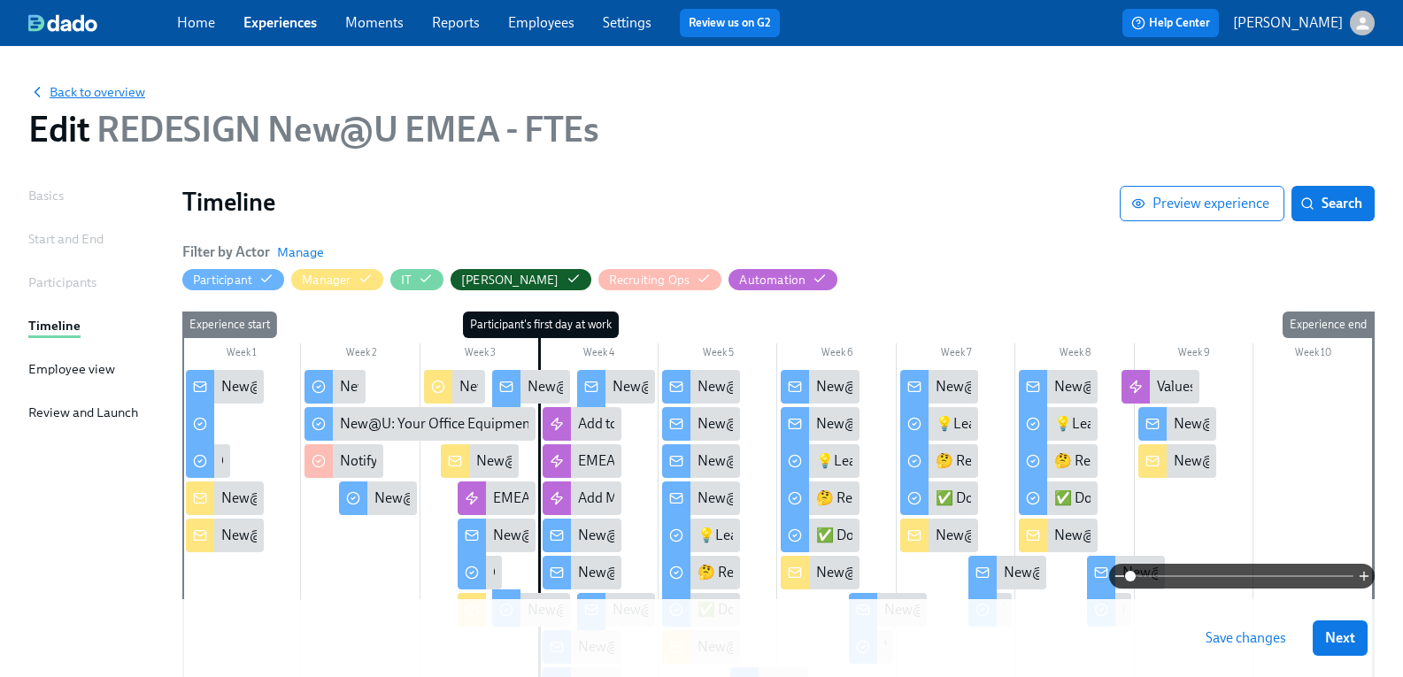
click at [122, 89] on span "Back to overview" at bounding box center [86, 92] width 117 height 18
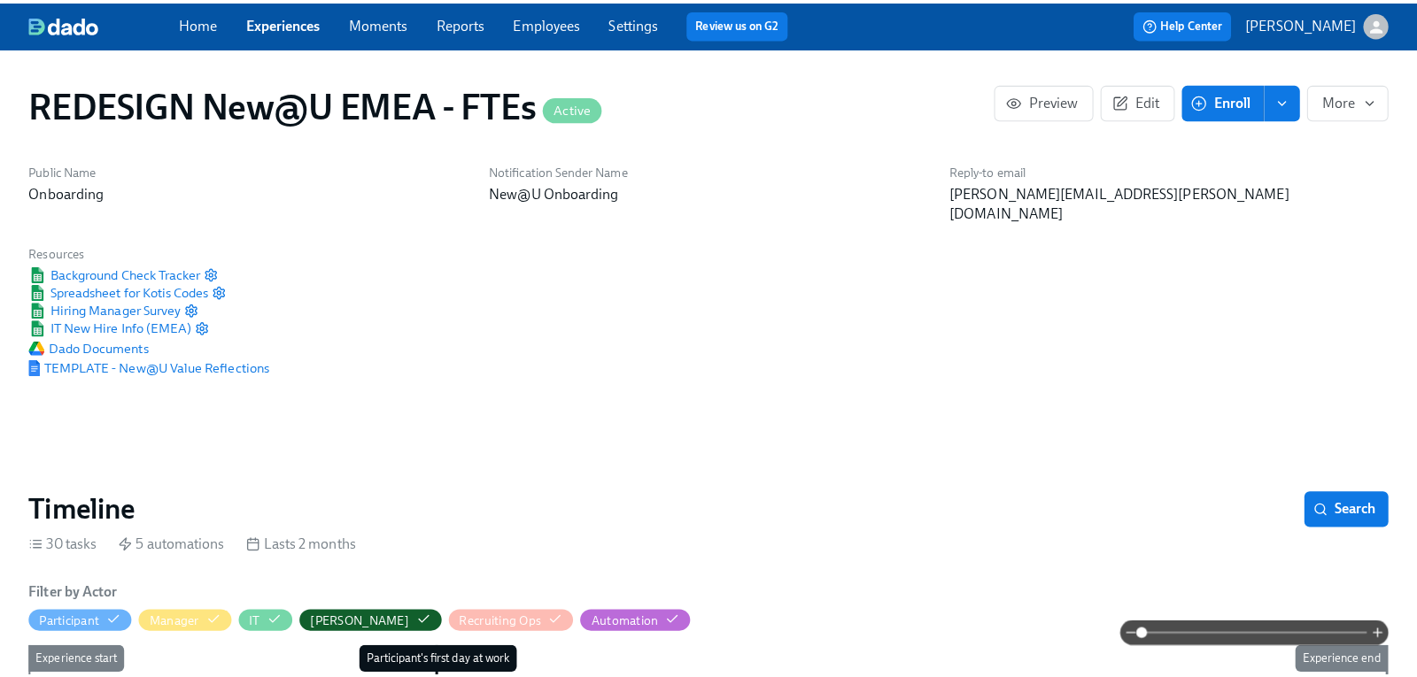
scroll to position [0, 11184]
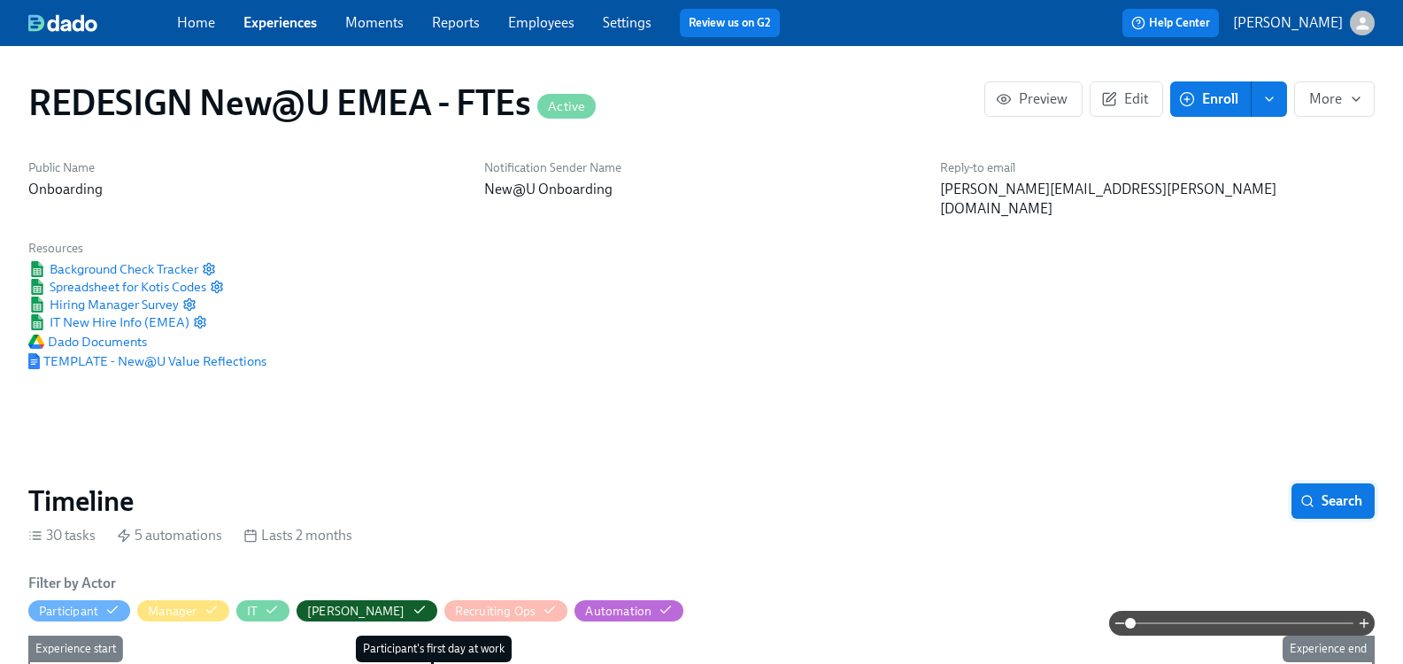
click at [1304, 492] on span "Search" at bounding box center [1333, 501] width 58 height 18
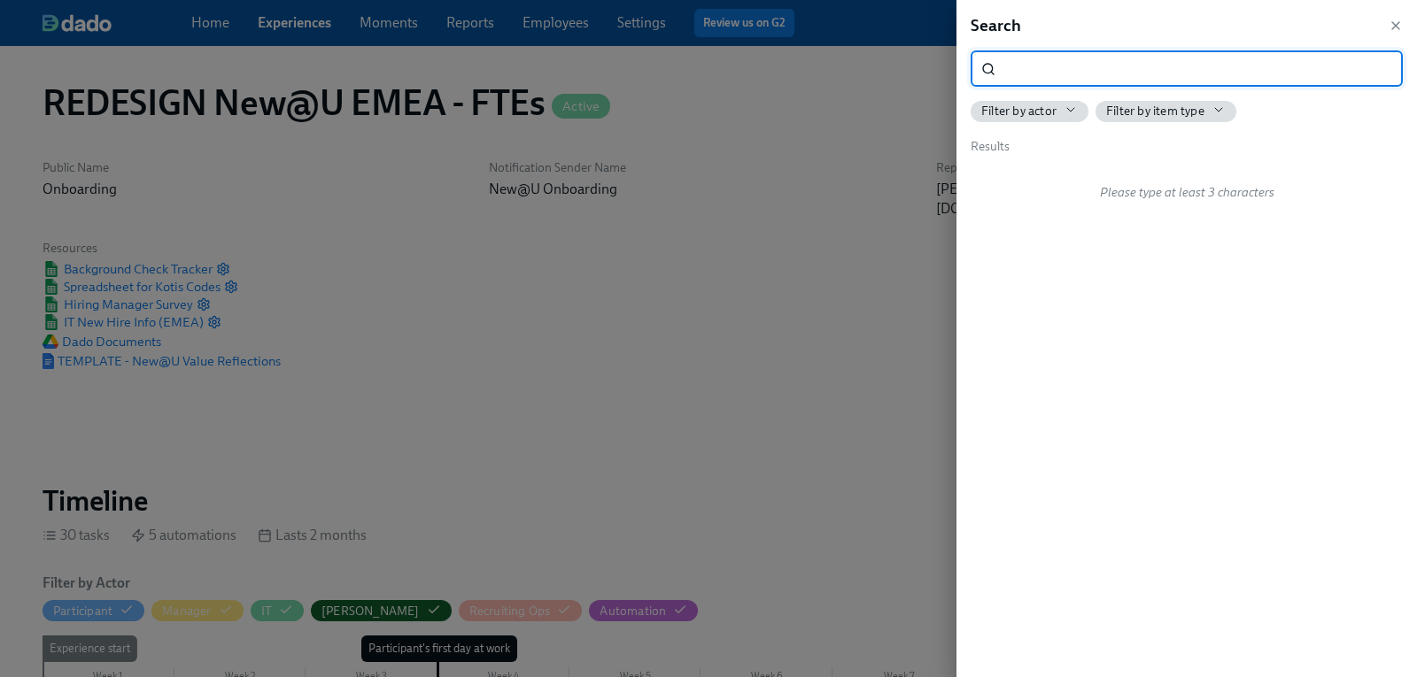
click at [1085, 63] on input "search" at bounding box center [1202, 68] width 400 height 35
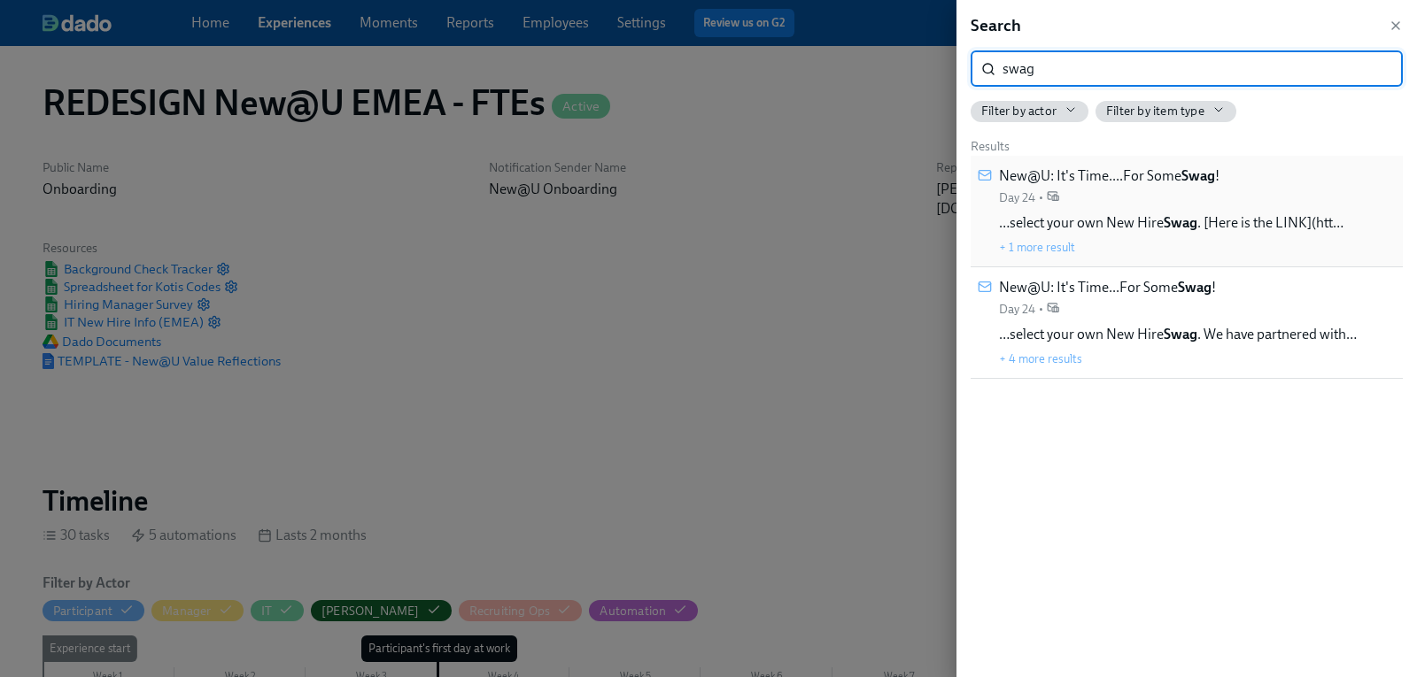
type input "swag"
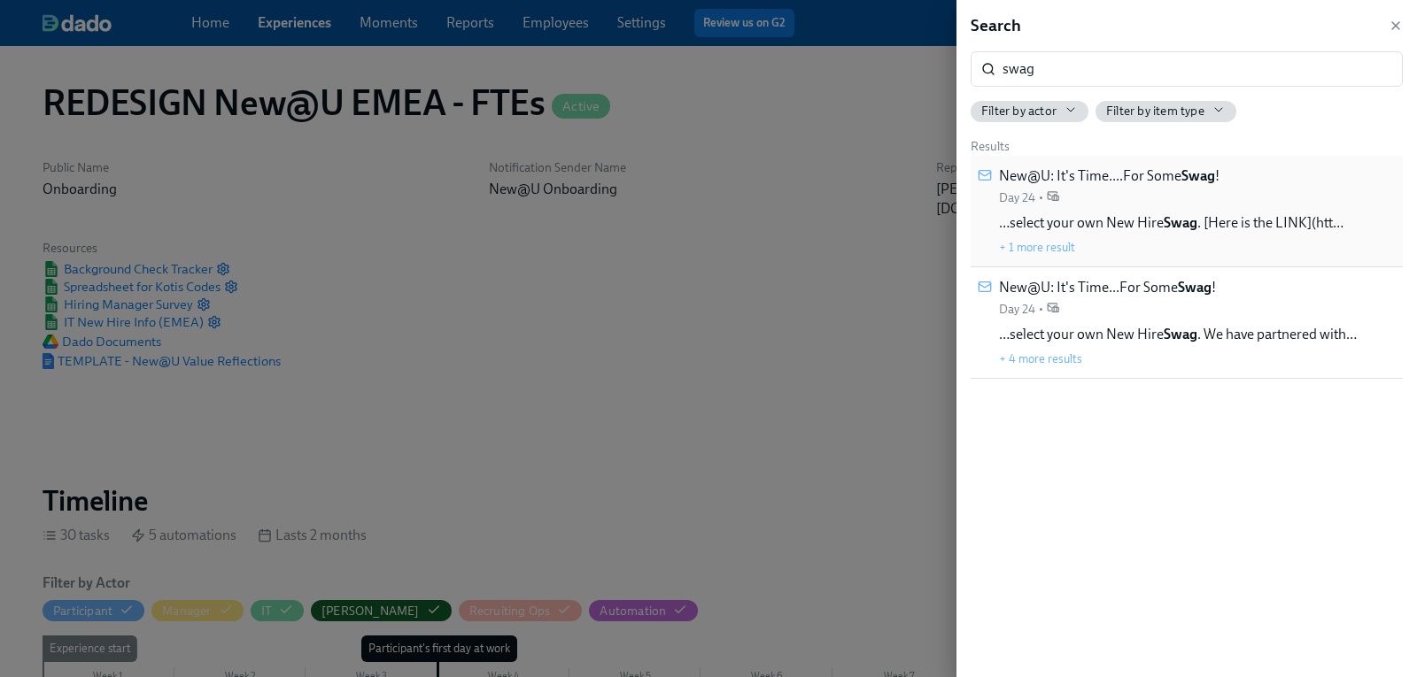
click at [1108, 182] on span "New@U: It's Time....For Some Swag !" at bounding box center [1109, 175] width 220 height 19
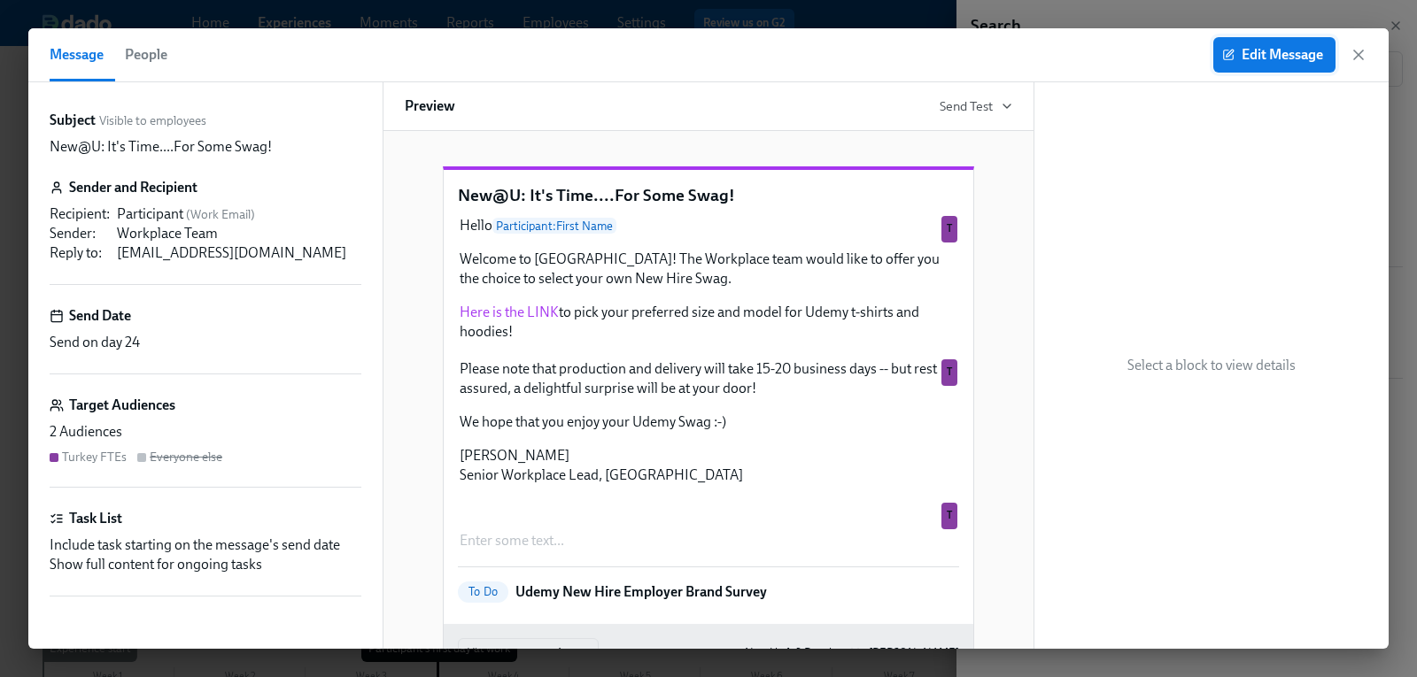
click at [1282, 50] on span "Edit Message" at bounding box center [1273, 55] width 97 height 18
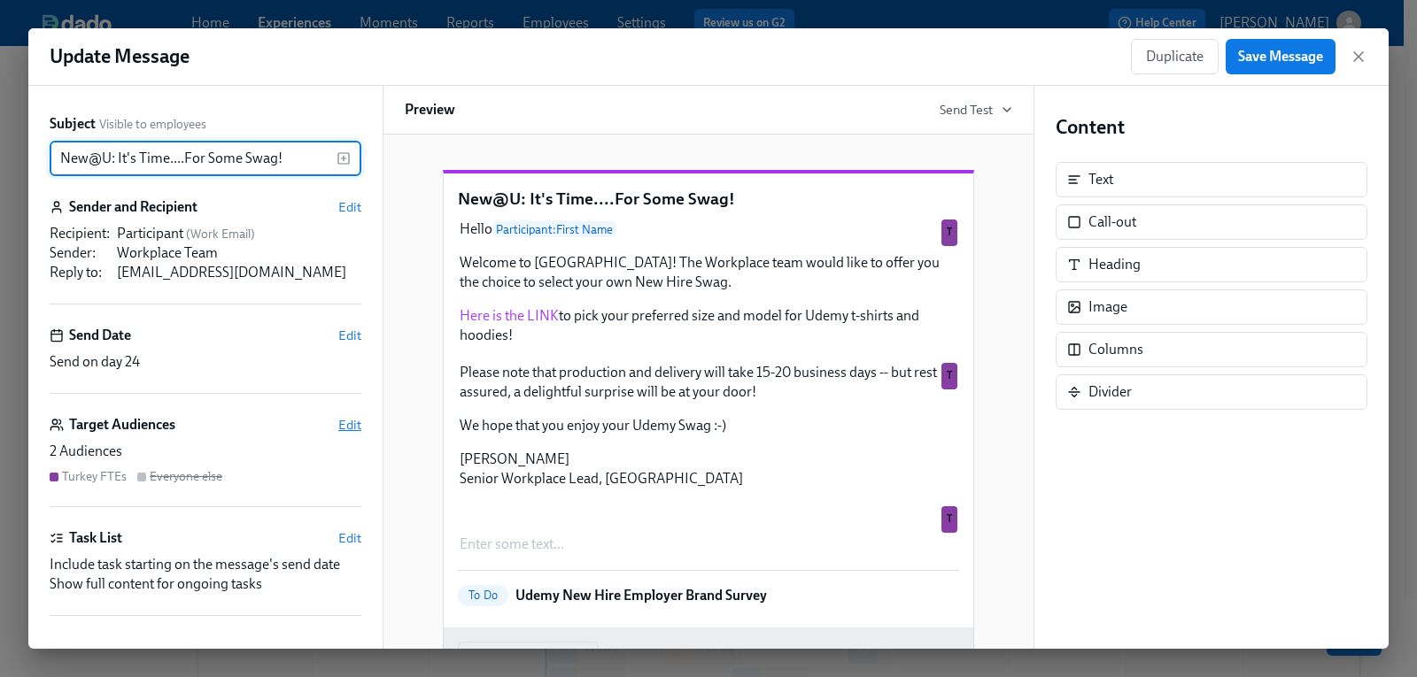
click at [338, 417] on span "Edit" at bounding box center [349, 425] width 23 height 18
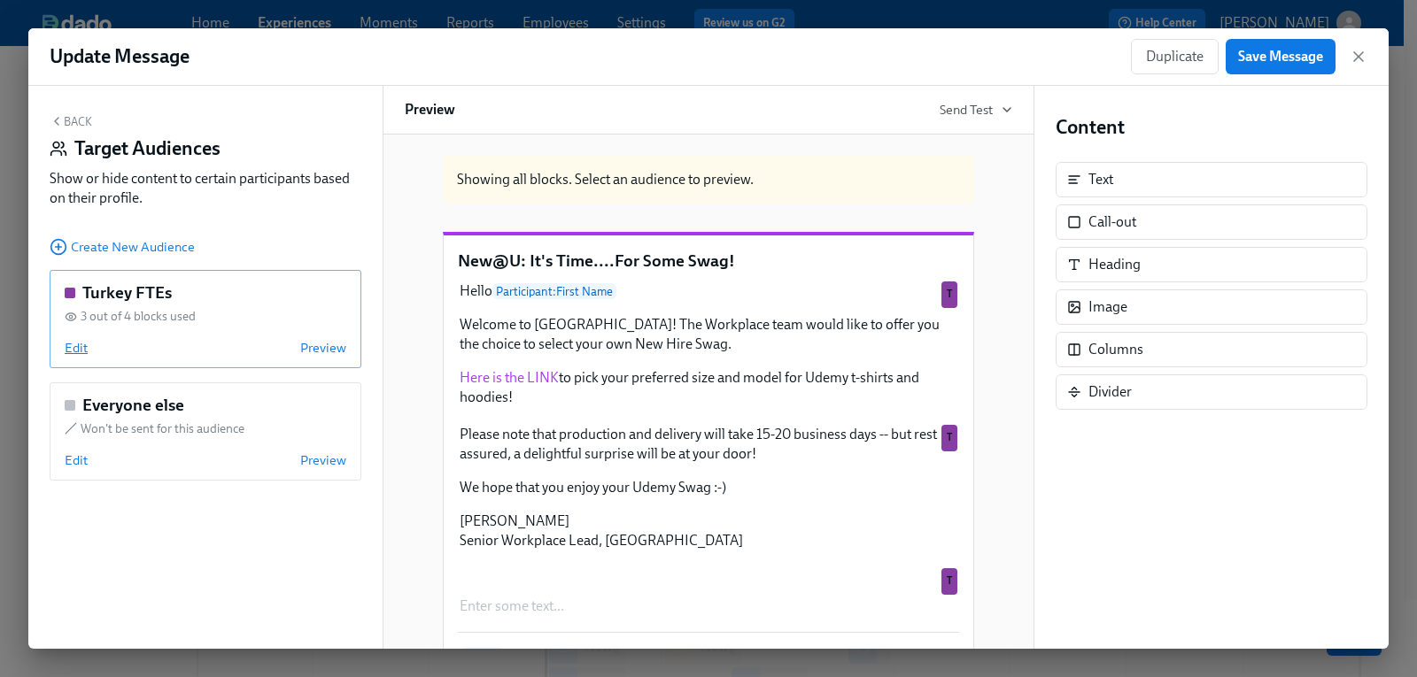
click at [80, 351] on span "Edit" at bounding box center [76, 348] width 23 height 18
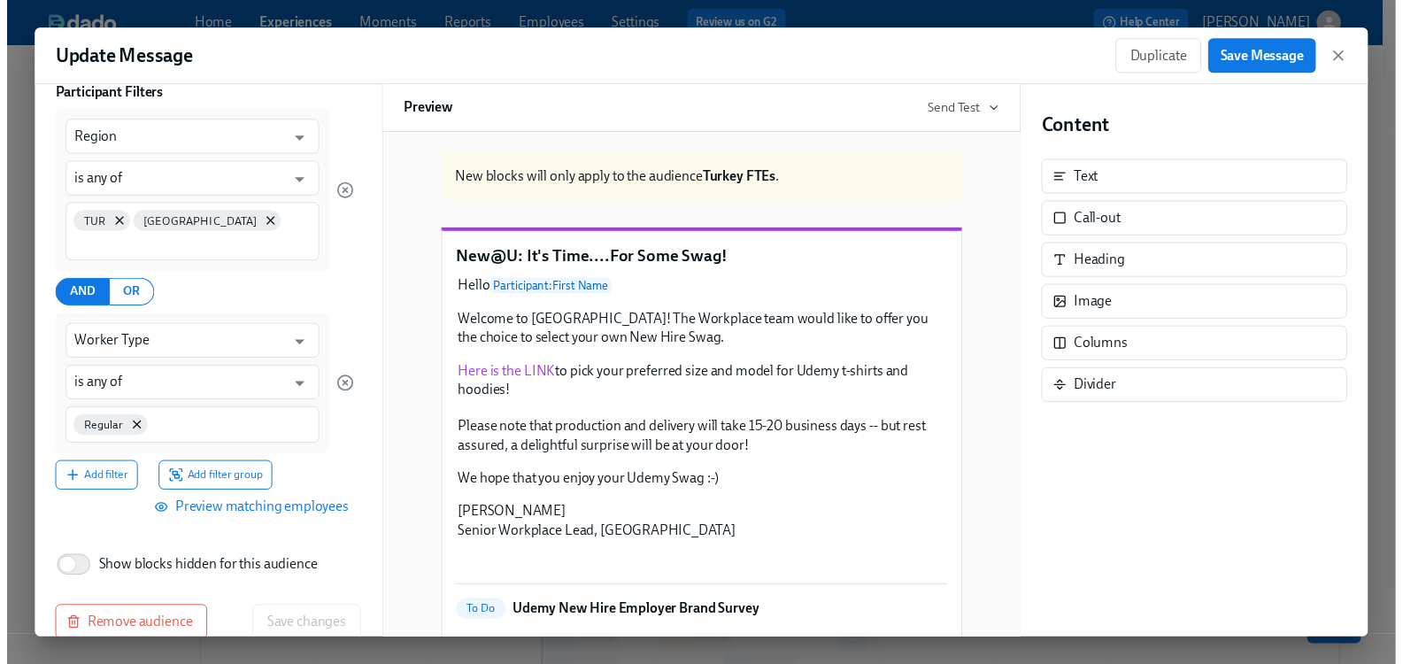
scroll to position [89, 0]
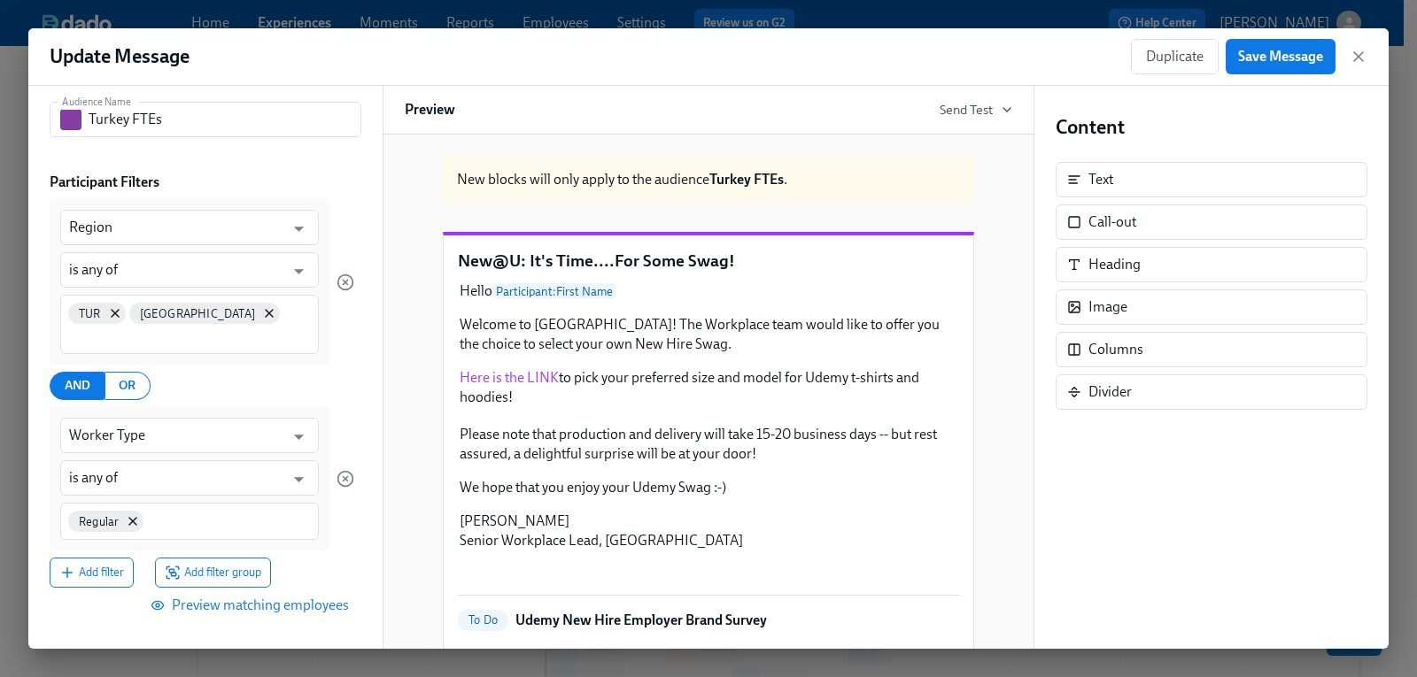
click at [281, 605] on span "Preview matching employees" at bounding box center [251, 606] width 195 height 18
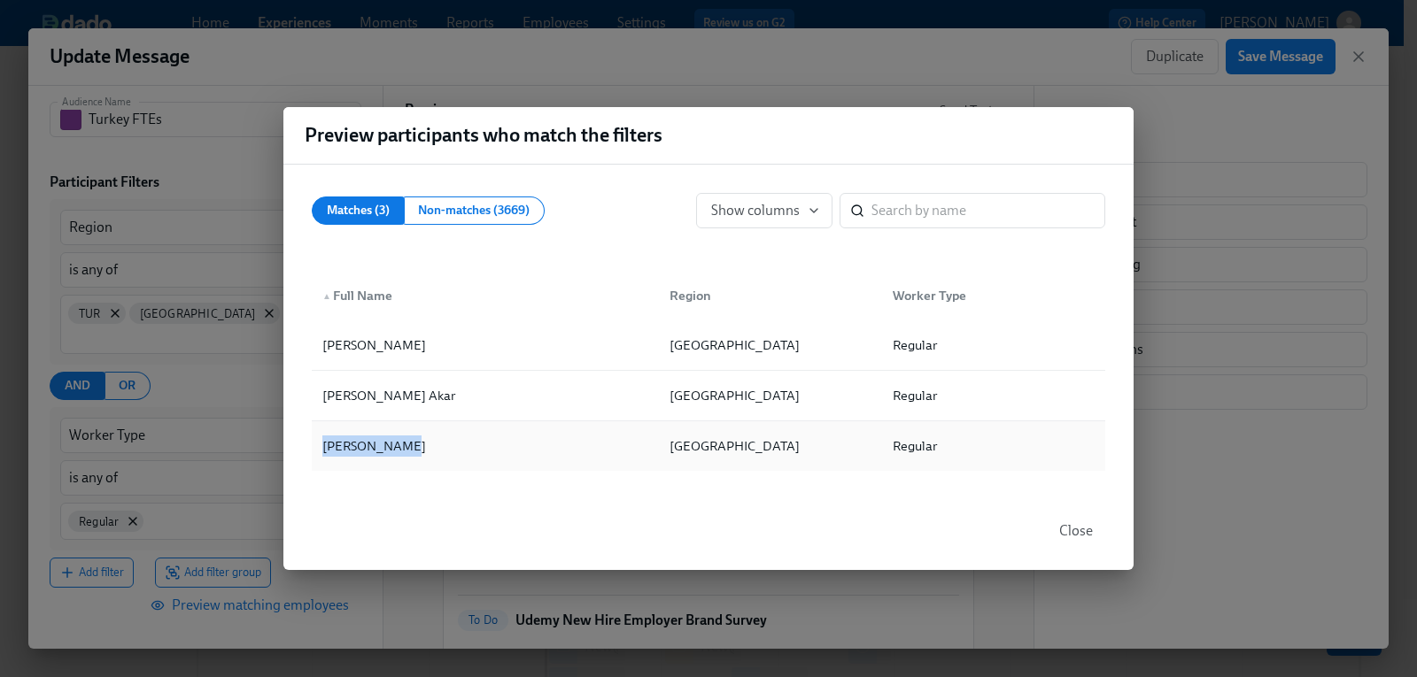
drag, startPoint x: 398, startPoint y: 446, endPoint x: 320, endPoint y: 444, distance: 78.0
click at [320, 444] on div "[PERSON_NAME]" at bounding box center [374, 446] width 118 height 21
copy div "[PERSON_NAME]"
click at [229, 380] on div "Preview participants who match the filters Matches (3) Non-matches (3669) Show …" at bounding box center [708, 338] width 1417 height 677
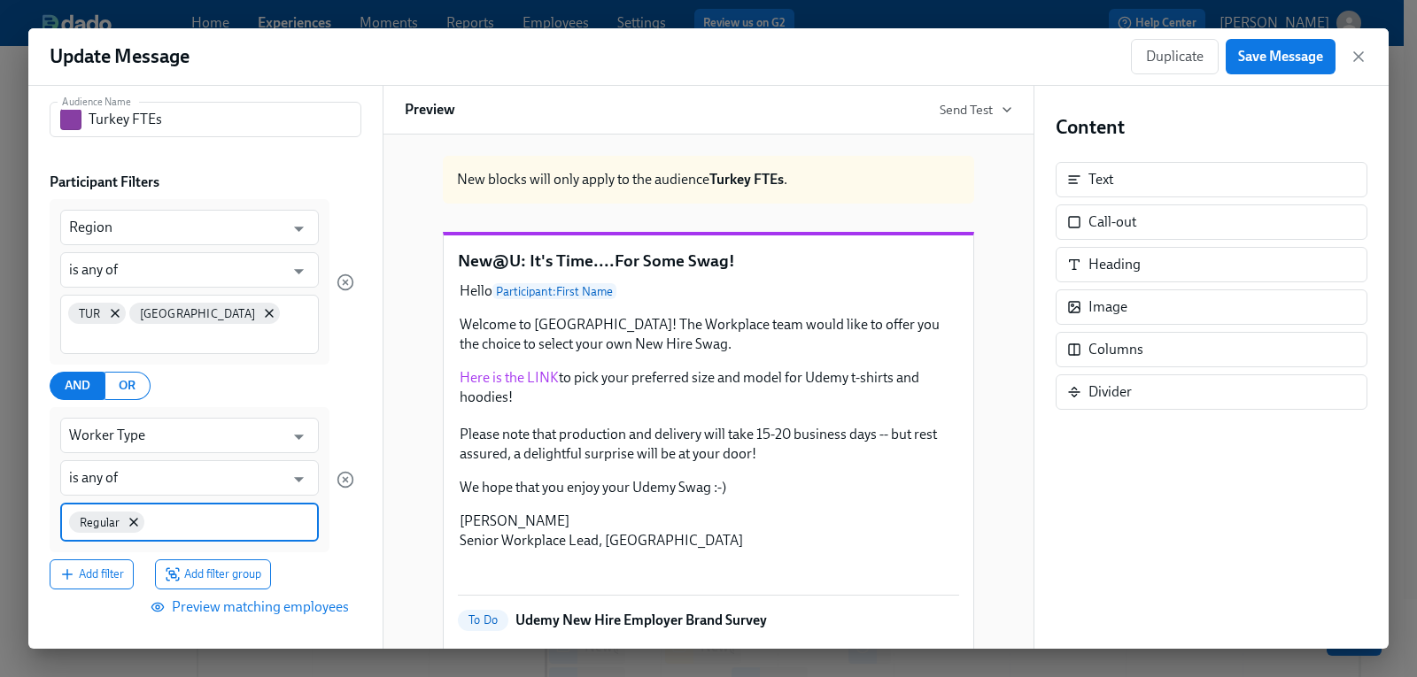
click at [208, 524] on input at bounding box center [229, 521] width 162 height 19
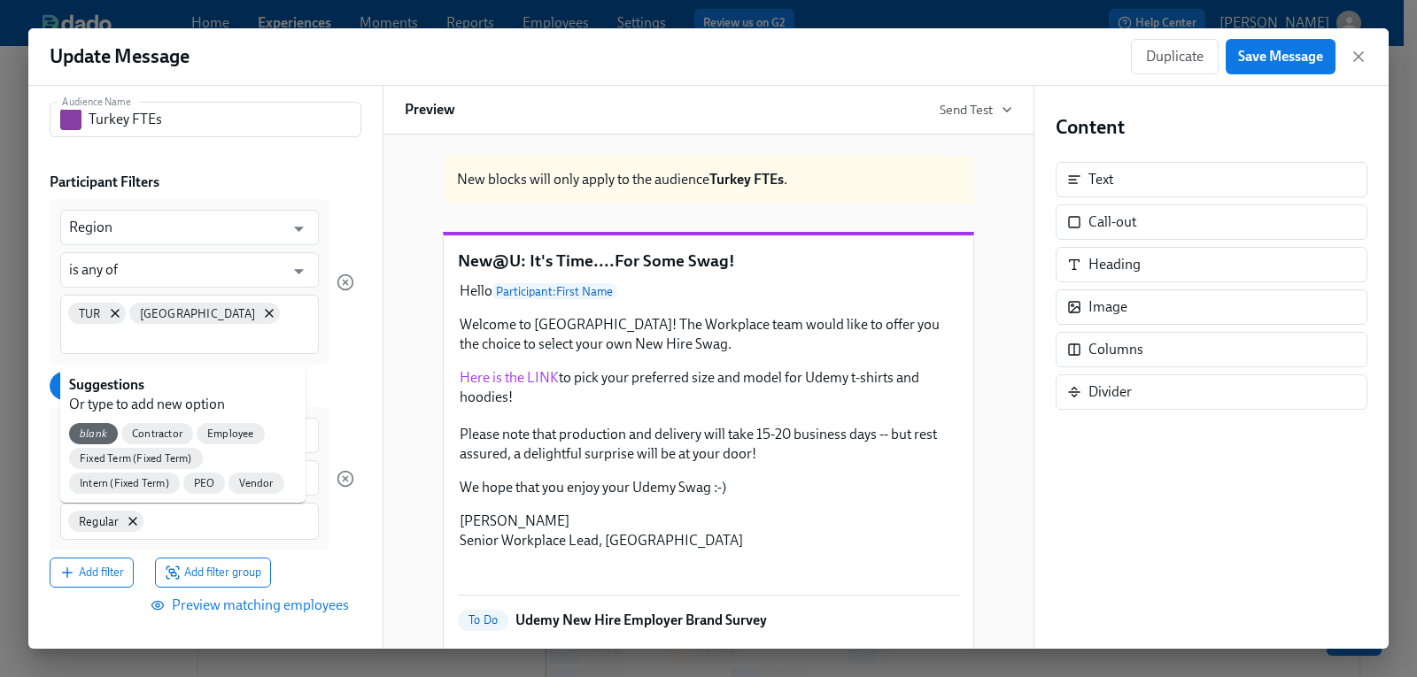
click at [324, 577] on div "Add filter Add filter group" at bounding box center [202, 573] width 305 height 30
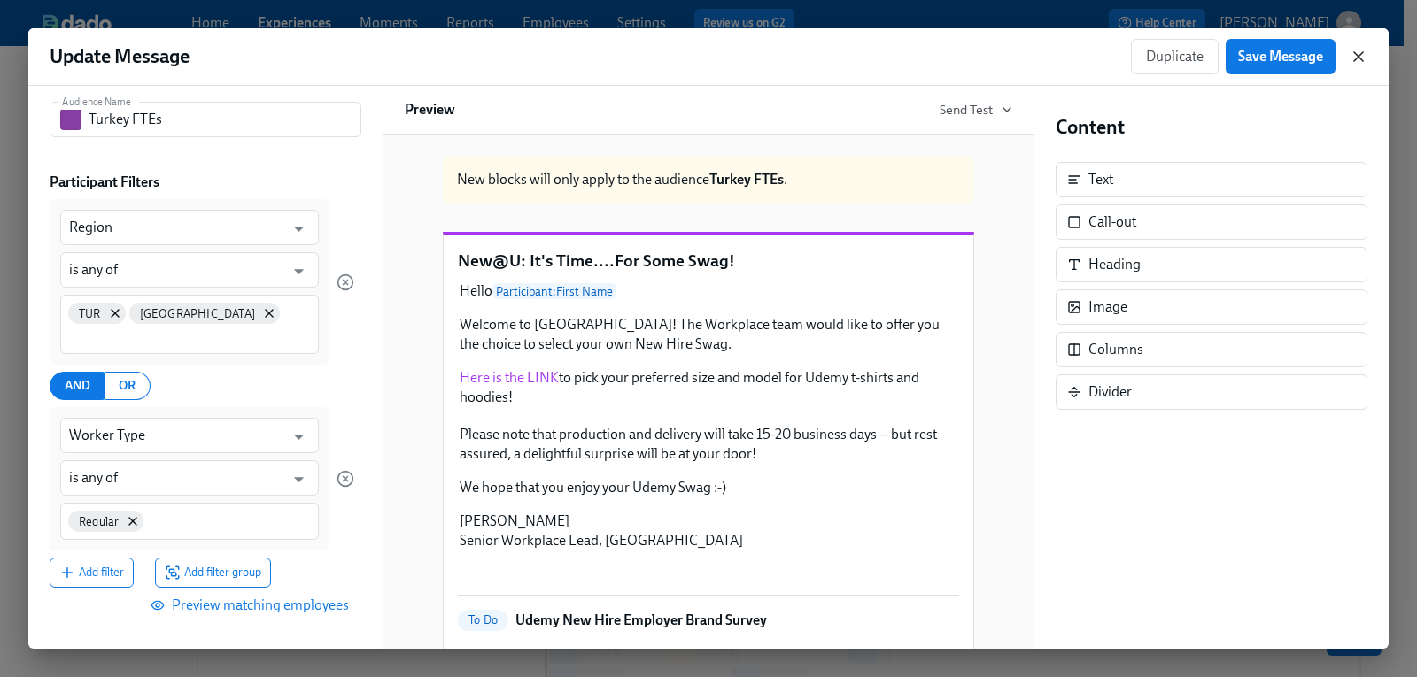
click at [1358, 60] on icon "button" at bounding box center [1358, 57] width 18 height 18
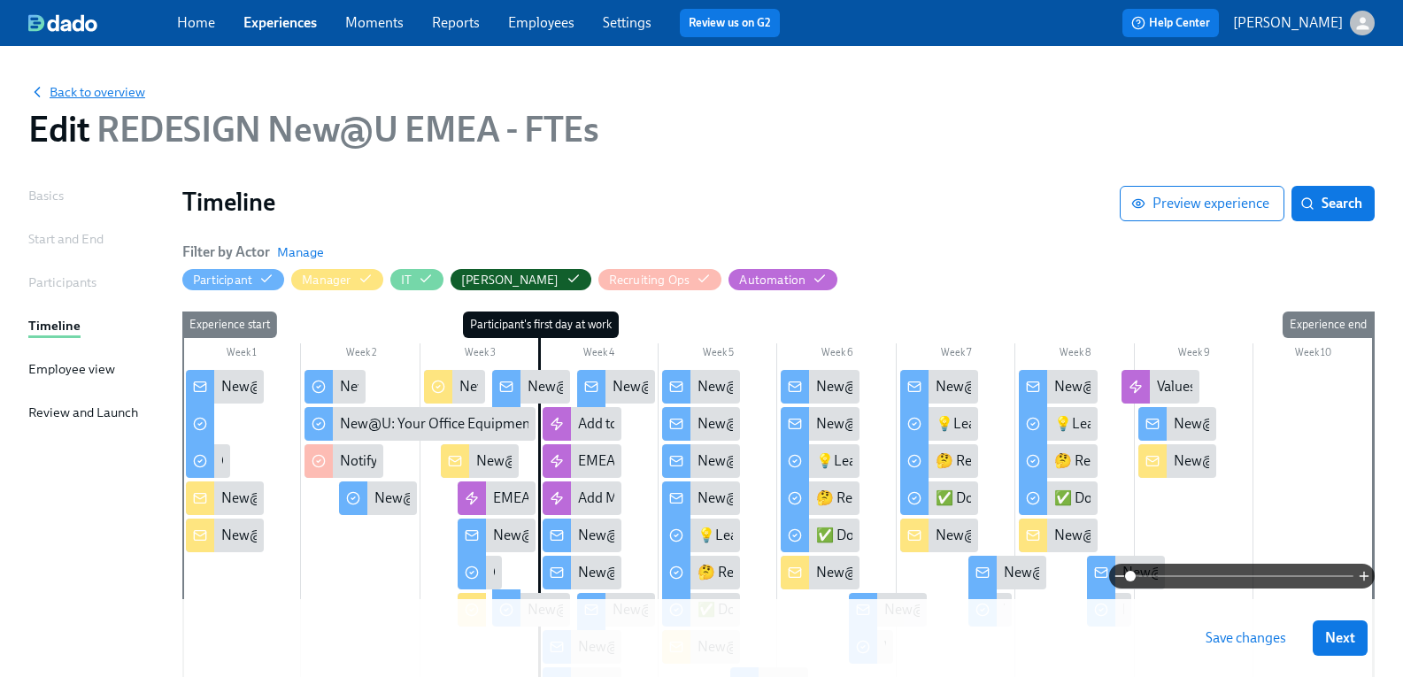
click at [135, 89] on span "Back to overview" at bounding box center [86, 92] width 117 height 18
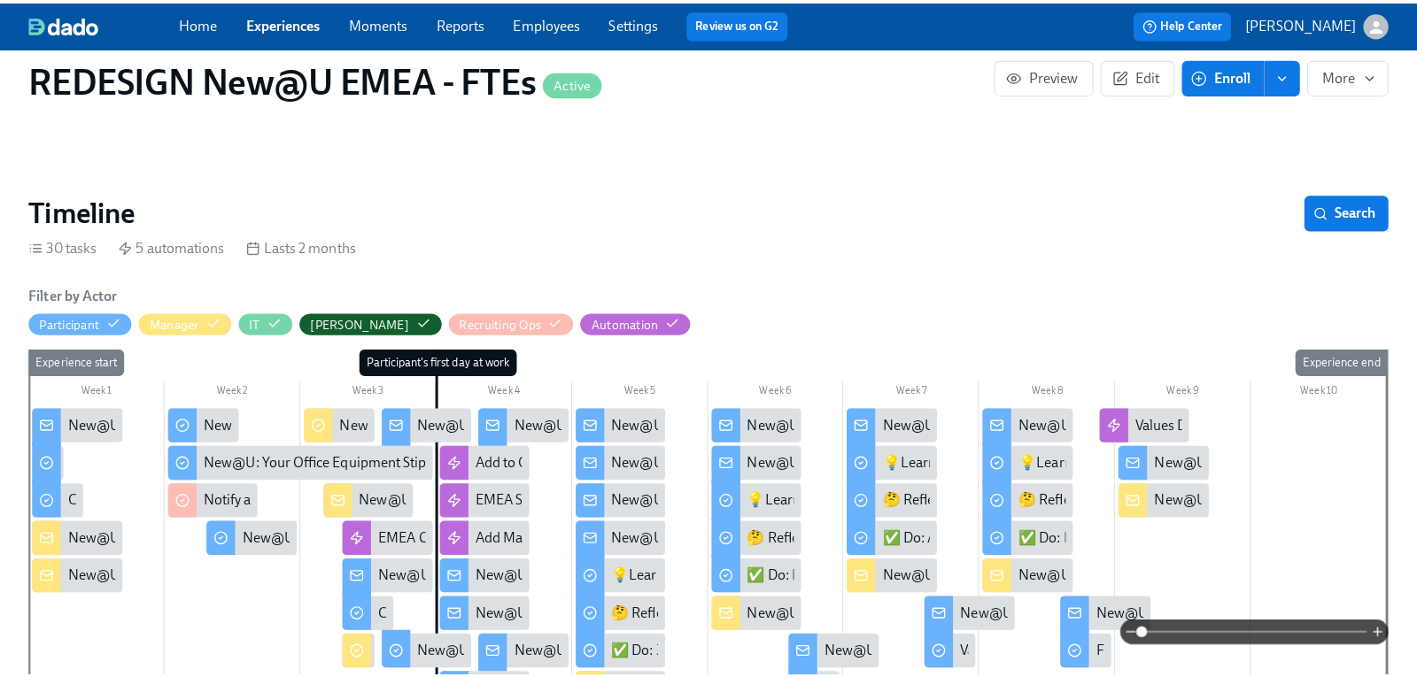
scroll to position [177, 0]
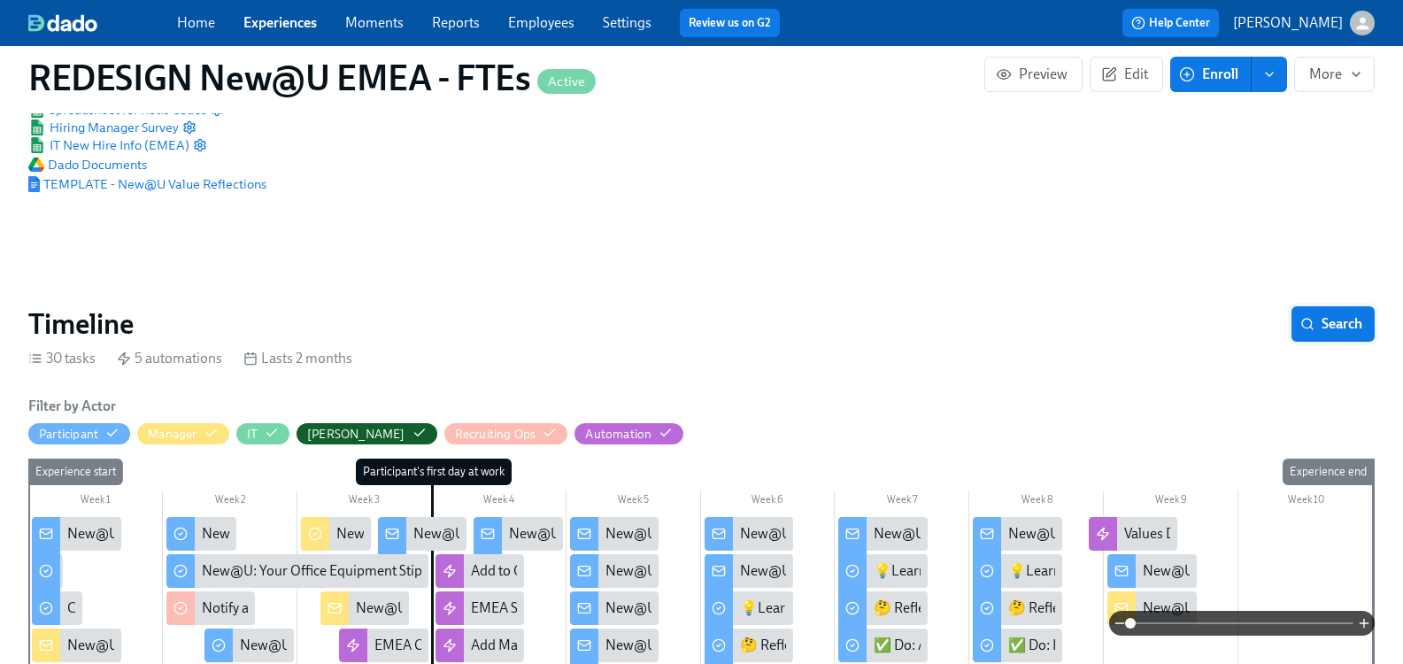
click at [1318, 315] on span "Search" at bounding box center [1333, 324] width 58 height 18
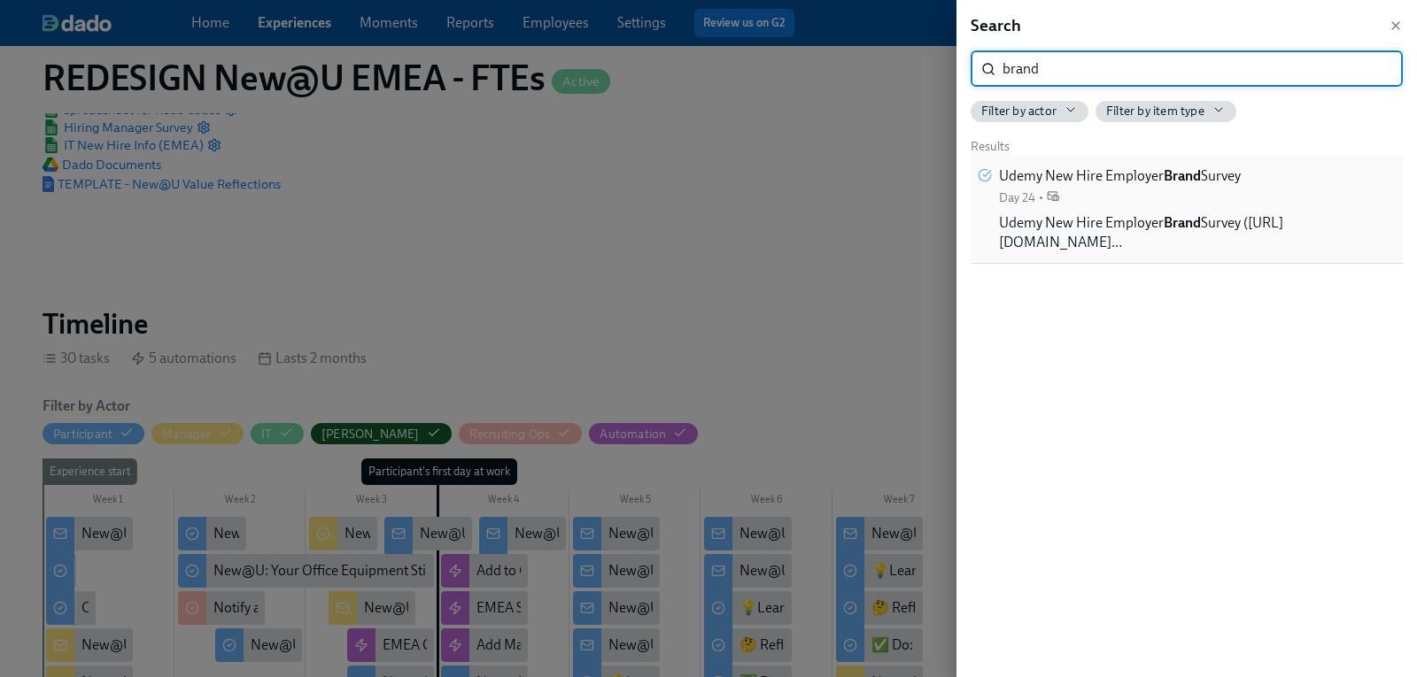
type input "brand"
click at [1156, 175] on span "Udemy New Hire Employer Brand Survey" at bounding box center [1120, 175] width 242 height 19
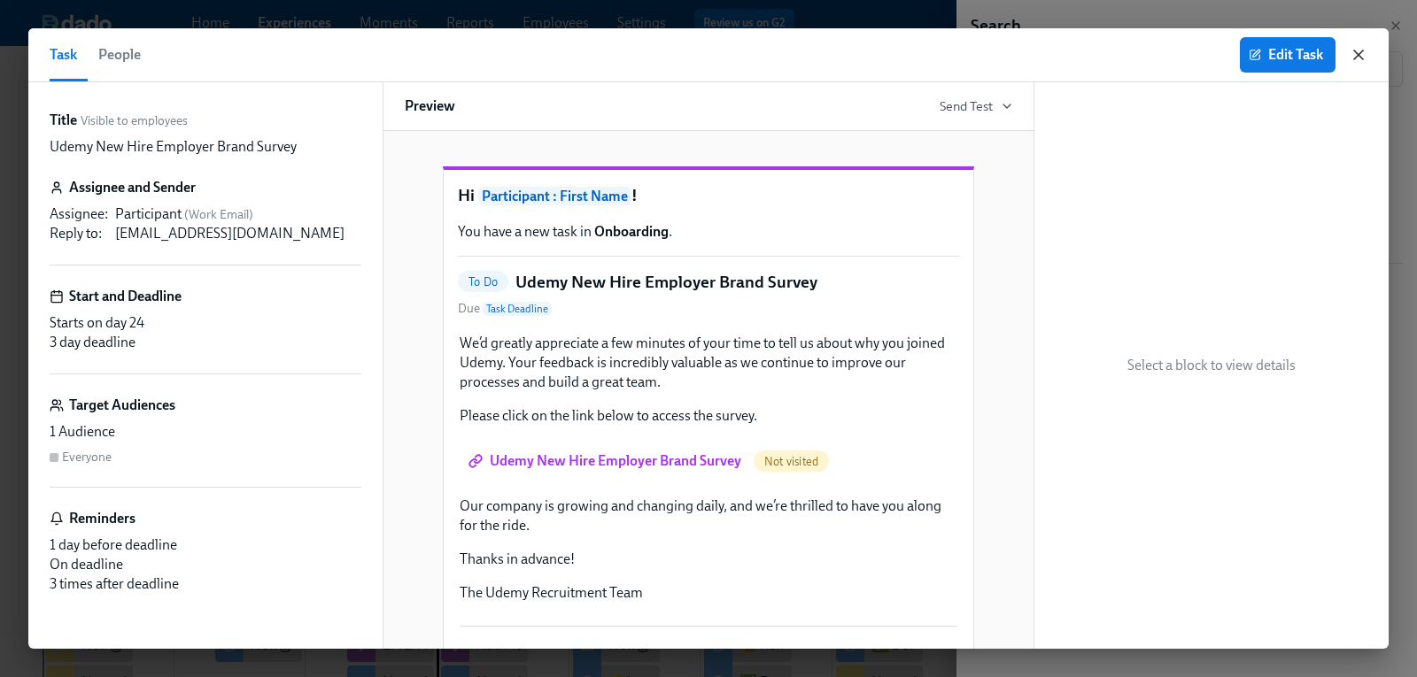
click at [1359, 47] on icon "button" at bounding box center [1358, 55] width 18 height 18
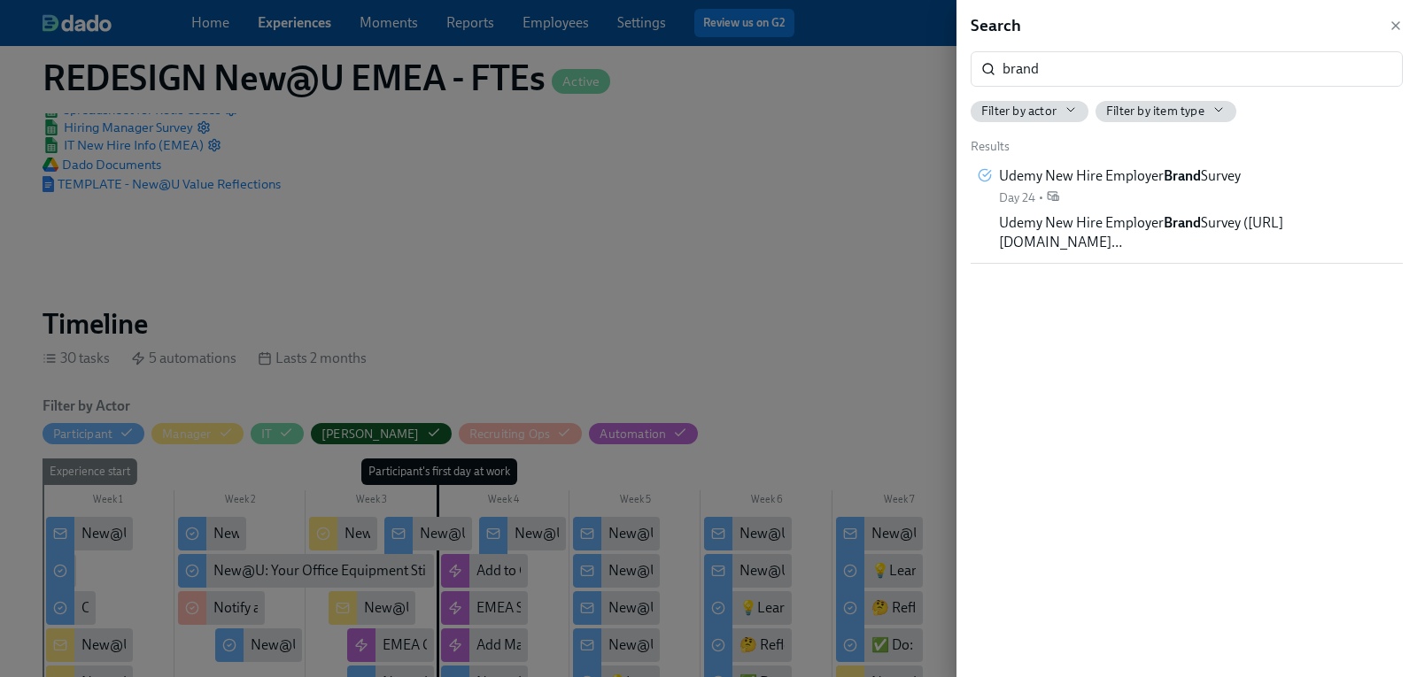
click at [698, 250] on div at bounding box center [708, 338] width 1417 height 677
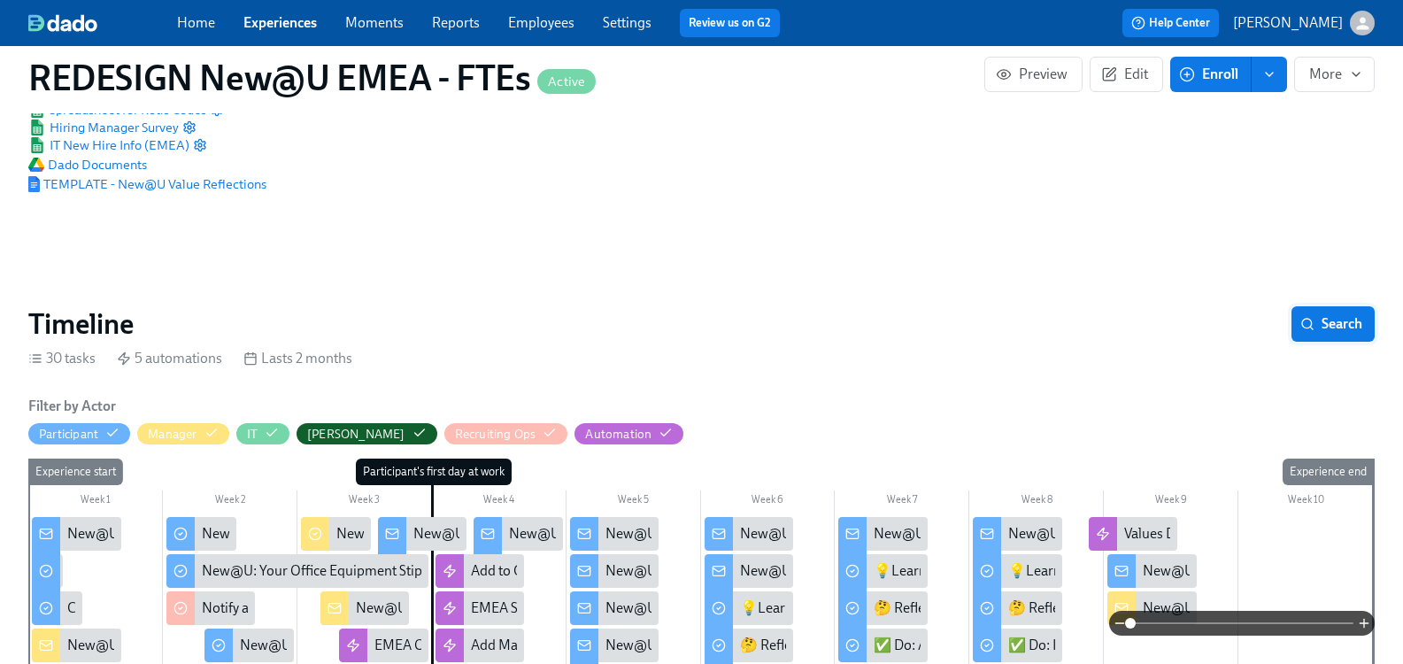
click at [1329, 315] on span "Search" at bounding box center [1333, 324] width 58 height 18
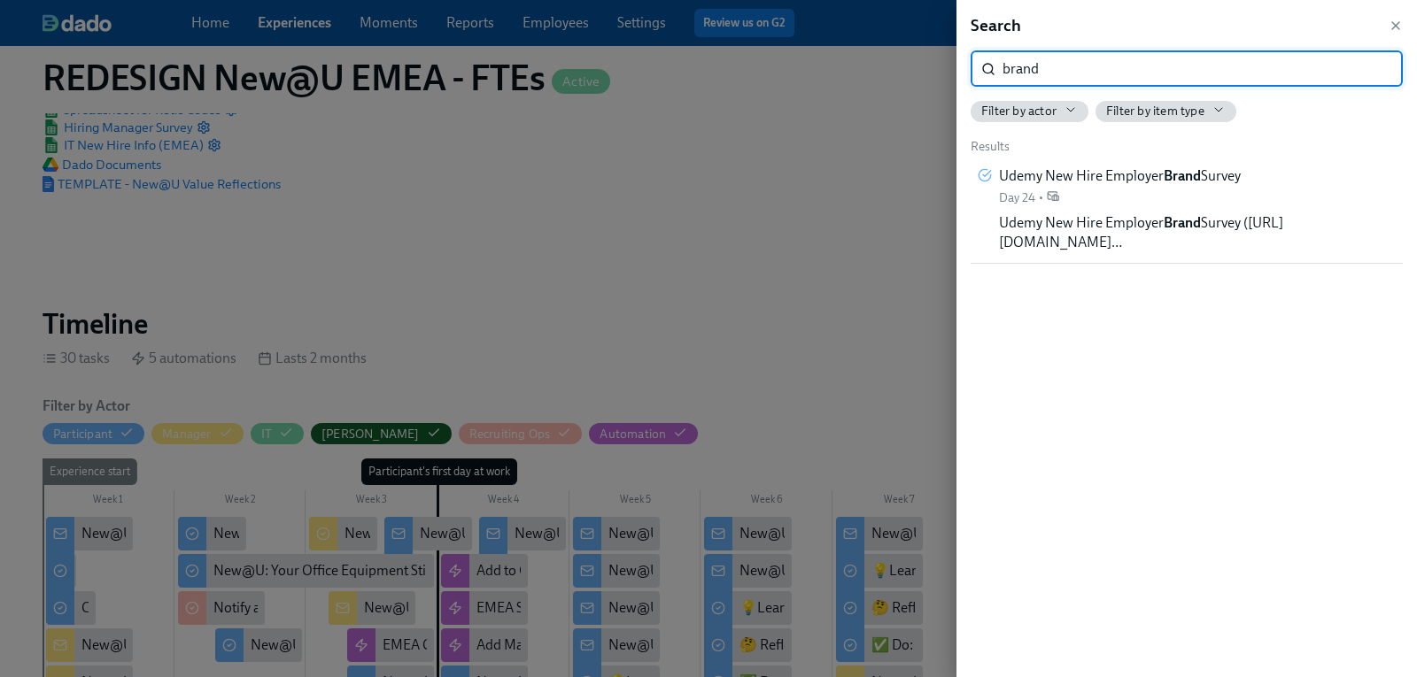
click at [1070, 75] on input "brand" at bounding box center [1202, 68] width 400 height 35
click at [1365, 69] on input "brand" at bounding box center [1202, 68] width 400 height 35
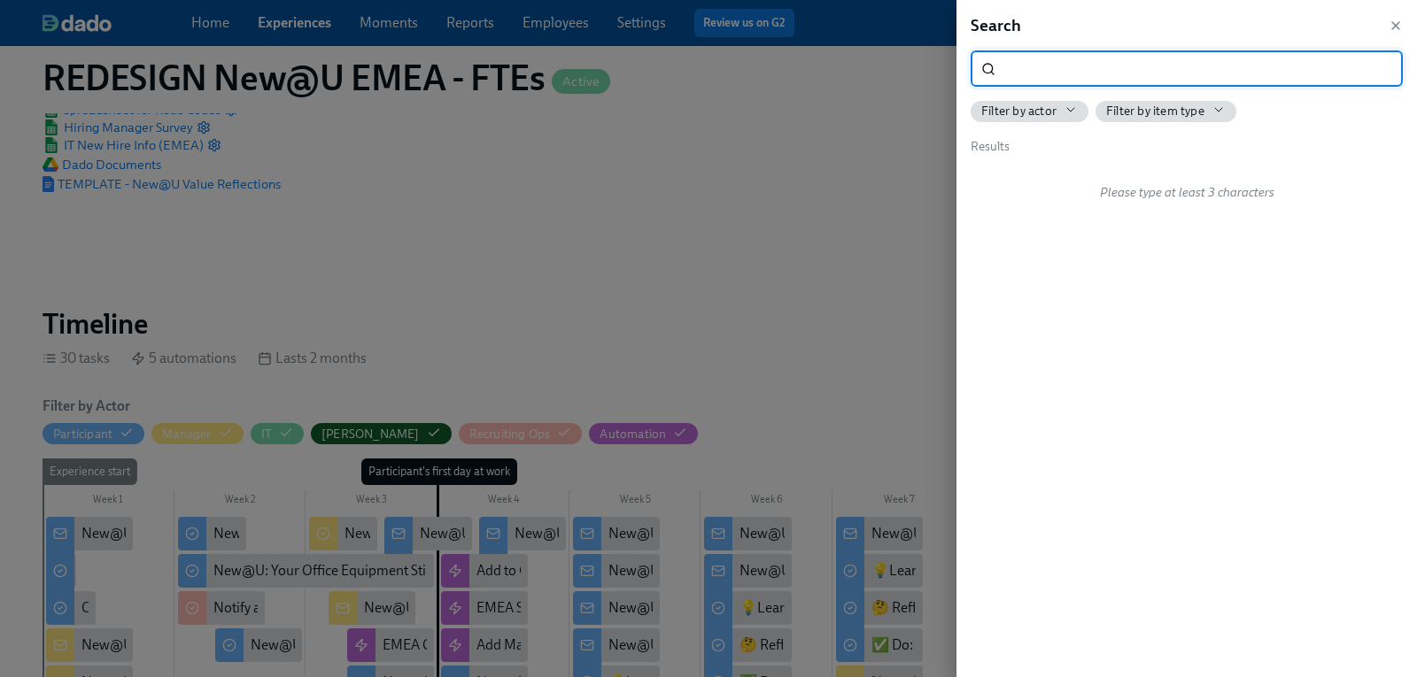
click at [1083, 73] on input "search" at bounding box center [1202, 68] width 400 height 35
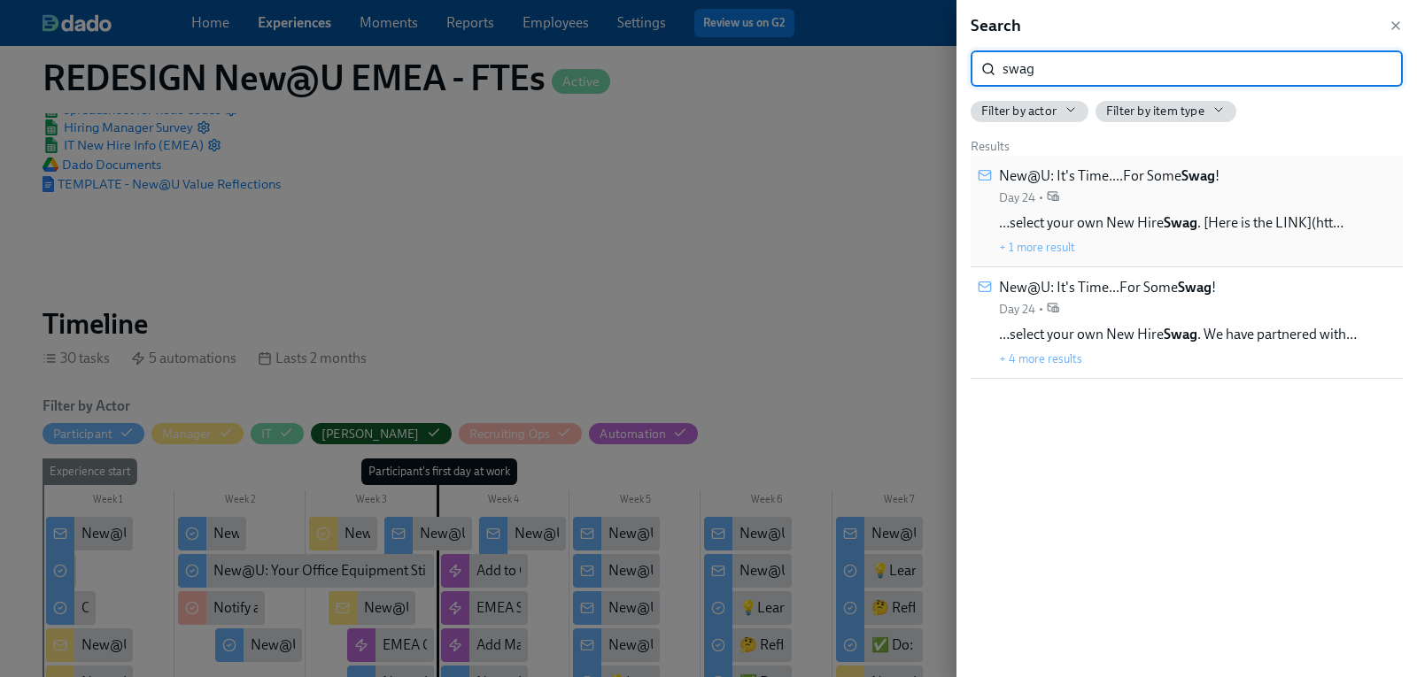
type input "swag"
click at [1093, 159] on div "New@U: It's Time....For Some Swag ! Day 24 • …select your own New Hire Swag . […" at bounding box center [1186, 212] width 432 height 112
